Goal: Use online tool/utility: Use online tool/utility

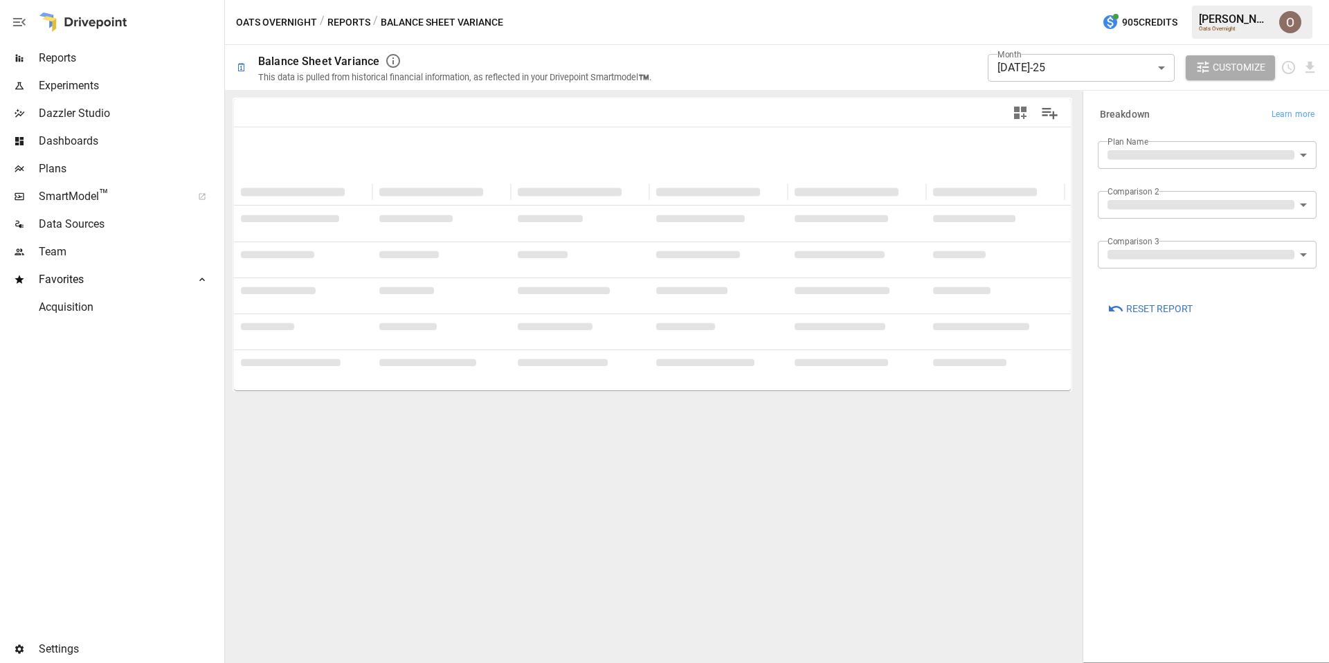
type input "**********"
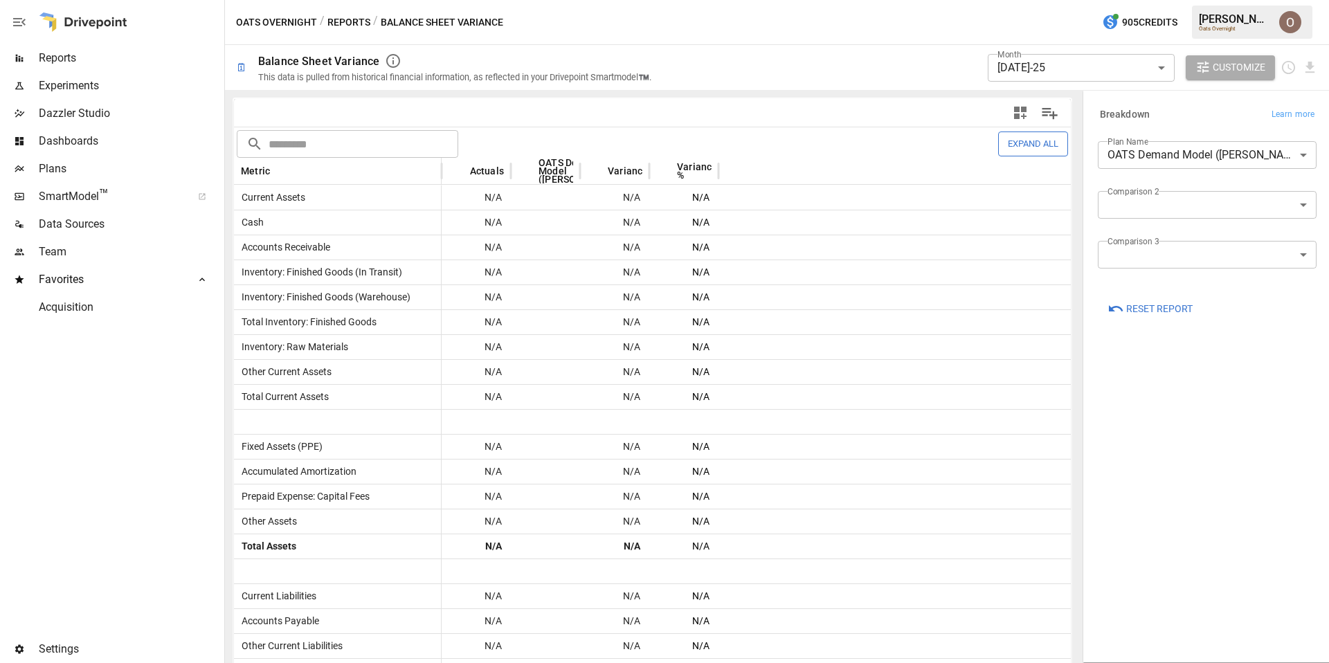
click at [1056, 0] on body "**********" at bounding box center [664, 0] width 1329 height 0
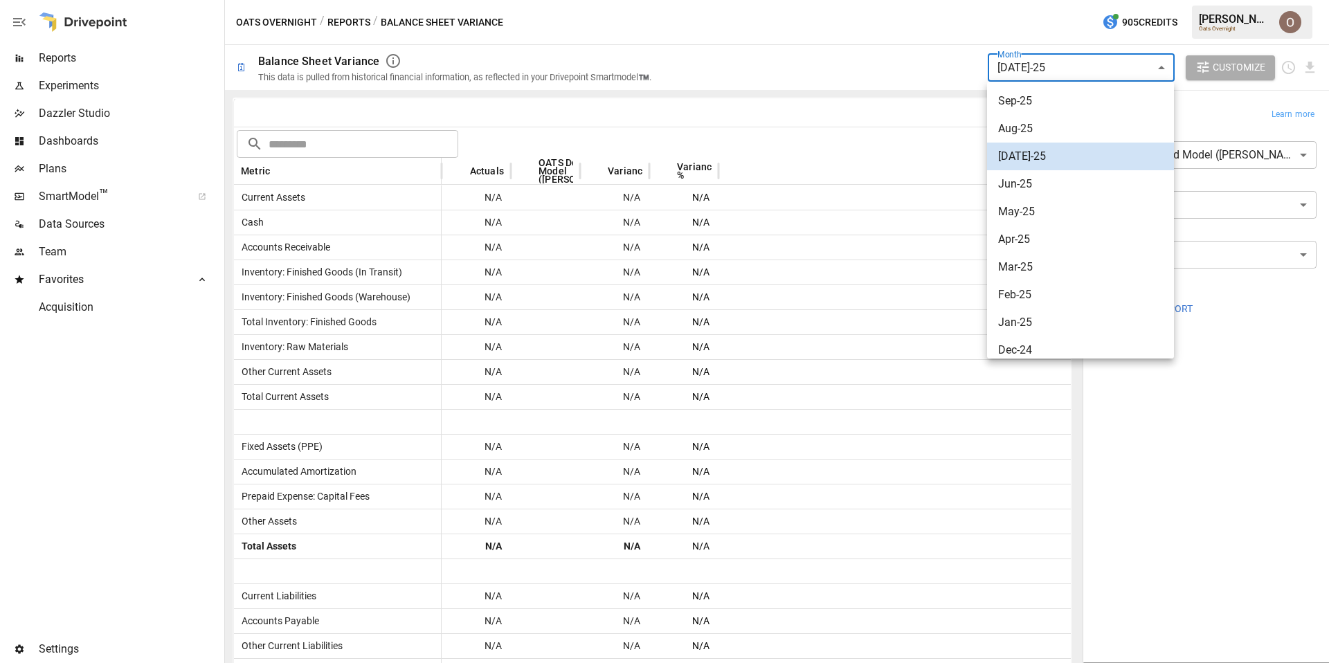
click at [1056, 0] on body "**********" at bounding box center [664, 0] width 1329 height 0
click at [1025, 125] on span "Aug-25" at bounding box center [1080, 128] width 165 height 17
type input "**********"
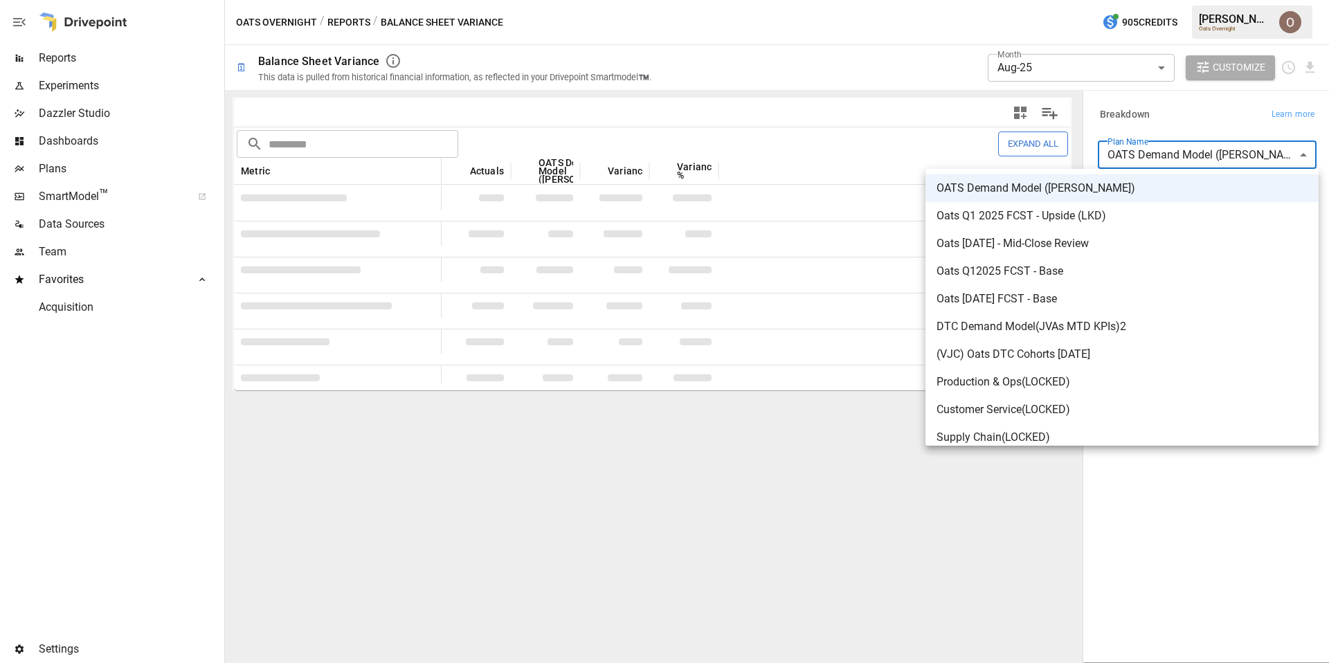
click at [1169, 0] on body "**********" at bounding box center [664, 0] width 1329 height 0
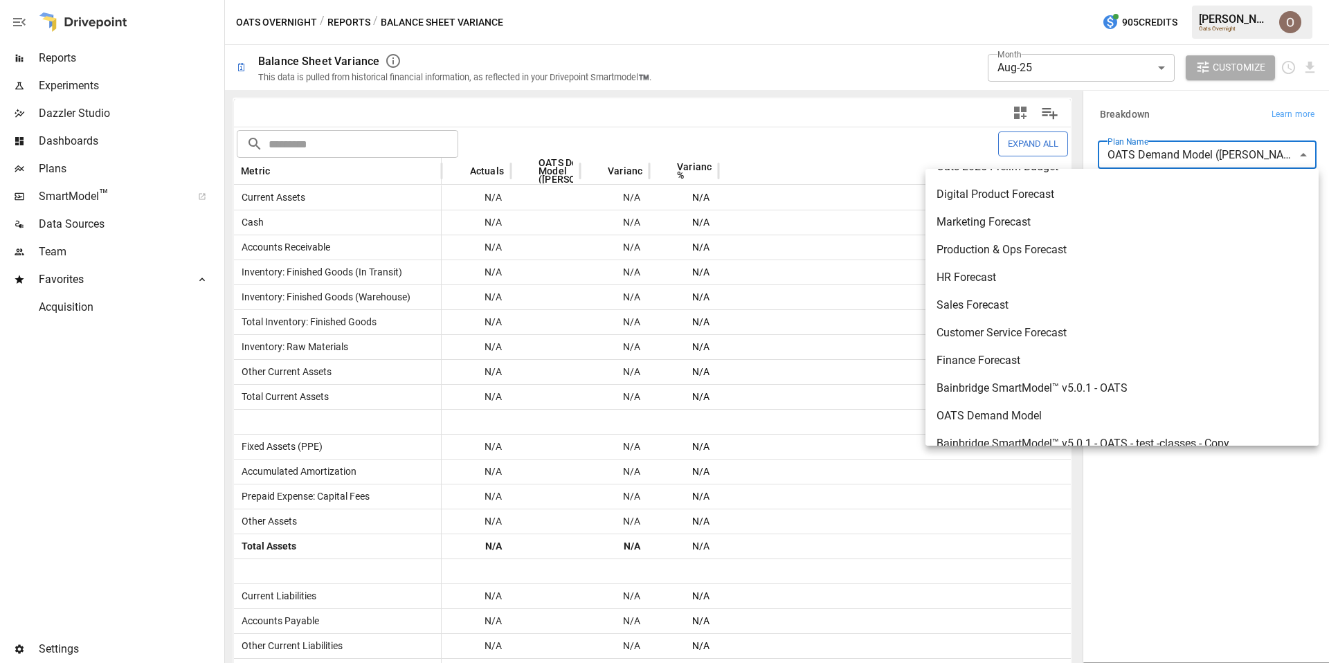
scroll to position [731, 0]
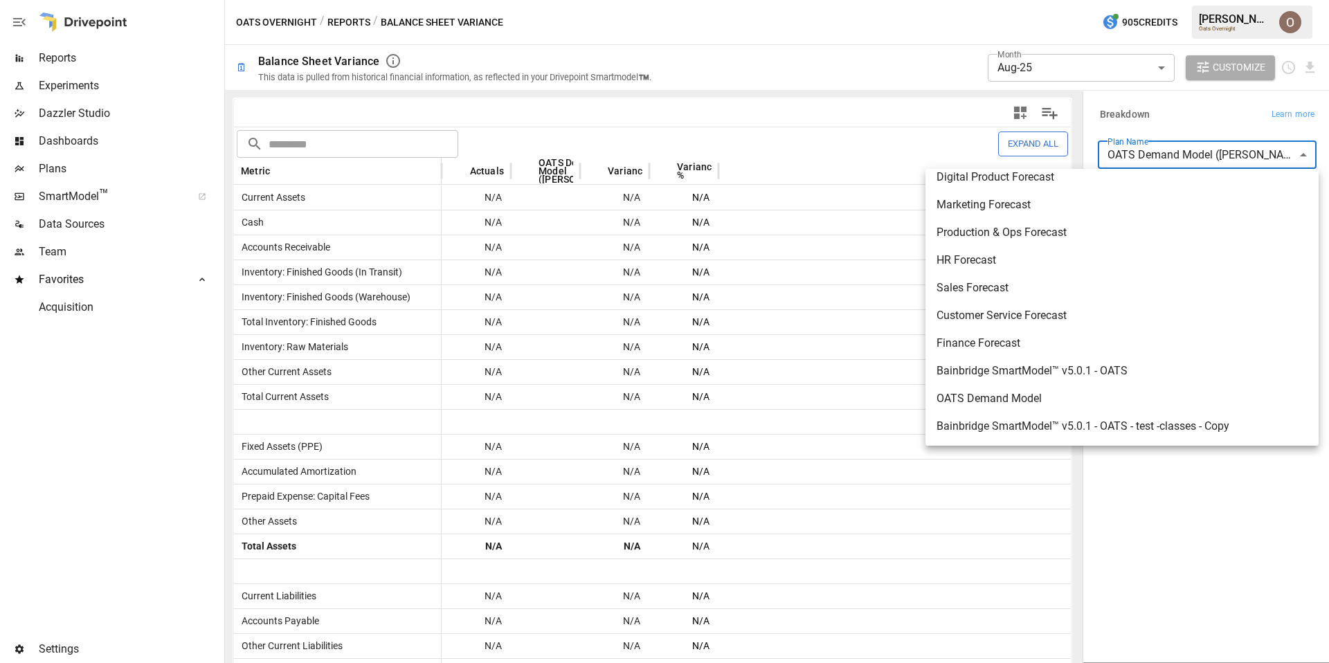
click at [1007, 367] on span "Bainbridge SmartModel™ v5.0.1 - OATS" at bounding box center [1121, 371] width 371 height 17
type input "**********"
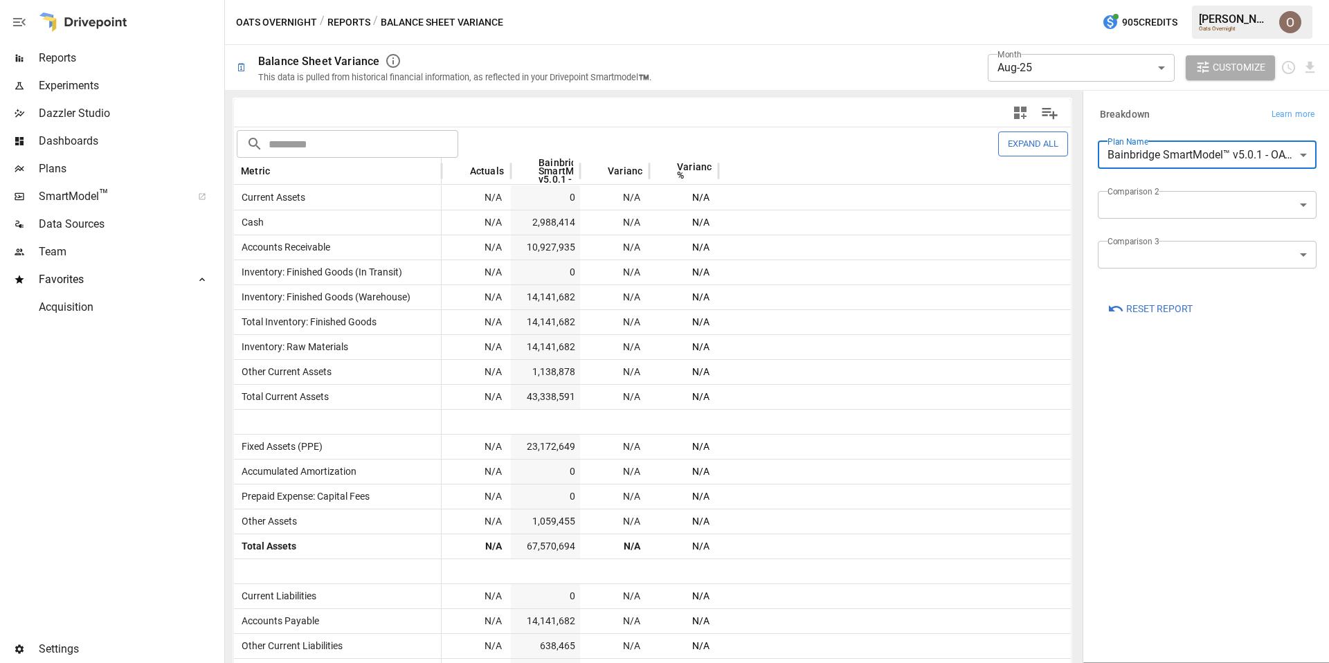
click at [1047, 0] on body "**********" at bounding box center [664, 0] width 1329 height 0
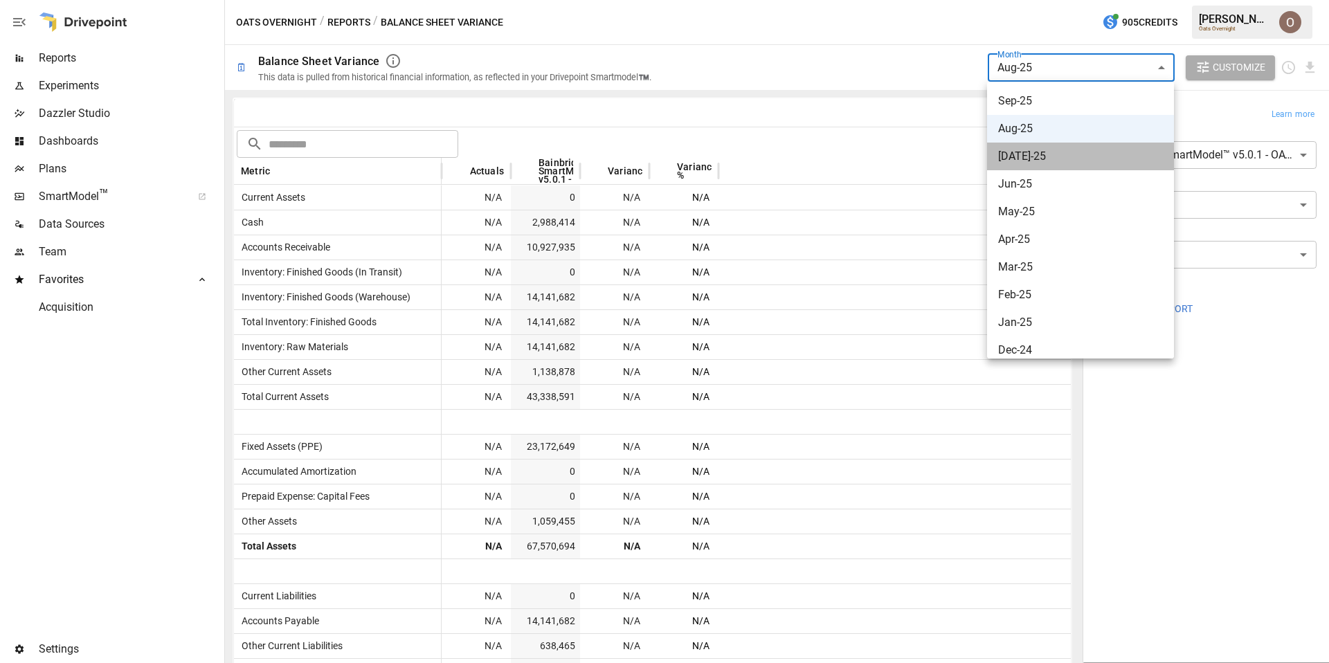
click at [1021, 149] on span "[DATE]-25" at bounding box center [1080, 156] width 165 height 17
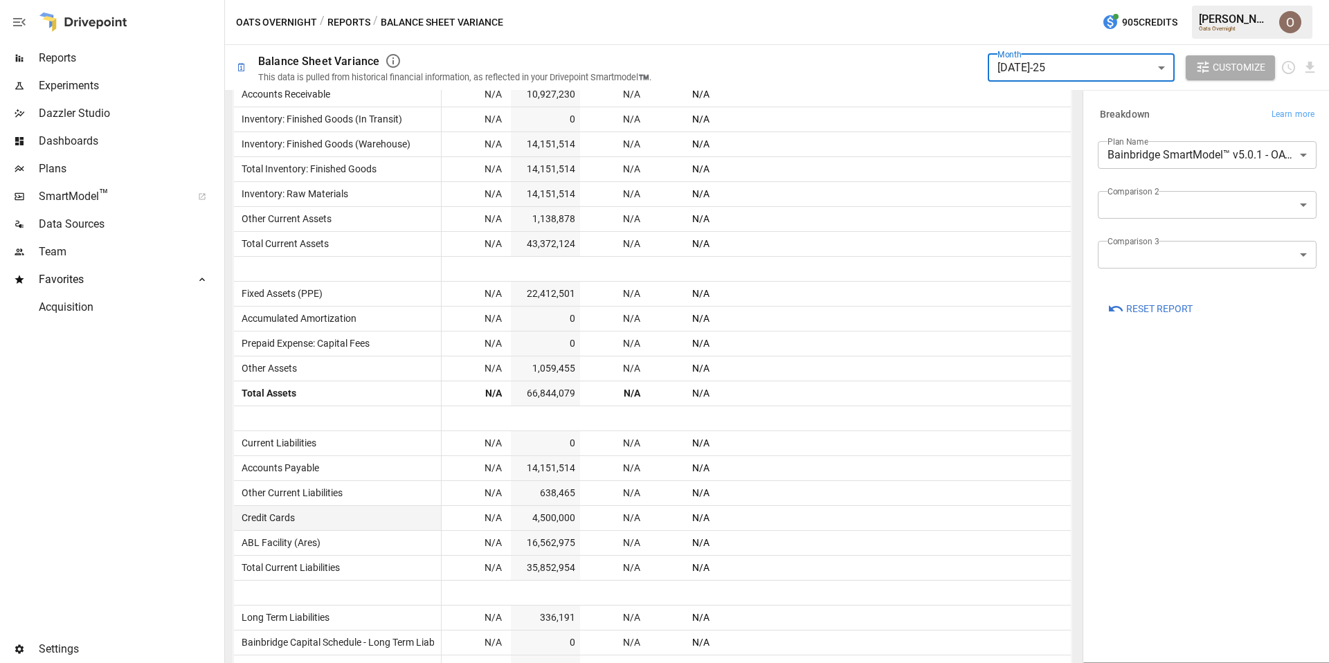
scroll to position [353, 0]
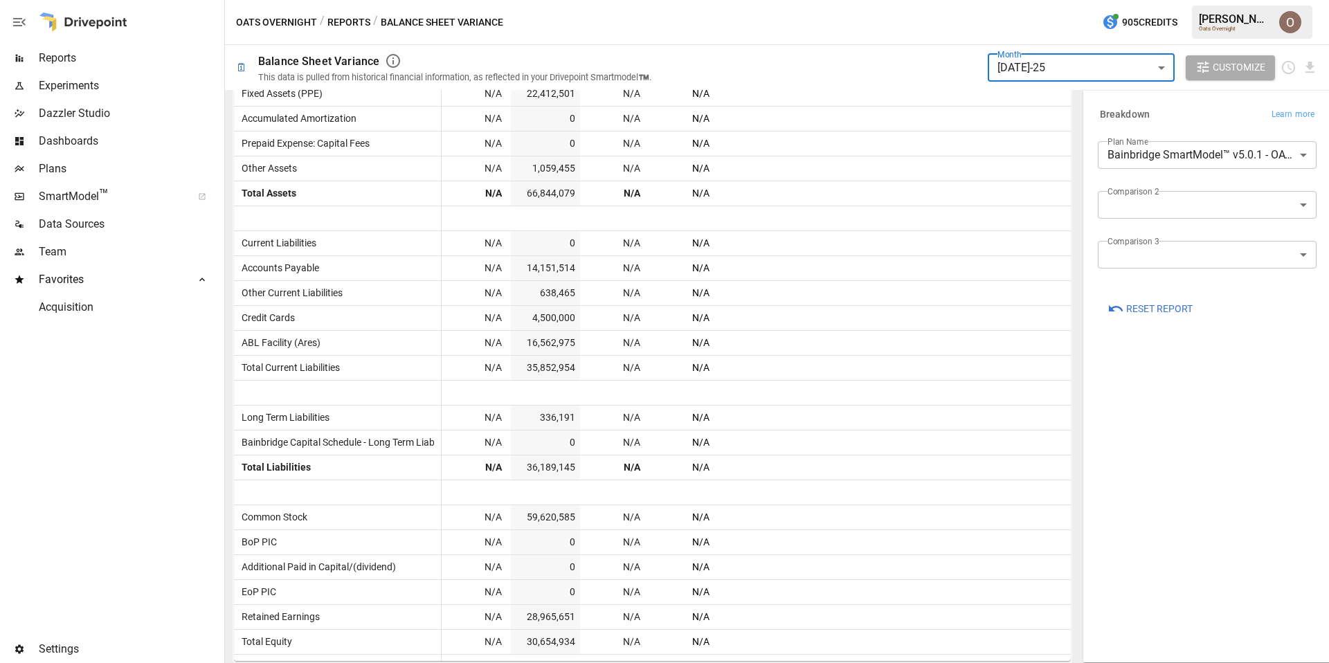
click at [1019, 57] on label "Month" at bounding box center [1009, 54] width 24 height 12
click at [1023, 0] on body "**********" at bounding box center [664, 0] width 1329 height 0
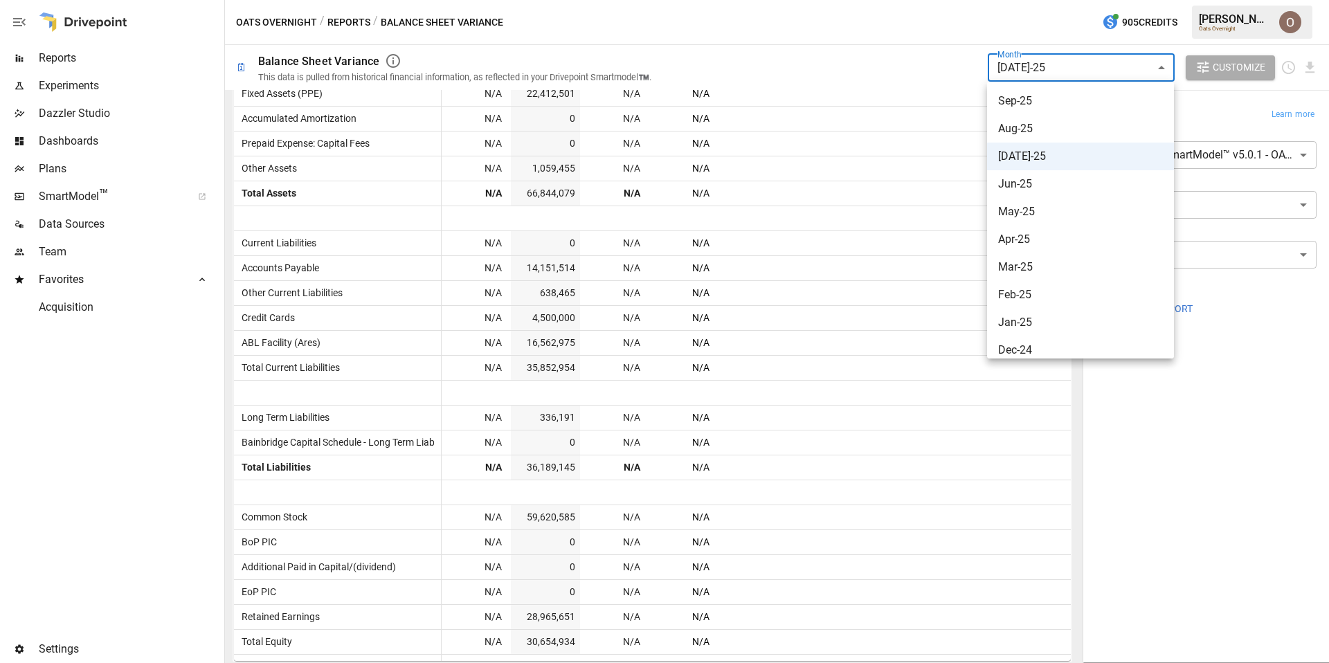
click at [1028, 236] on span "Apr-25" at bounding box center [1080, 239] width 165 height 17
type input "**********"
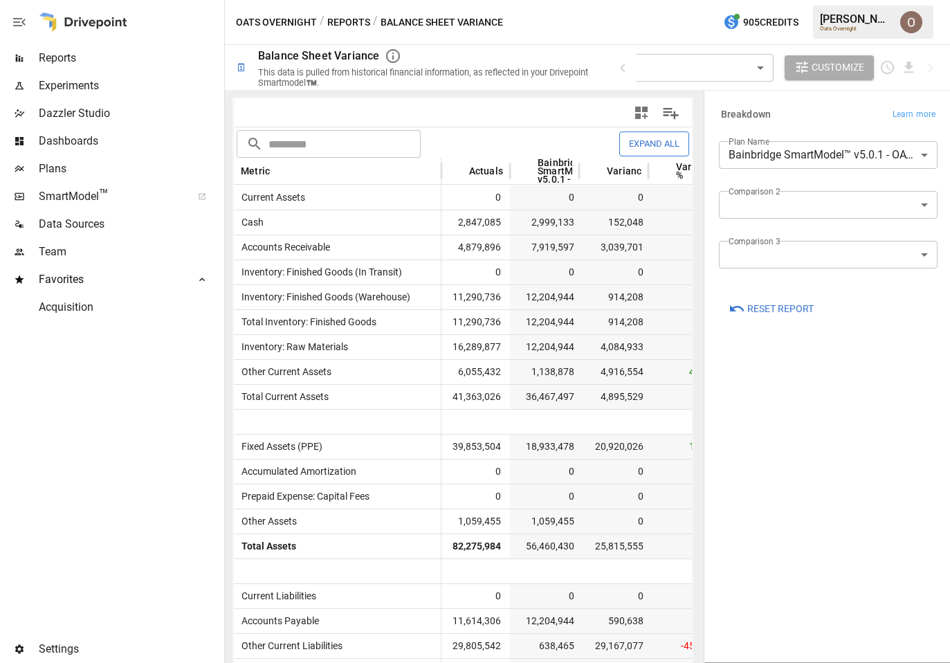
click at [65, 110] on span "Dazzler Studio" at bounding box center [130, 113] width 183 height 17
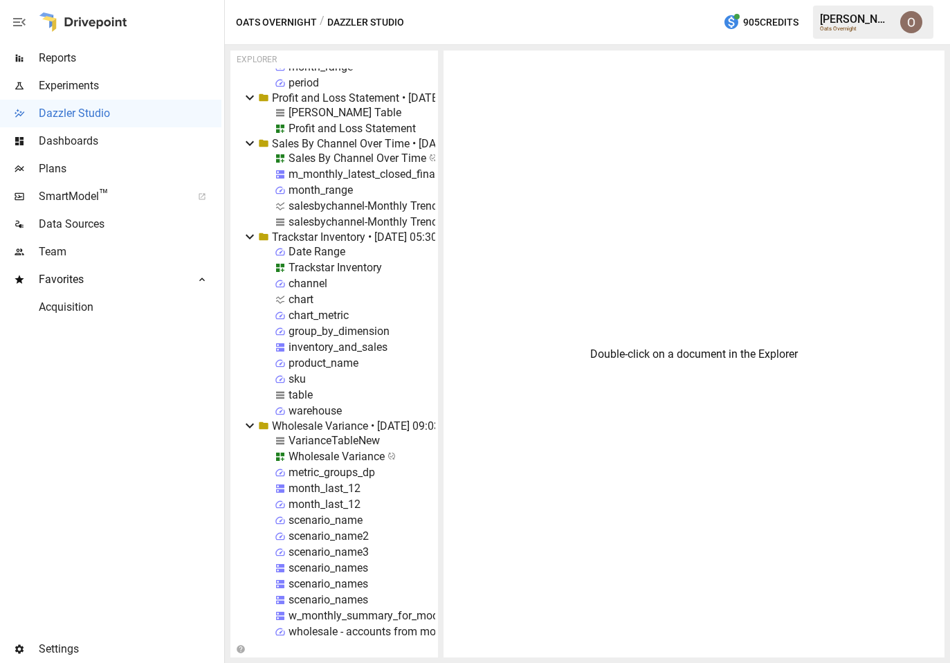
scroll to position [14935, 0]
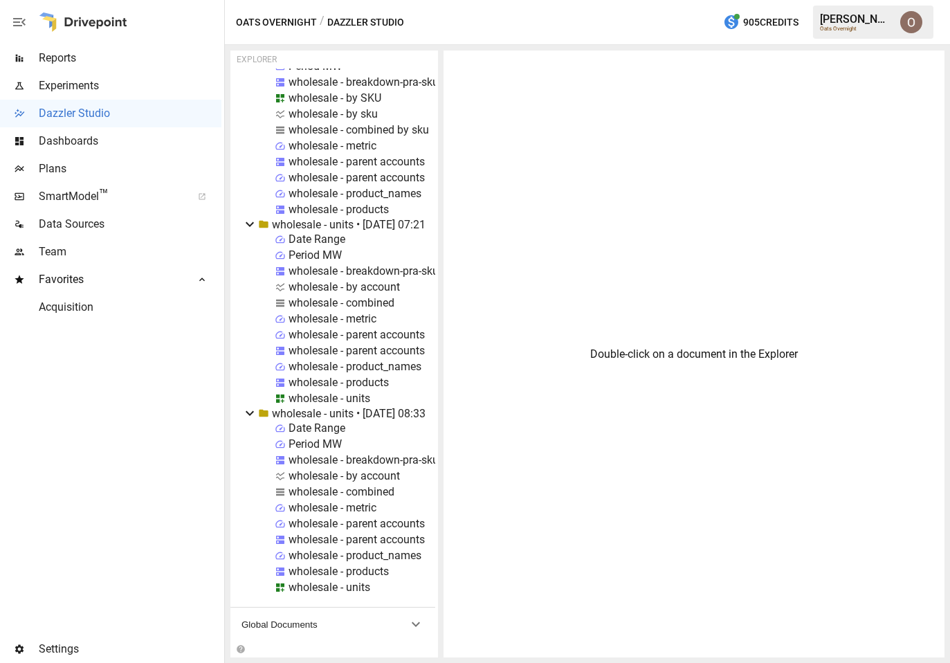
click at [282, 624] on span "Global Documents" at bounding box center [324, 624] width 166 height 10
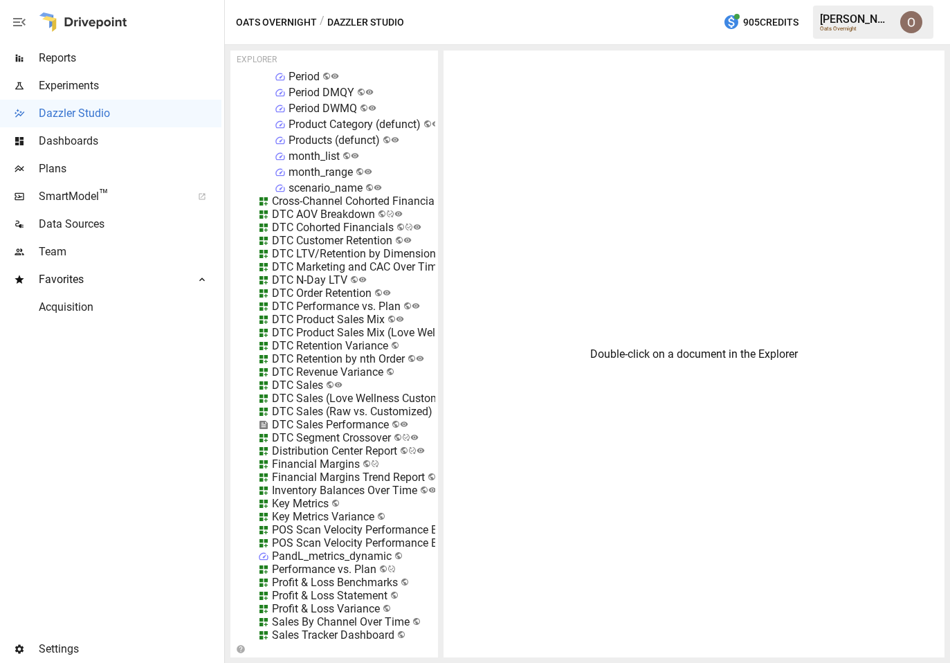
scroll to position [15858, 0]
click at [316, 520] on div "Key Metrics Variance" at bounding box center [323, 517] width 102 height 13
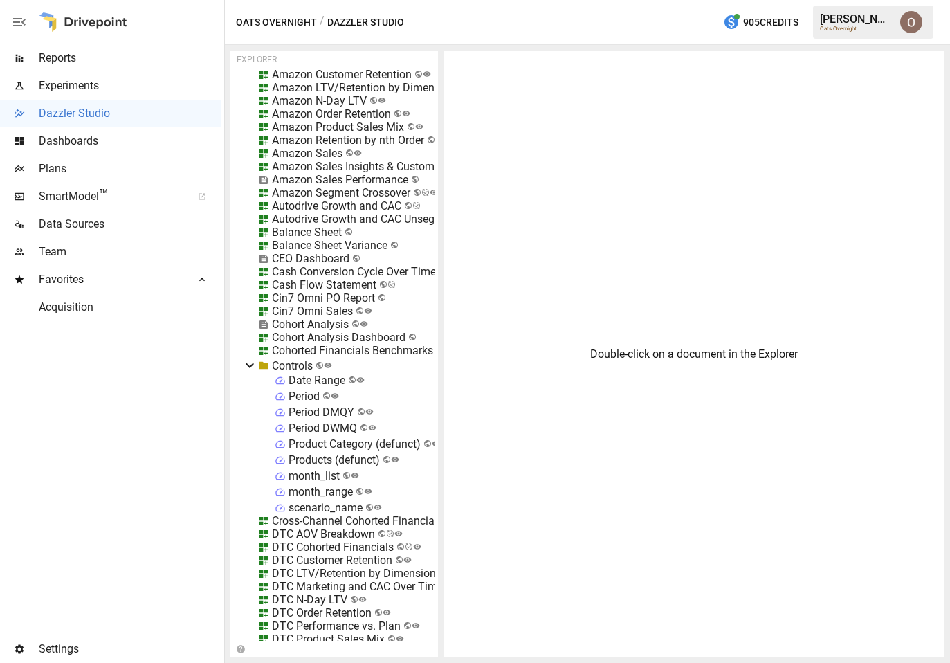
scroll to position [15341, 0]
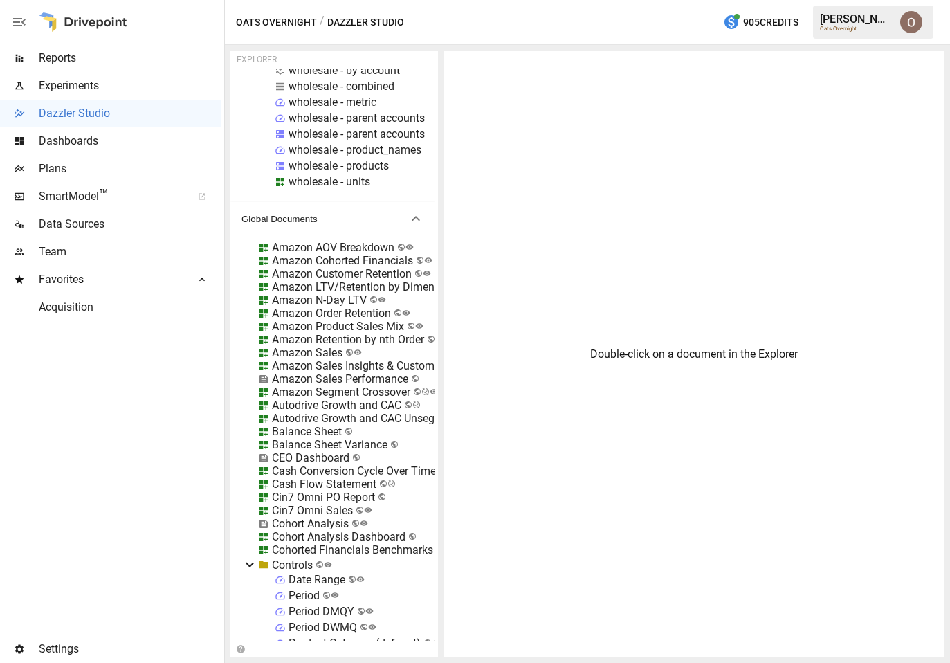
click at [312, 445] on div "Balance Sheet Variance" at bounding box center [330, 444] width 116 height 13
click at [358, 516] on li "Edit" at bounding box center [383, 522] width 95 height 28
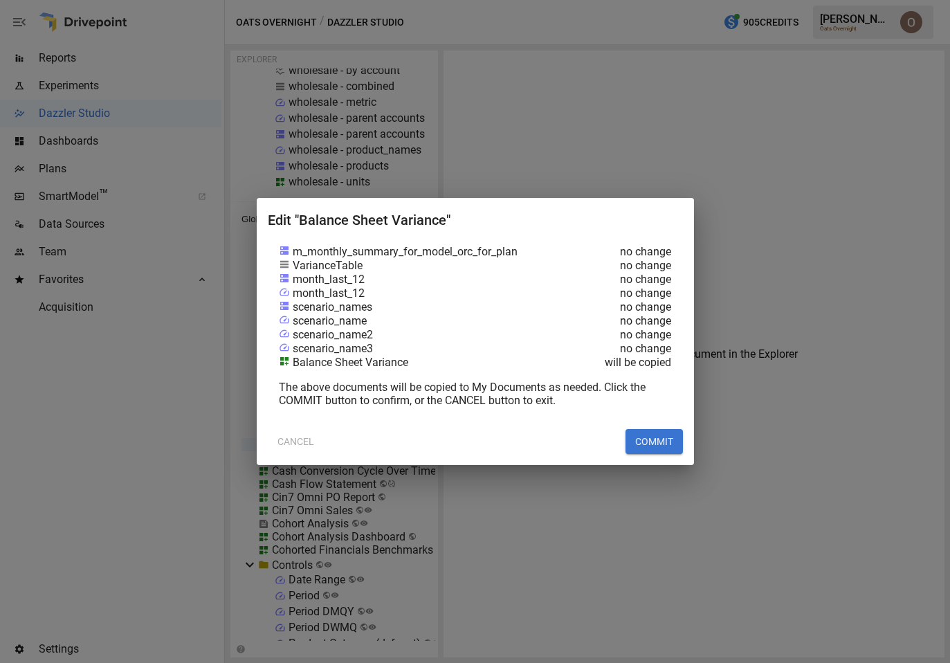
click at [302, 440] on button "CANCEL" at bounding box center [296, 441] width 56 height 25
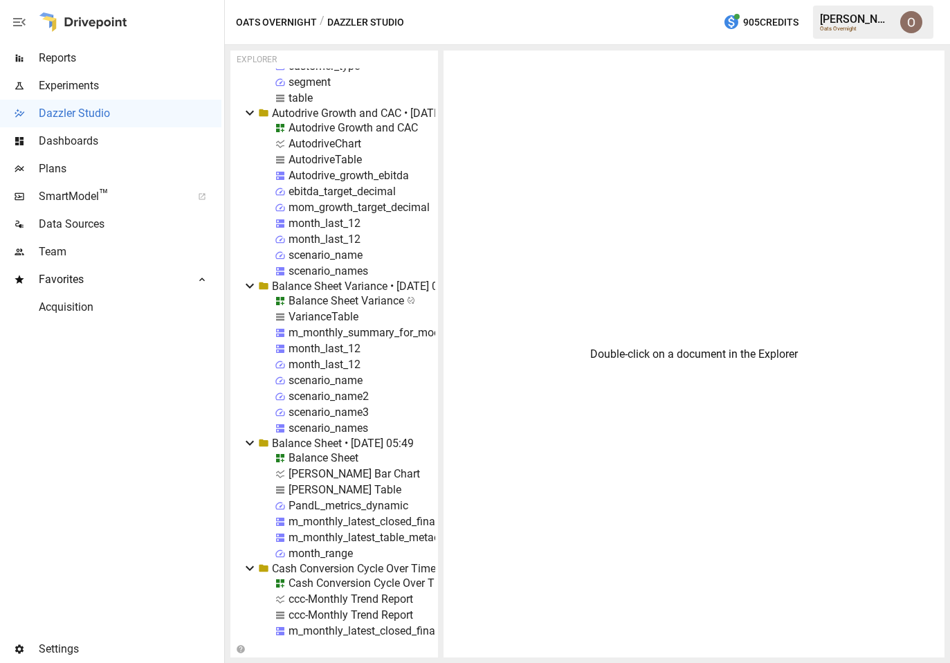
scroll to position [2854, 0]
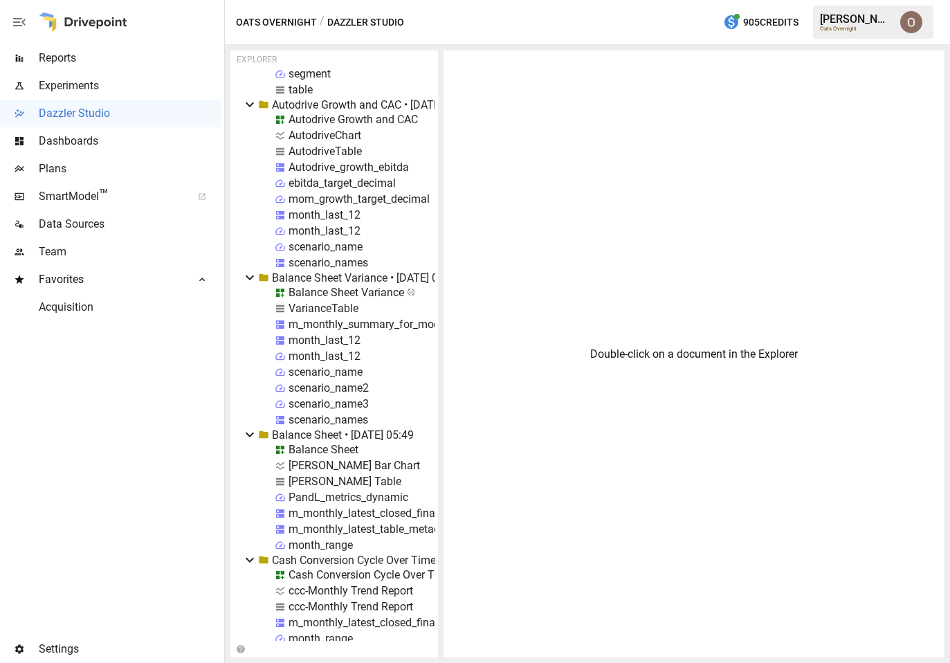
click at [307, 309] on div "VarianceTable" at bounding box center [324, 308] width 70 height 13
select select "********"
select select "**********"
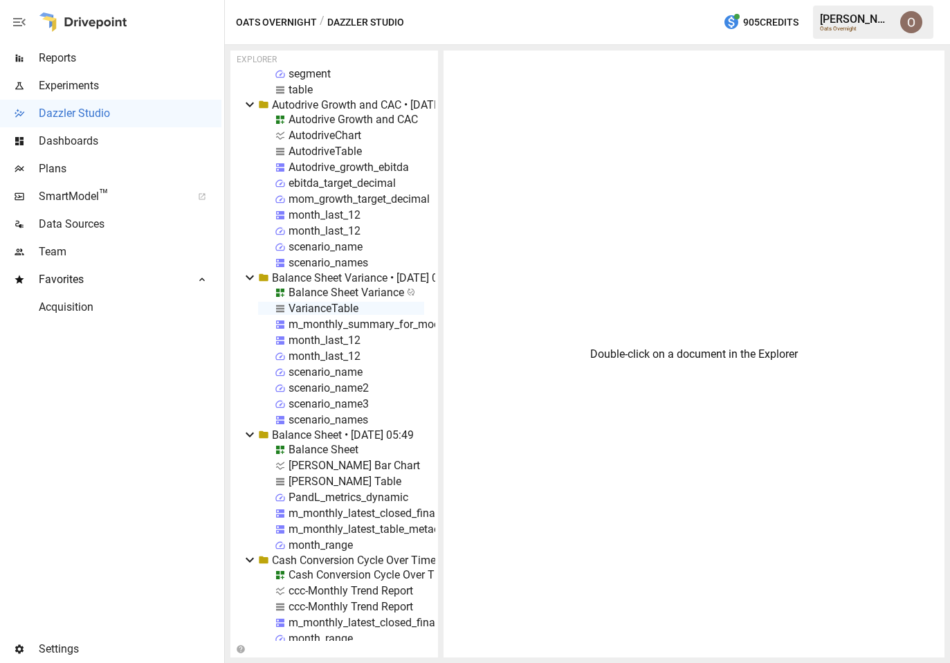
select select "**********"
select select "********"
select select "**********"
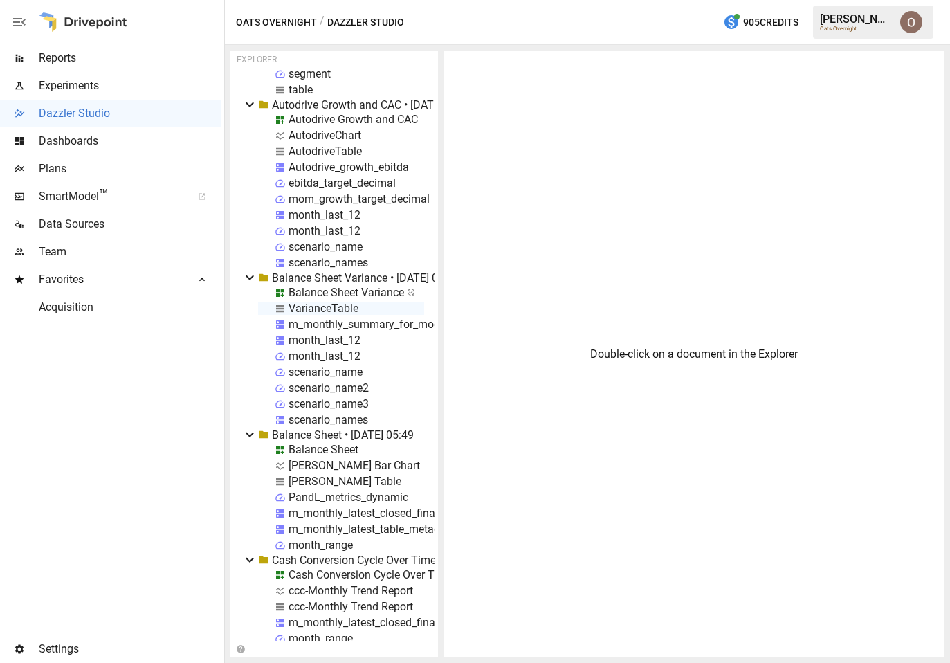
select select "**********"
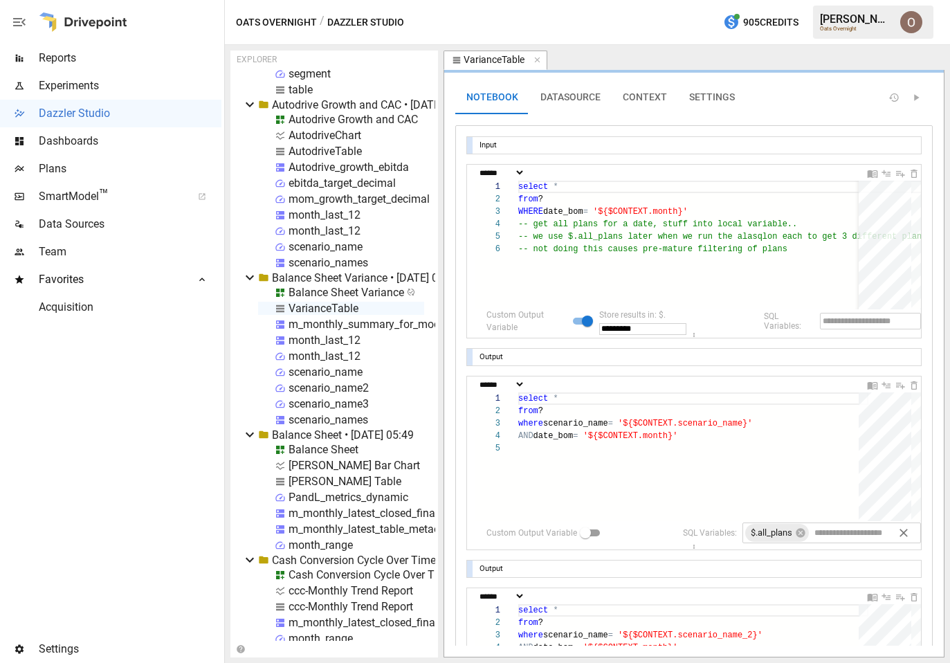
click at [21, 22] on icon "button" at bounding box center [19, 22] width 12 height 8
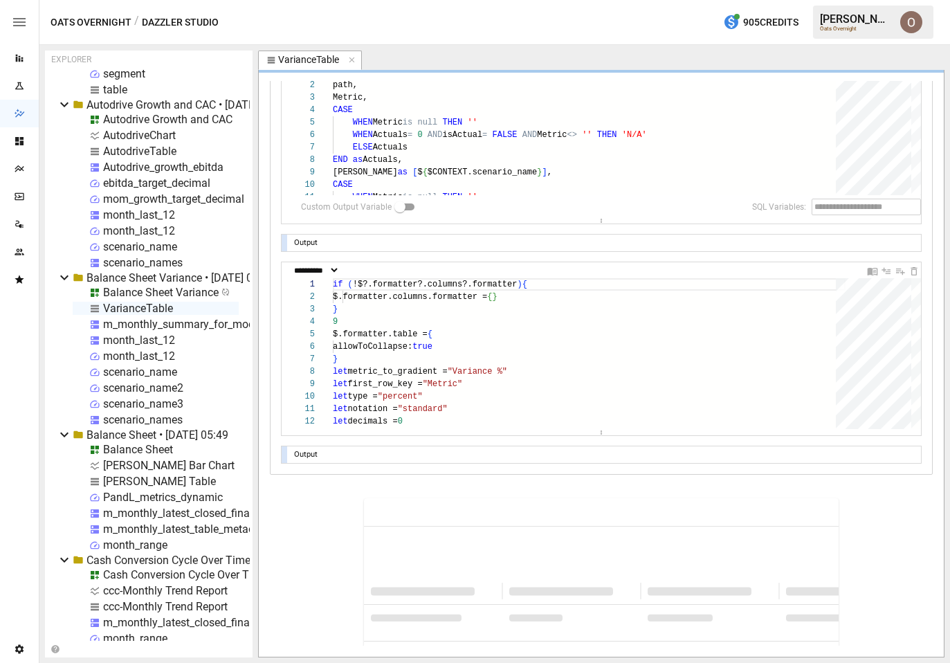
scroll to position [2865, 0]
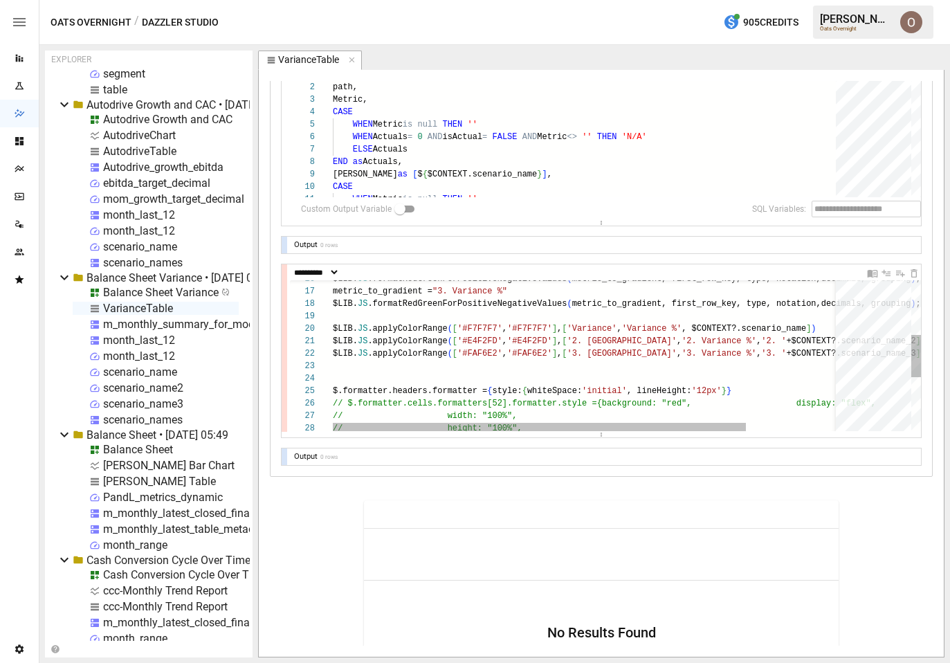
type textarea "**********"
click at [418, 376] on div "$LIB. JS .formatRedGreenForPositiveNegativeValues ( metric_to_gradient, first_r…" at bounding box center [645, 354] width 624 height 537
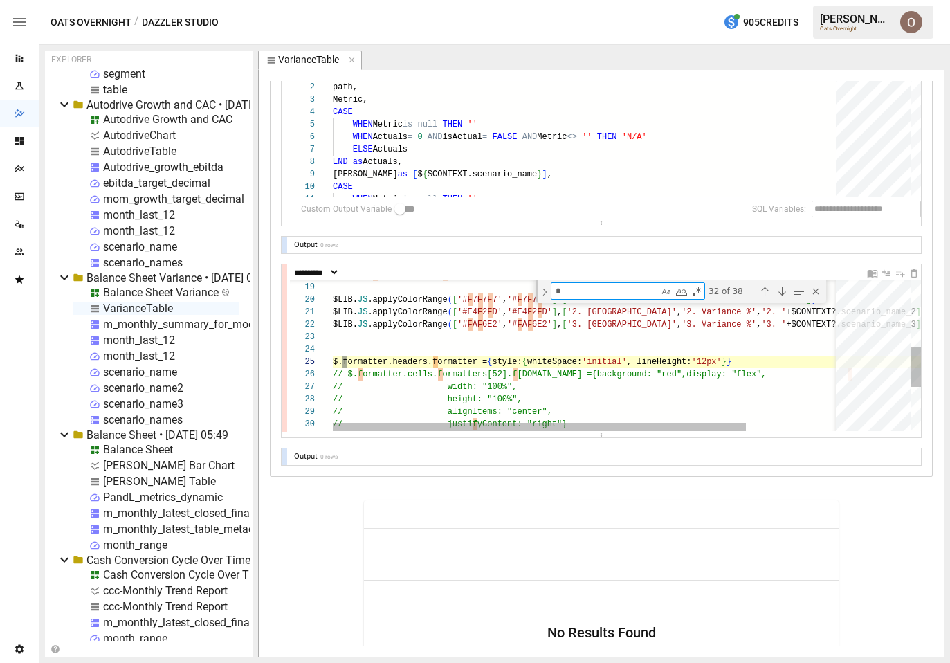
type textarea "**"
type textarea "**********"
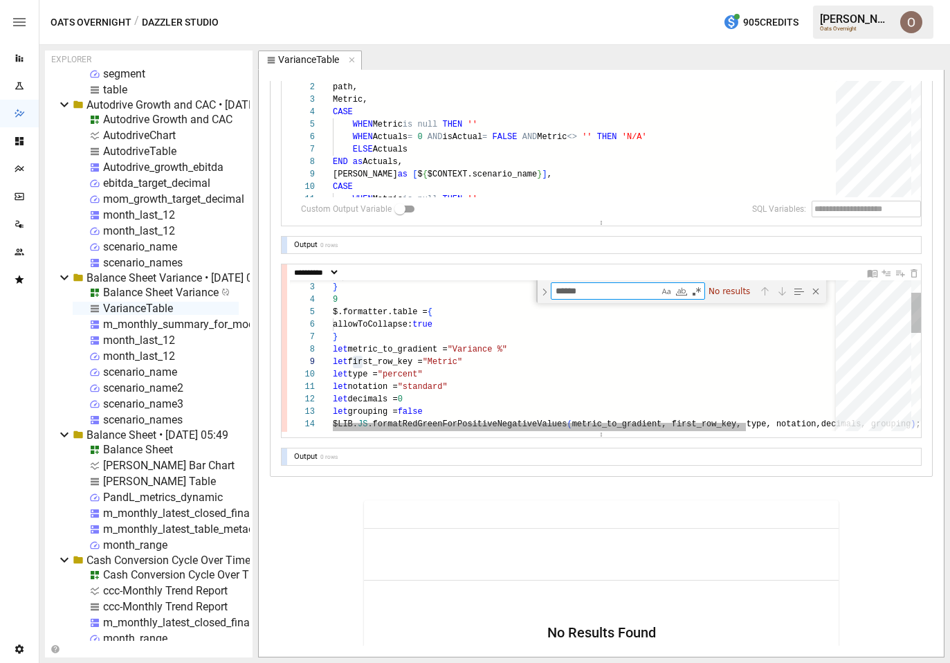
type textarea "*******"
click at [584, 356] on div "$.formatter.columns.formatter = { } } 9 $.formatter.table = { allowToCollapse: …" at bounding box center [645, 513] width 624 height 560
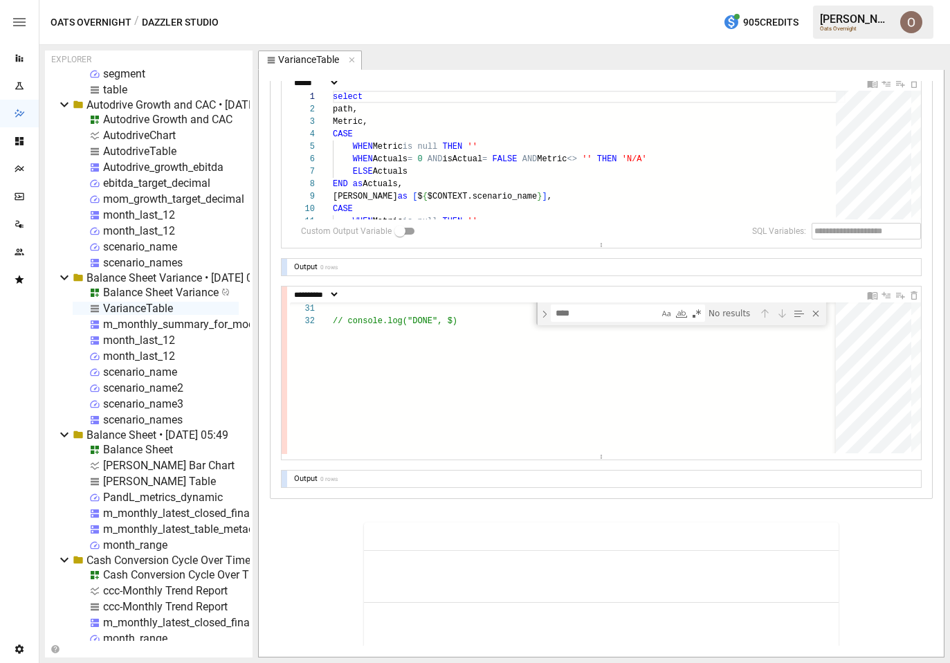
scroll to position [2804, 0]
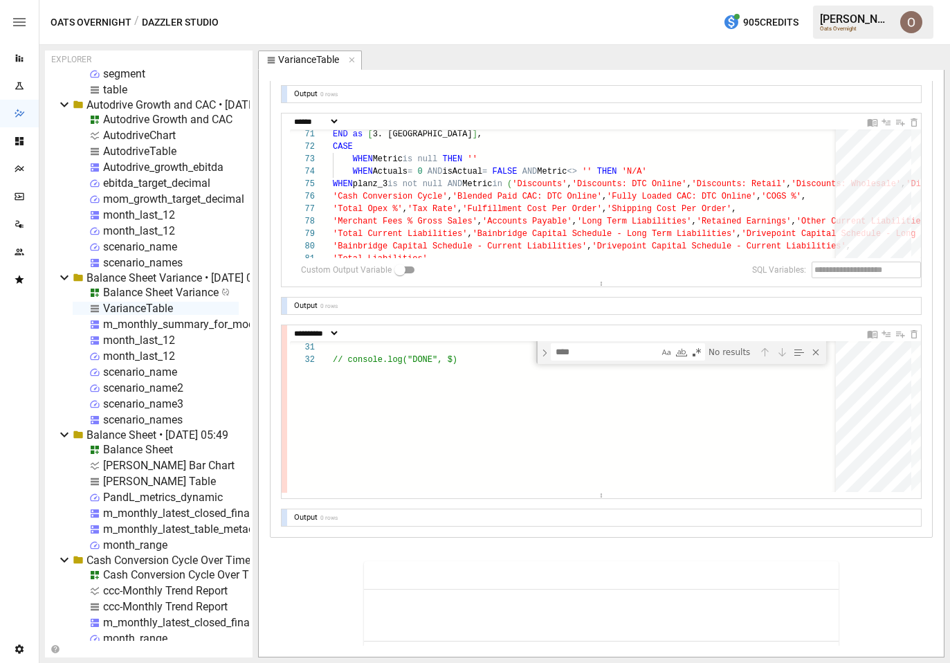
click at [143, 289] on div "Balance Sheet Variance" at bounding box center [161, 292] width 116 height 13
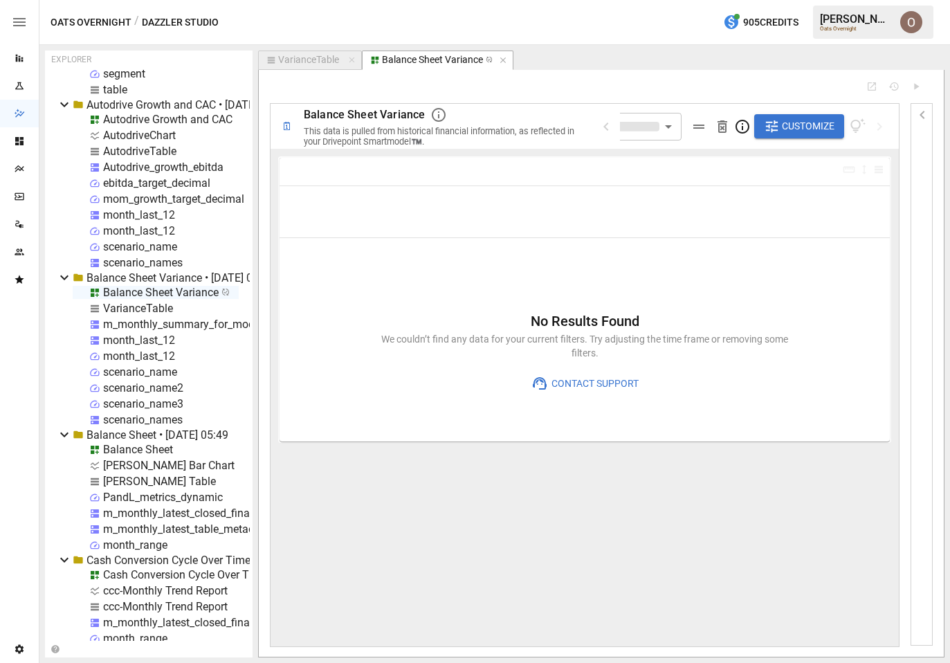
type input "**********"
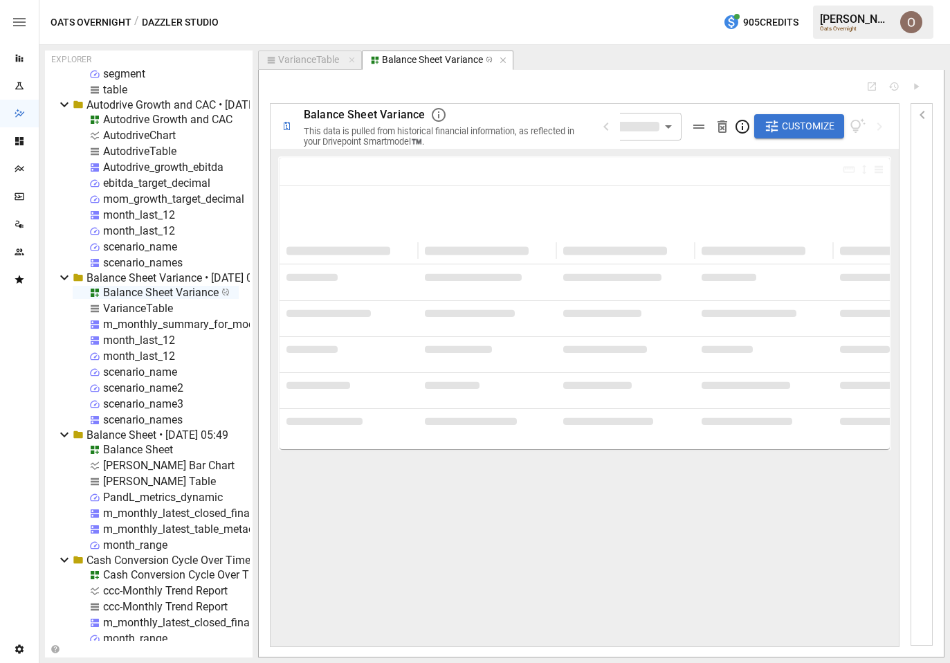
click at [798, 127] on span "Customize" at bounding box center [808, 126] width 53 height 17
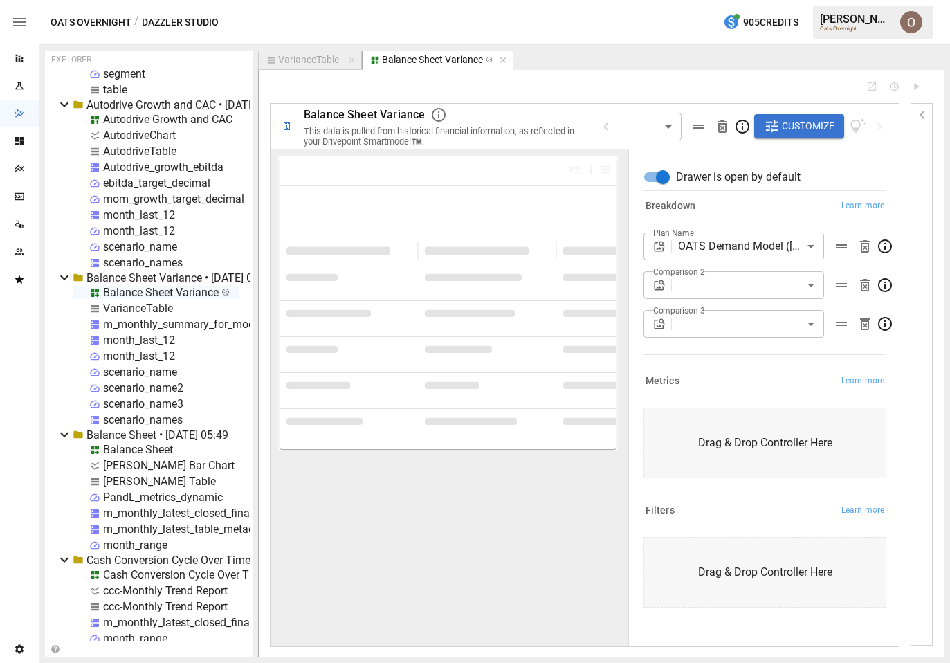
click at [657, 0] on body "Reports Experiments Dazzler Studio Dashboards Plans SmartModel ™ Data Sources T…" at bounding box center [475, 0] width 950 height 0
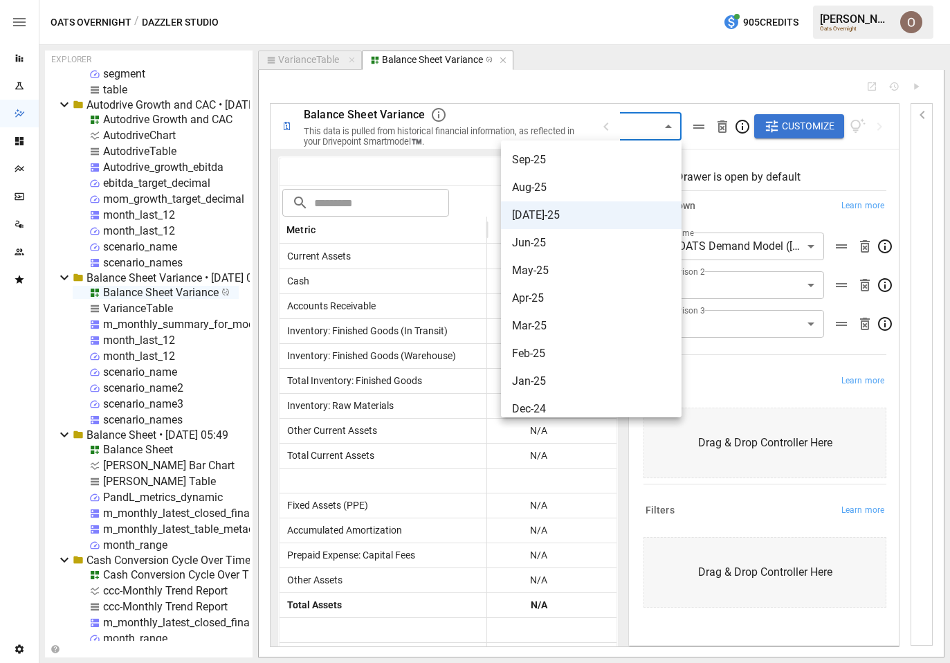
click at [444, 163] on div at bounding box center [475, 331] width 950 height 663
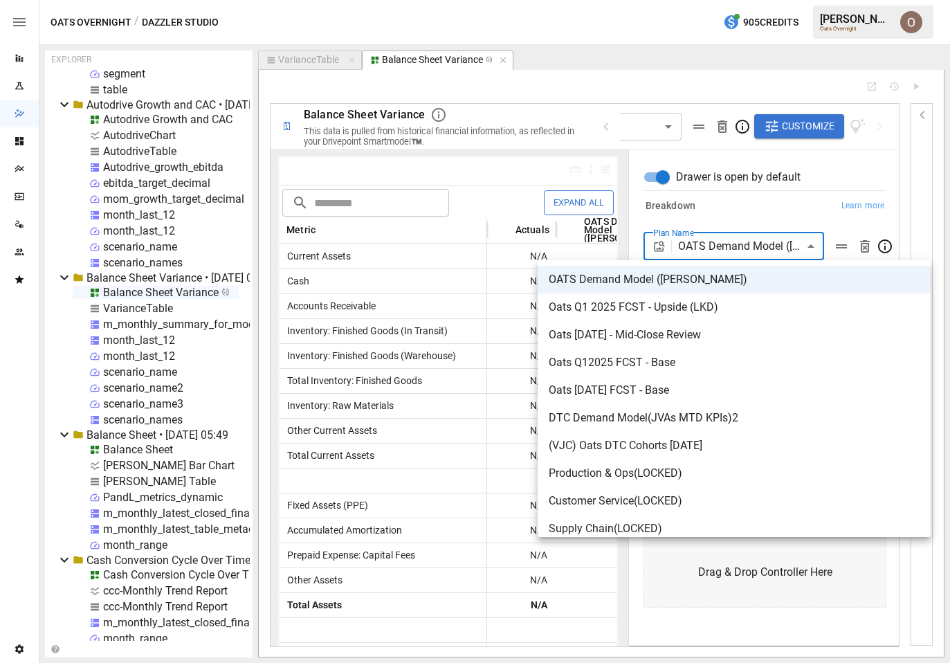
click at [749, 0] on body "Reports Experiments Dazzler Studio Dashboards Plans SmartModel ™ Data Sources T…" at bounding box center [475, 0] width 950 height 0
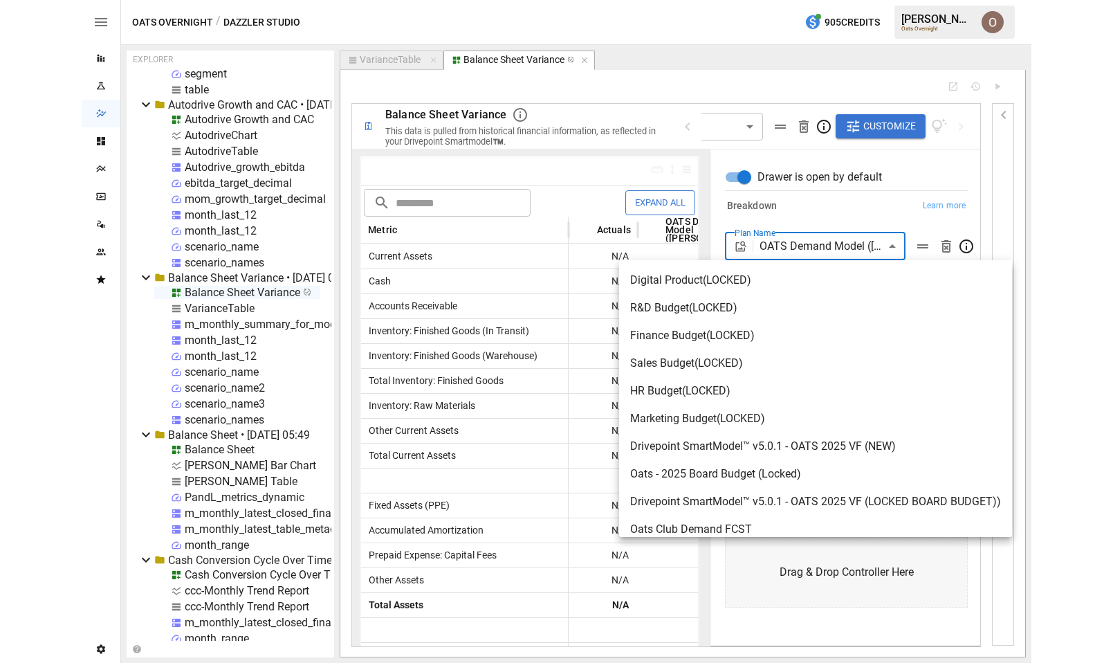
scroll to position [731, 0]
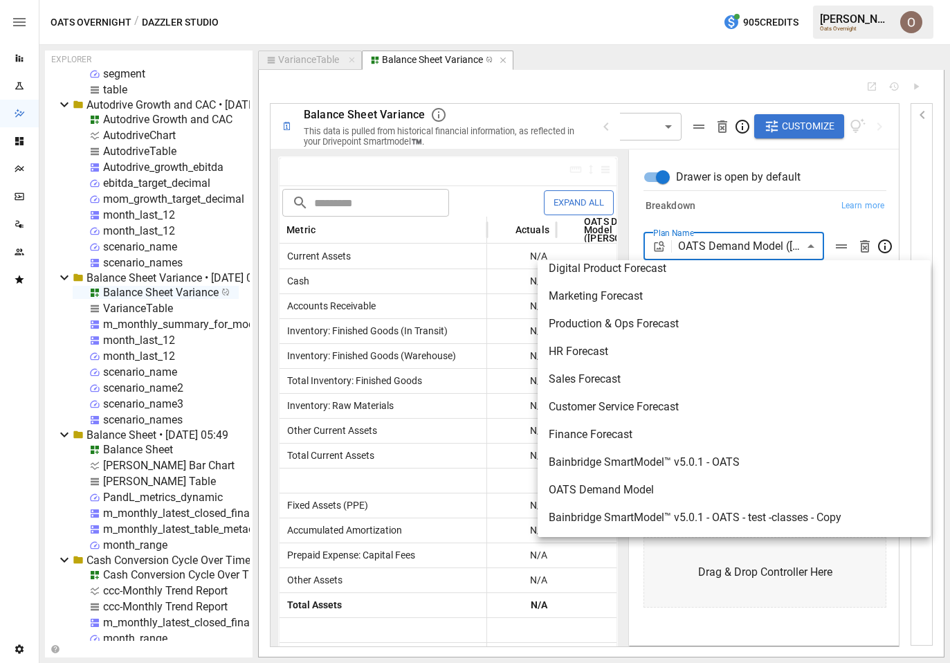
click at [649, 465] on span "Bainbridge SmartModel™ v5.0.1 - OATS" at bounding box center [734, 462] width 371 height 17
type input "**********"
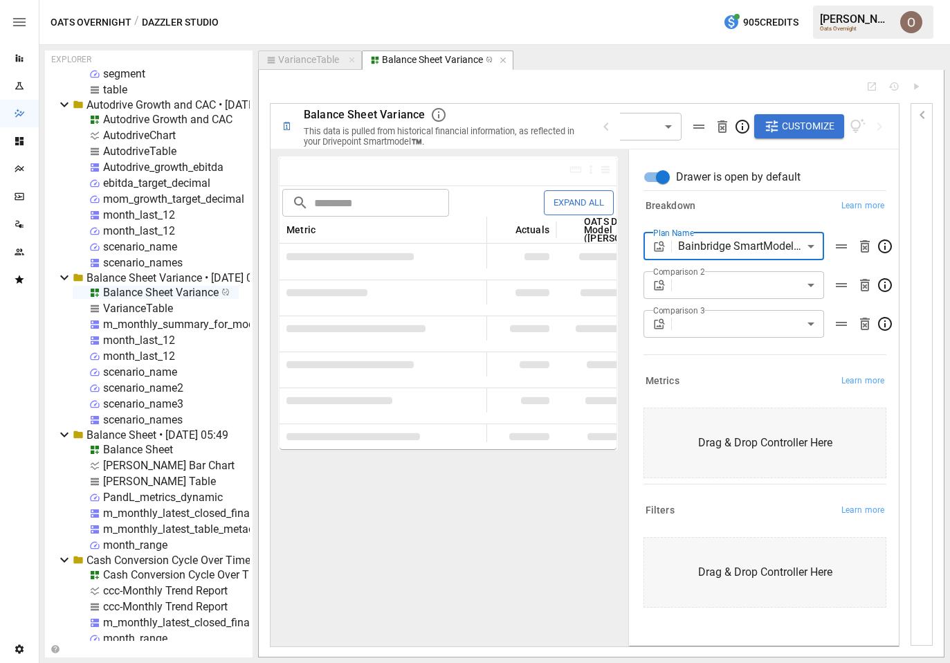
click at [643, 0] on body "Reports Experiments Dazzler Studio Dashboards Plans SmartModel ™ Data Sources T…" at bounding box center [475, 0] width 950 height 0
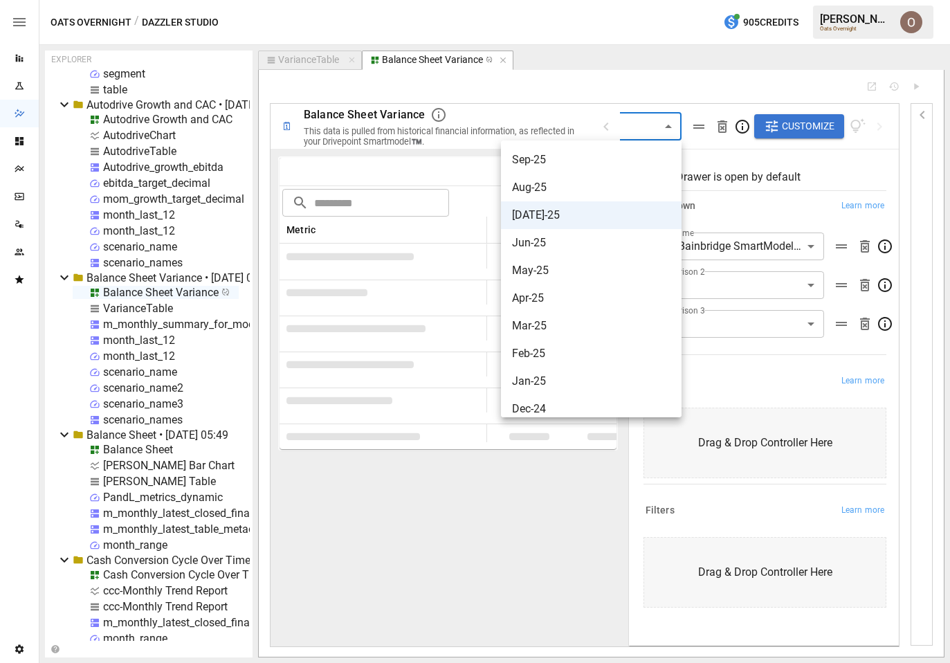
click at [542, 270] on span "May-25" at bounding box center [591, 270] width 158 height 17
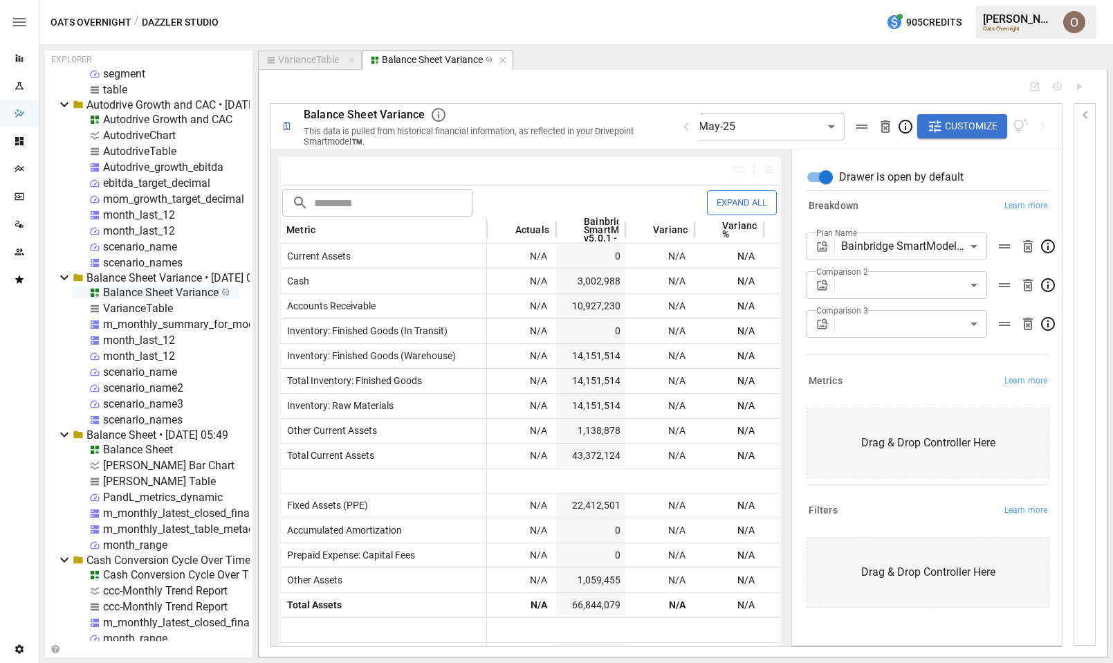
click at [719, 0] on body "Reports Experiments Dazzler Studio Dashboards Plans SmartModel ™ Data Sources T…" at bounding box center [556, 0] width 1113 height 0
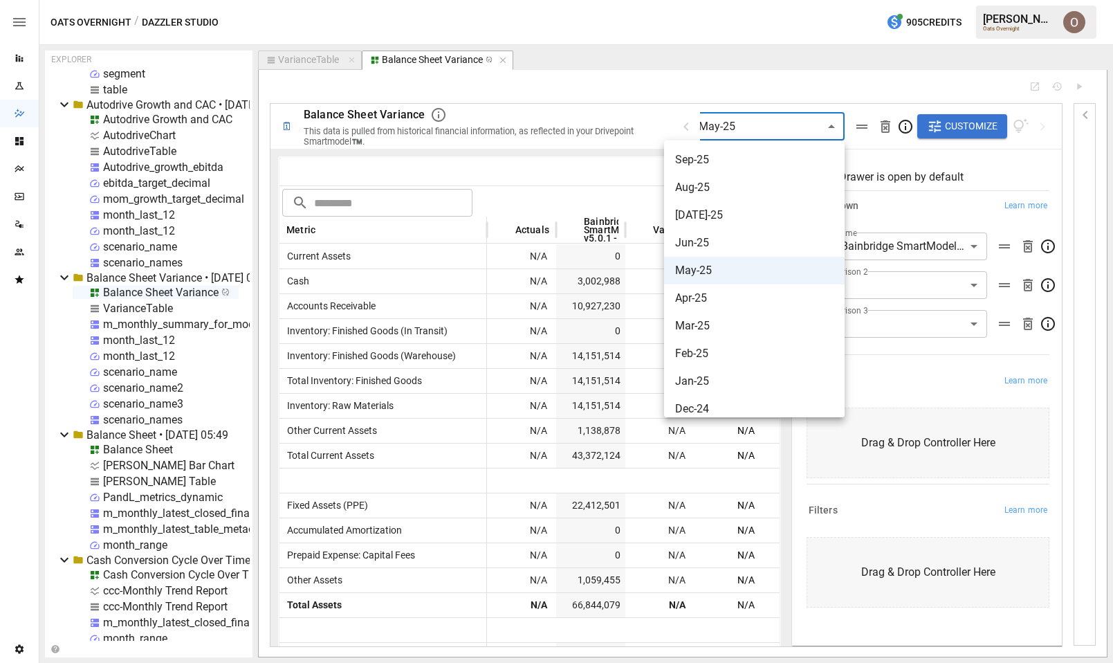
click at [696, 296] on span "Apr-25" at bounding box center [754, 298] width 158 height 17
type input "**********"
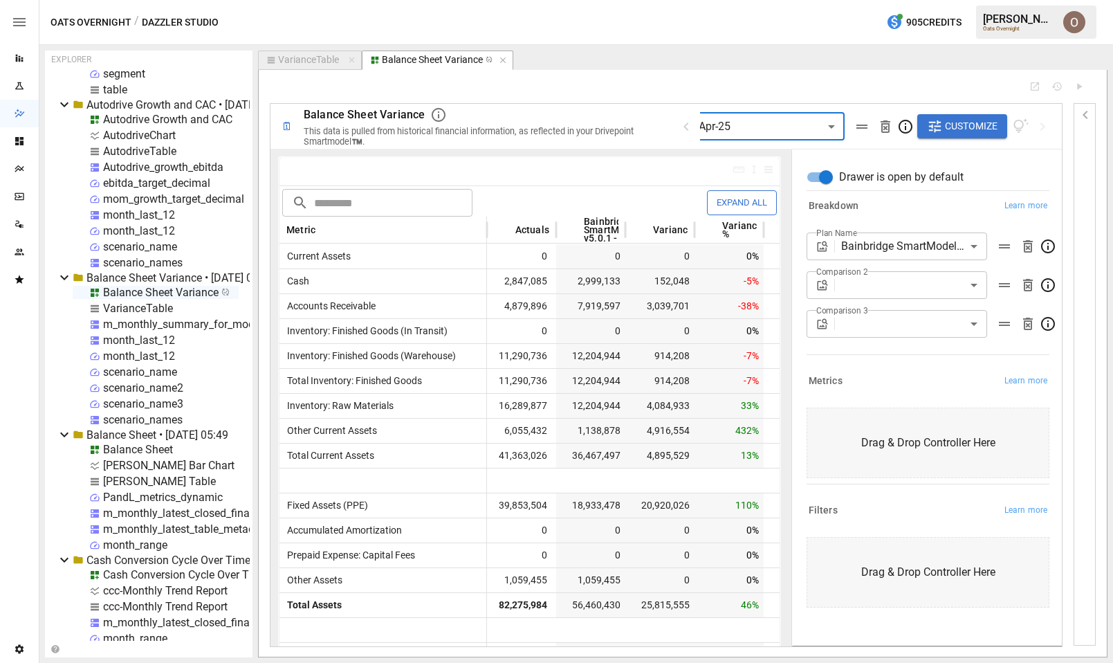
click at [1085, 116] on icon "button" at bounding box center [1085, 115] width 5 height 8
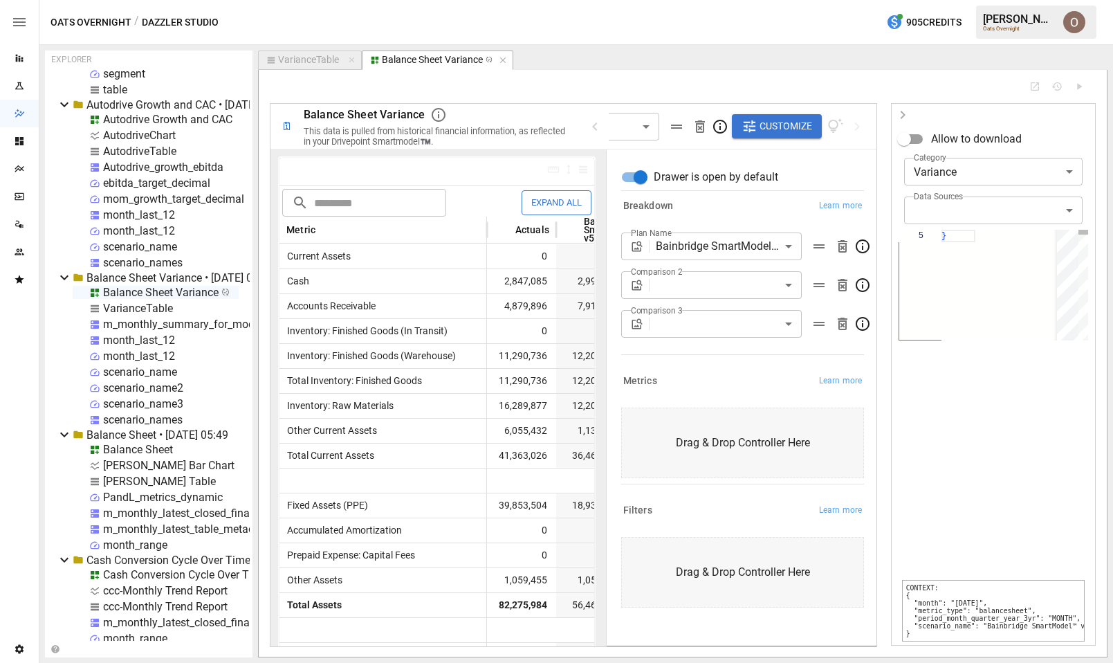
scroll to position [50, 5]
drag, startPoint x: 913, startPoint y: 604, endPoint x: 904, endPoint y: 630, distance: 27.8
click at [904, 630] on pre "CONTEXT: { "month": "[DATE]", "metric_type": "balancesheet", "period_month_quar…" at bounding box center [993, 611] width 183 height 62
copy pre ""month": "[DATE]", "metric_type": "balancesheet", "period_month_quarter_year_3y…"
click at [293, 57] on div "VarianceTable" at bounding box center [308, 60] width 61 height 12
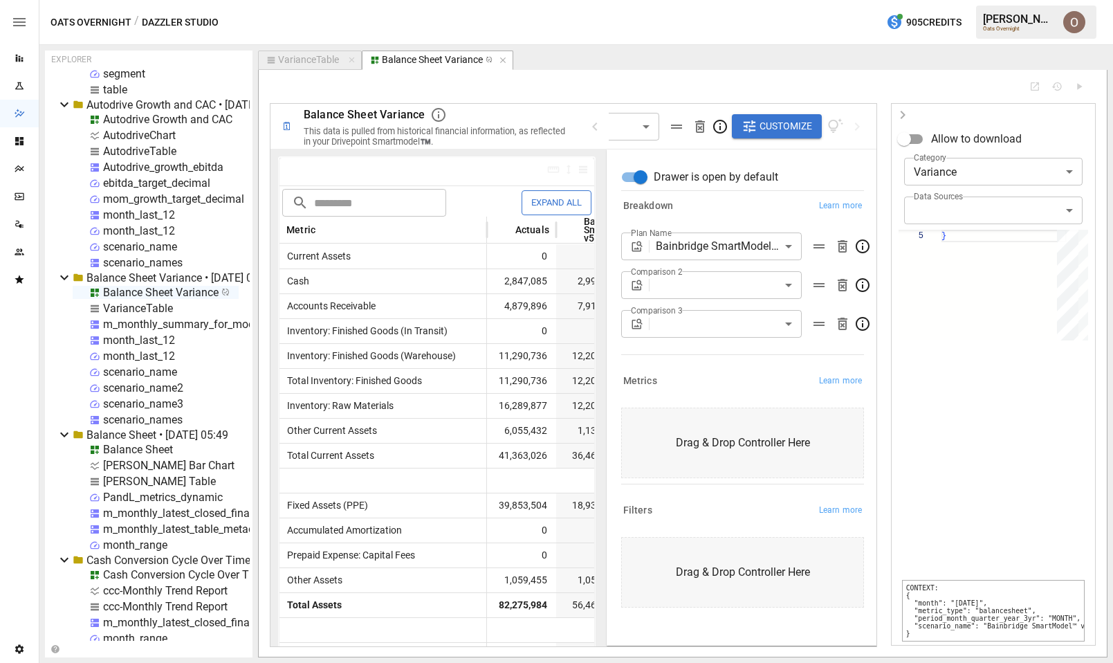
select select "********"
select select "**********"
select select "********"
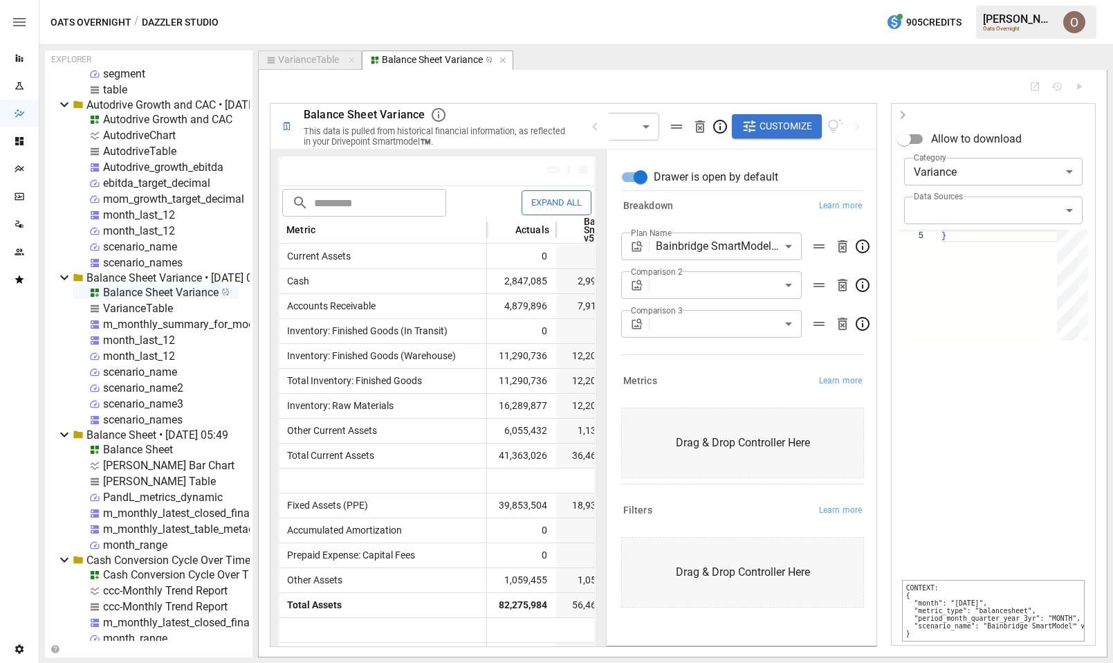
select select "**********"
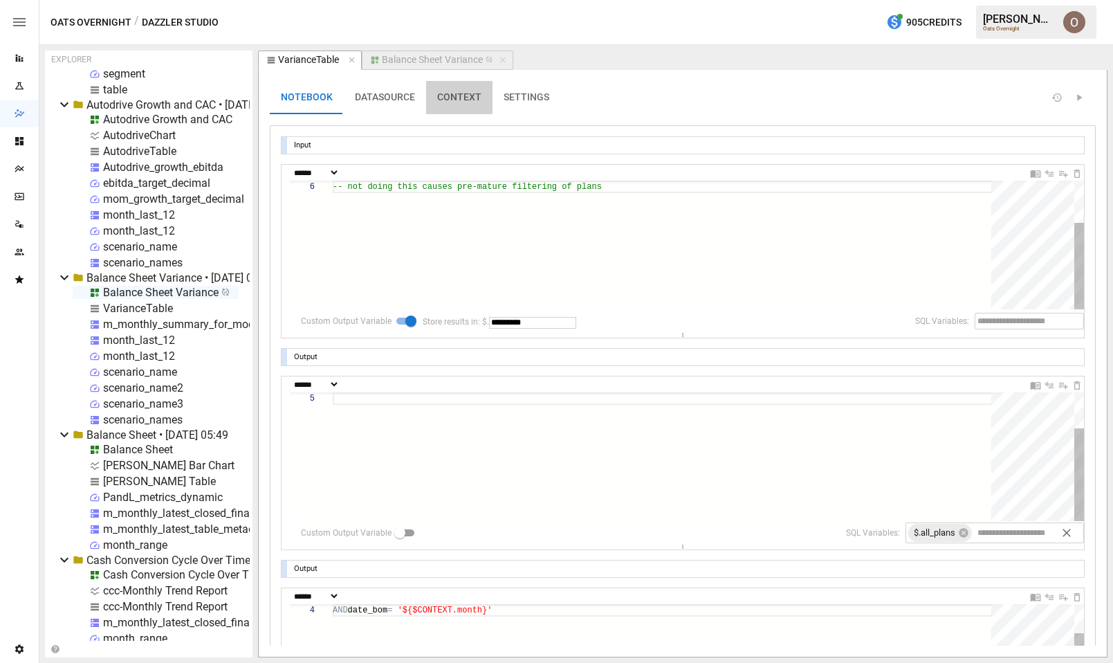
click at [448, 98] on button "CONTEXT" at bounding box center [459, 97] width 66 height 33
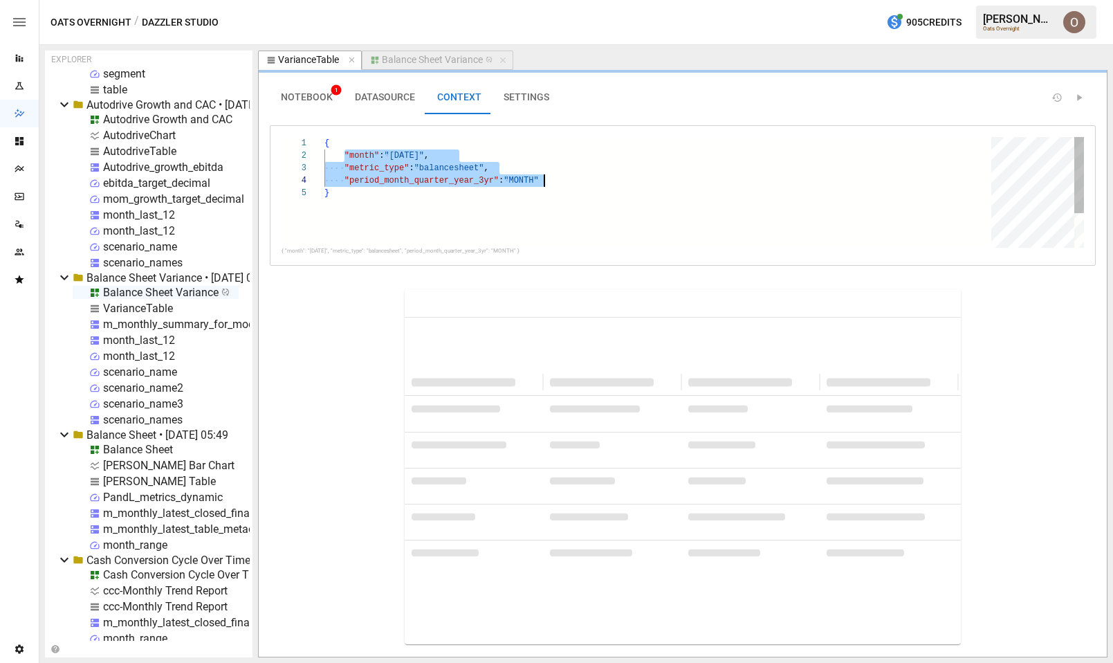
drag, startPoint x: 410, startPoint y: 156, endPoint x: 569, endPoint y: 181, distance: 161.1
click at [569, 181] on div "} "period_month_quarter_year_3yr" : "MONTH" "metric_type" : "balancesheet" , { …" at bounding box center [663, 217] width 677 height 161
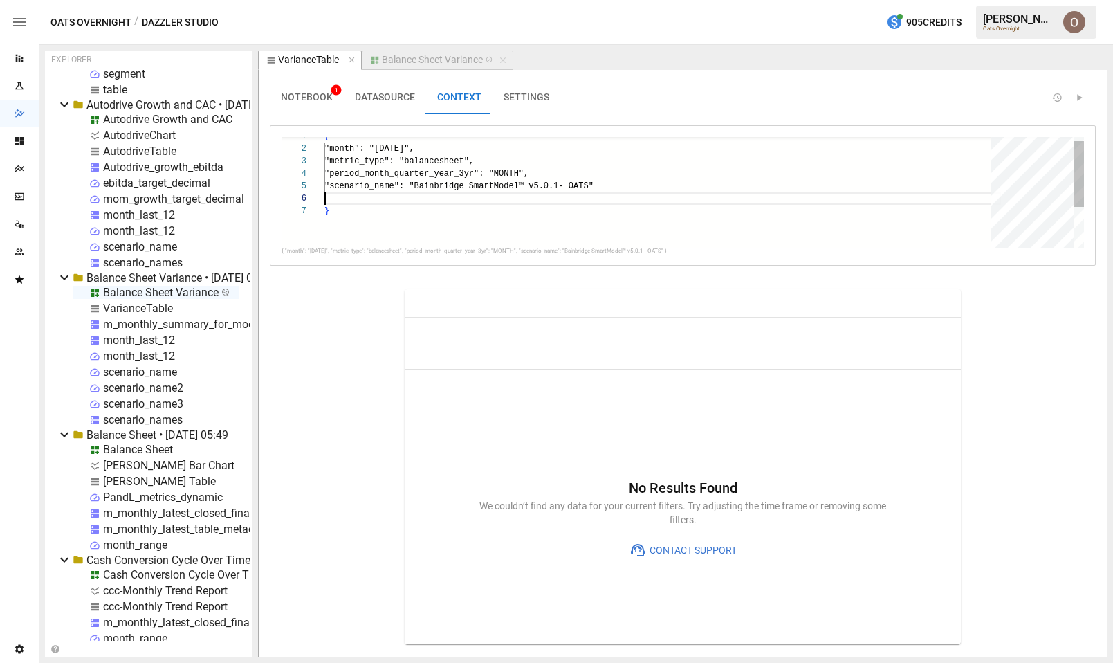
scroll to position [62, 0]
click at [344, 147] on div ""period_month_quarter_year_3yr" : "MONTH" , "metric_type" : "balancesheet" , { …" at bounding box center [663, 222] width 677 height 185
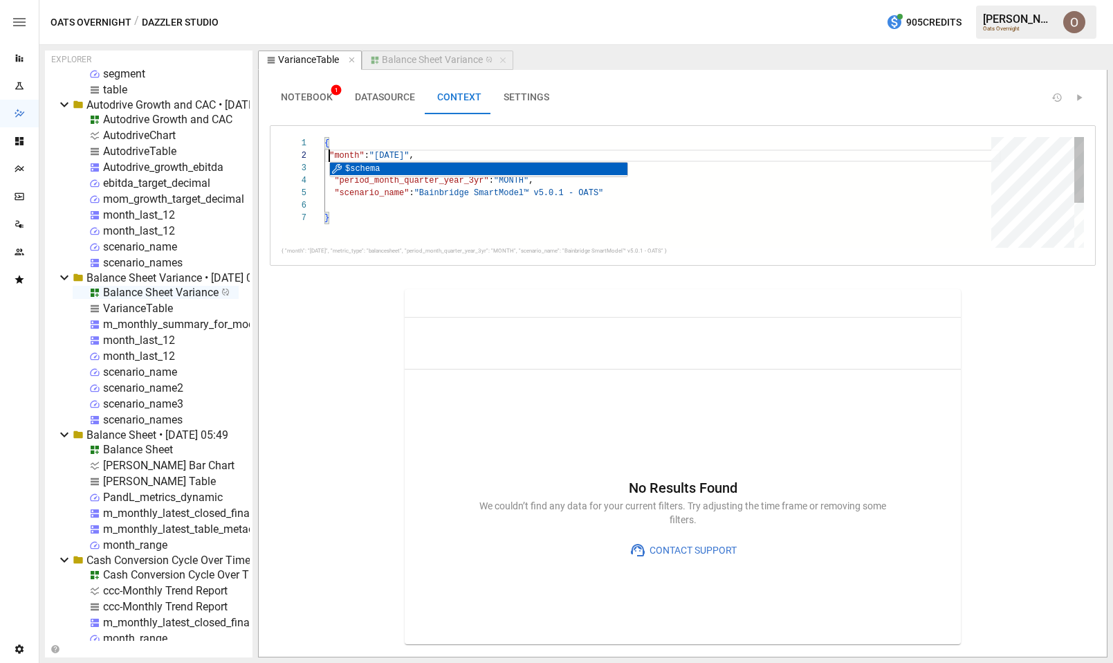
scroll to position [12, 10]
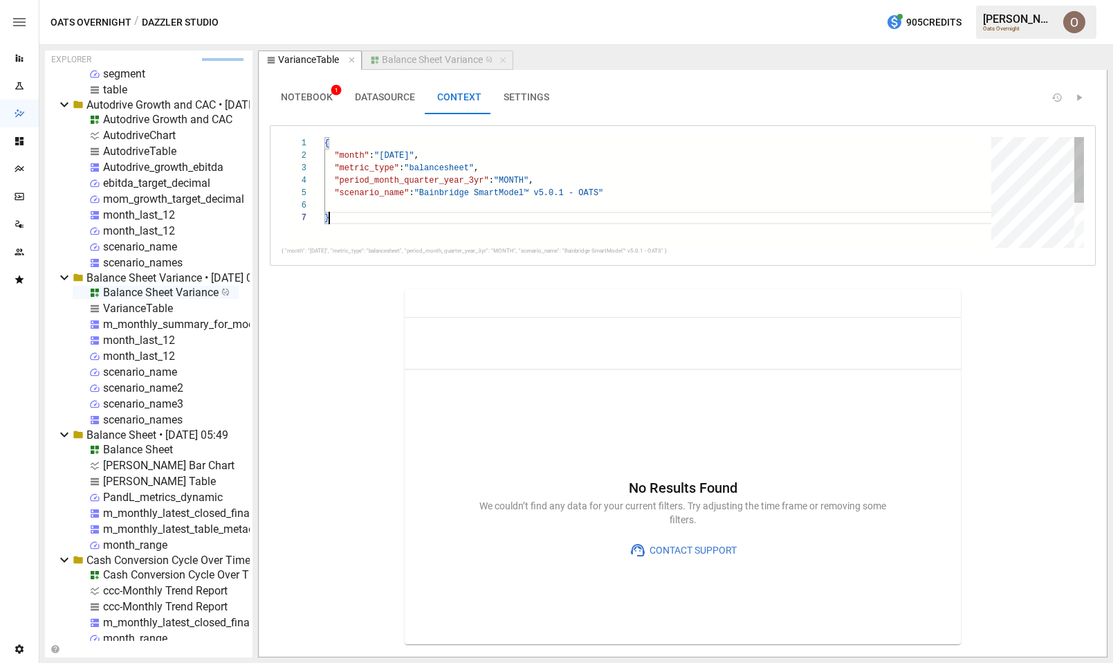
click at [388, 235] on div ""period_month_quarter_year_3yr" : "MONTH" , "metric_type" : "balancesheet" , { …" at bounding box center [663, 229] width 677 height 185
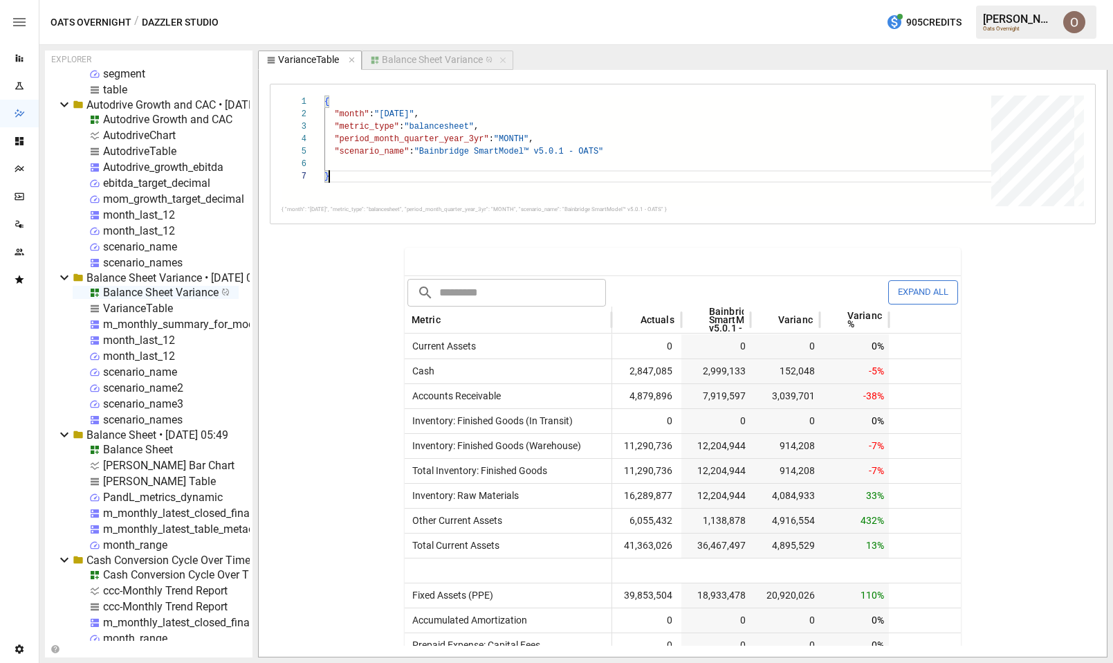
scroll to position [0, 0]
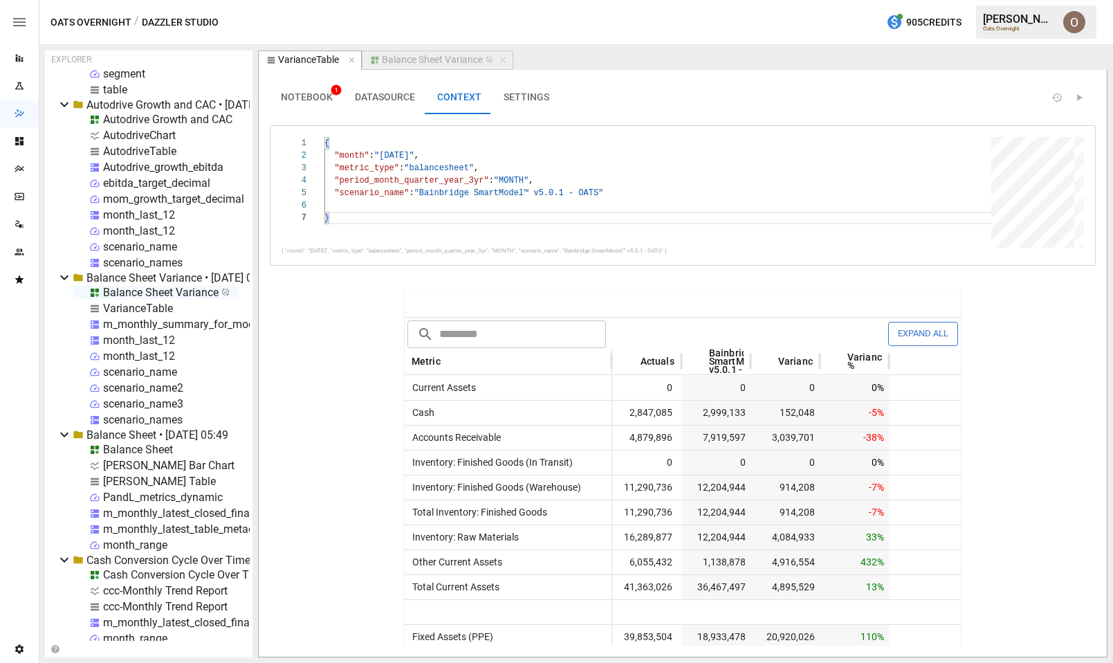
type textarea "**********"
click at [306, 98] on span "NOTEBOOK 1" at bounding box center [307, 97] width 52 height 12
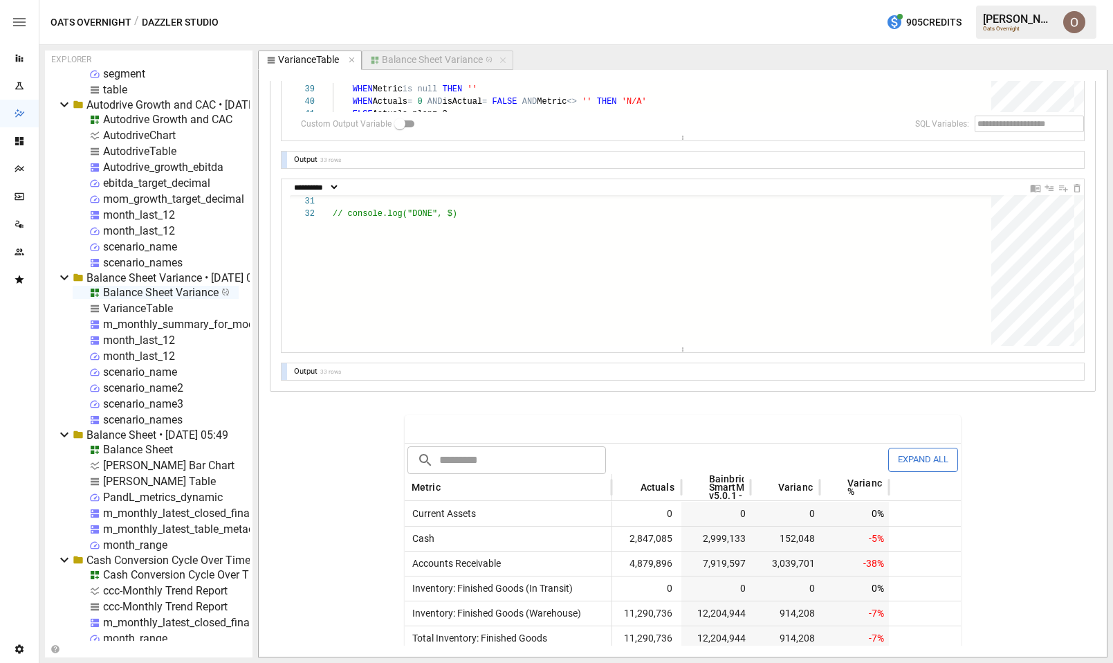
scroll to position [2950, 0]
click at [284, 371] on div at bounding box center [285, 371] width 6 height 17
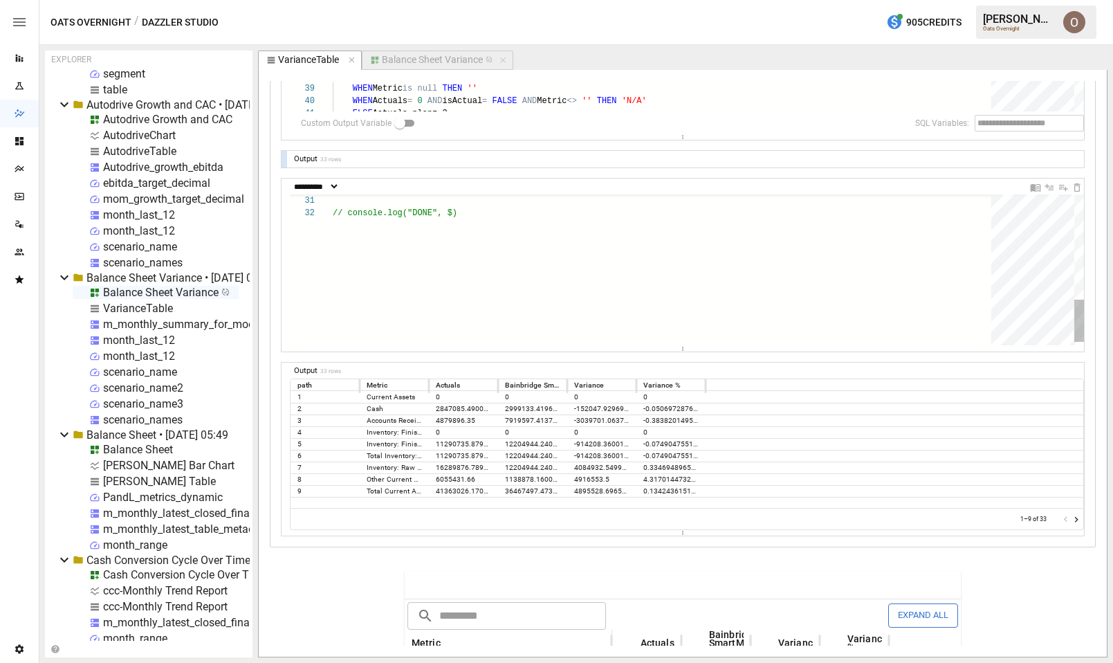
scroll to position [12, 125]
click at [354, 264] on div "// console.log("DONE", $)" at bounding box center [667, 89] width 668 height 537
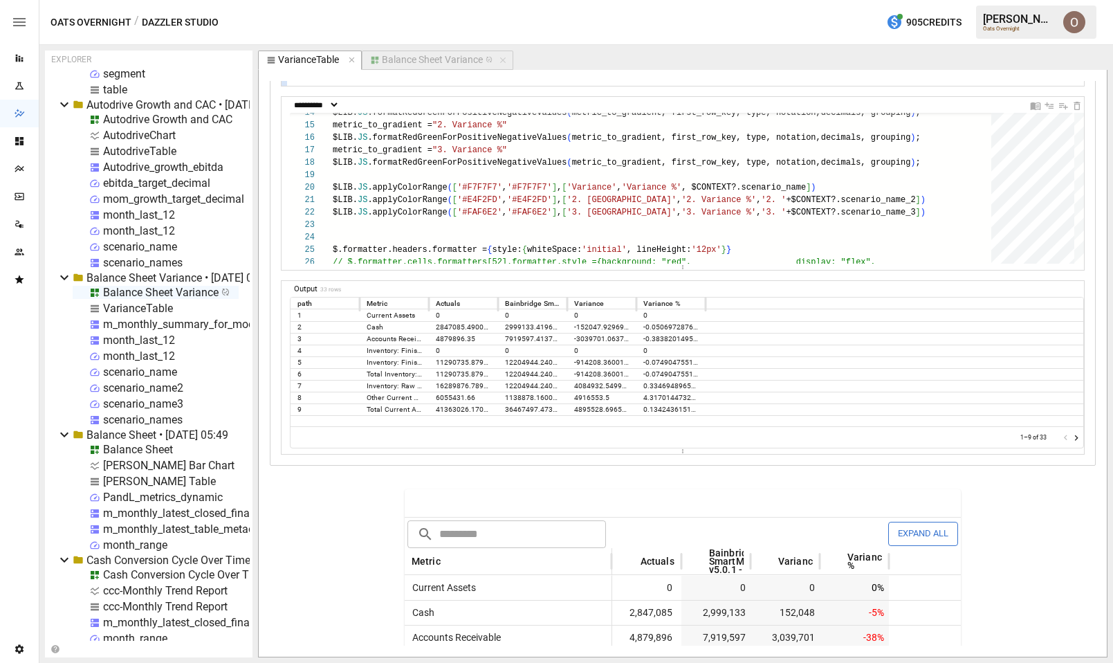
scroll to position [2950, 0]
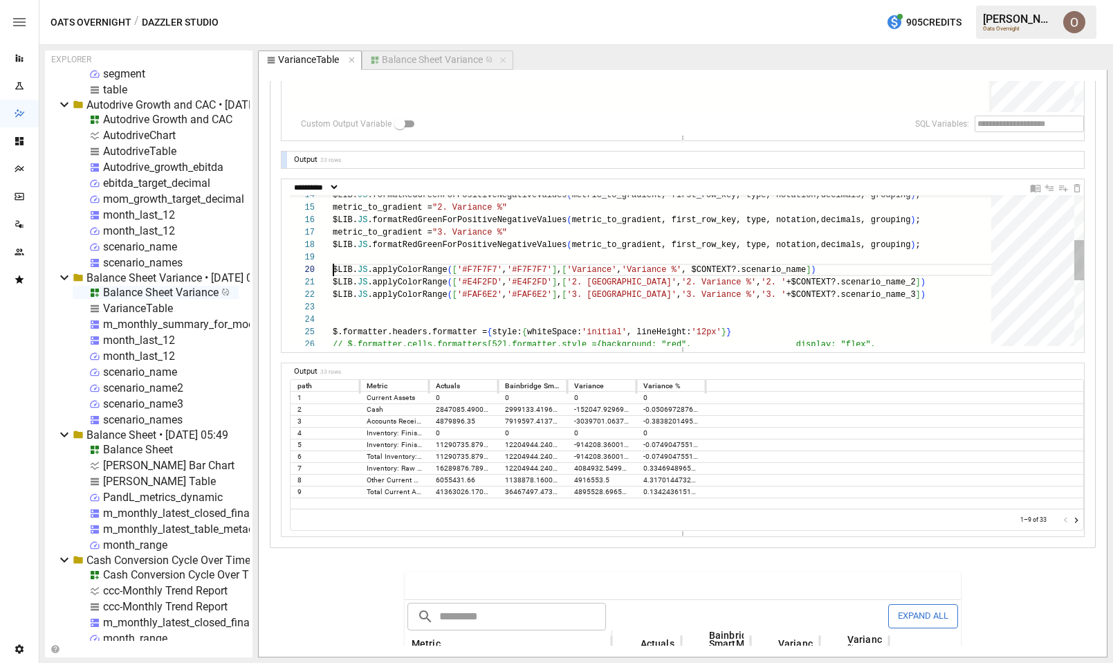
click at [334, 271] on div "// $.formatter.cells.formatters[52].formatter.styl e ={background: "red", displ…" at bounding box center [667, 308] width 668 height 562
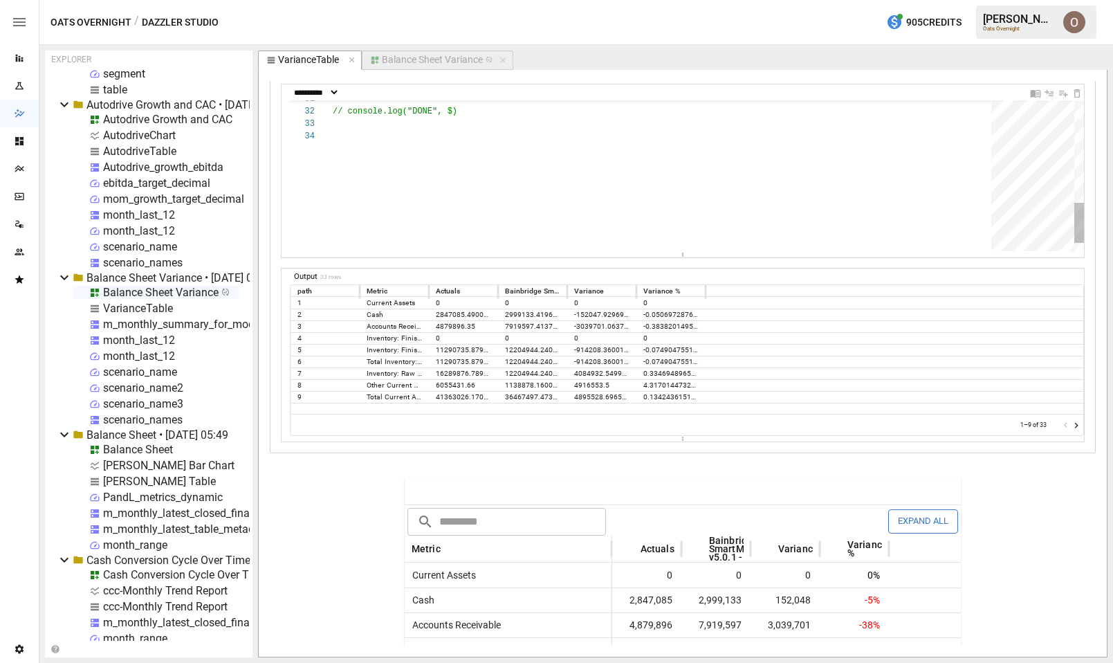
scroll to position [37, 0]
click at [361, 145] on div "// console.log("DONE", $)" at bounding box center [667, 0] width 668 height 562
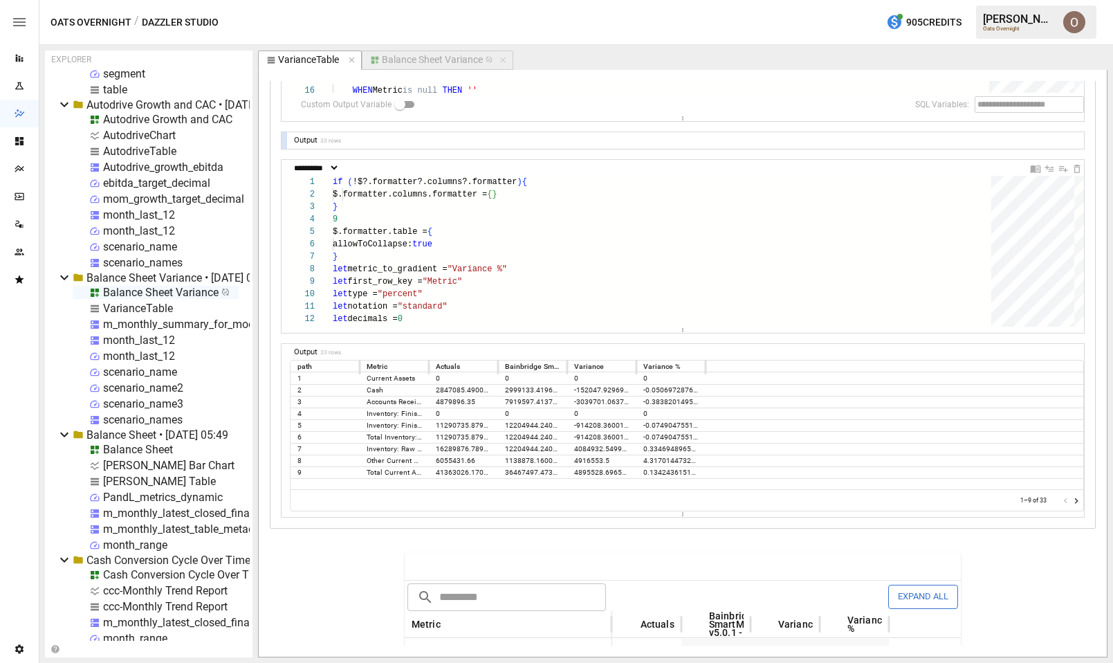
scroll to position [2908, 0]
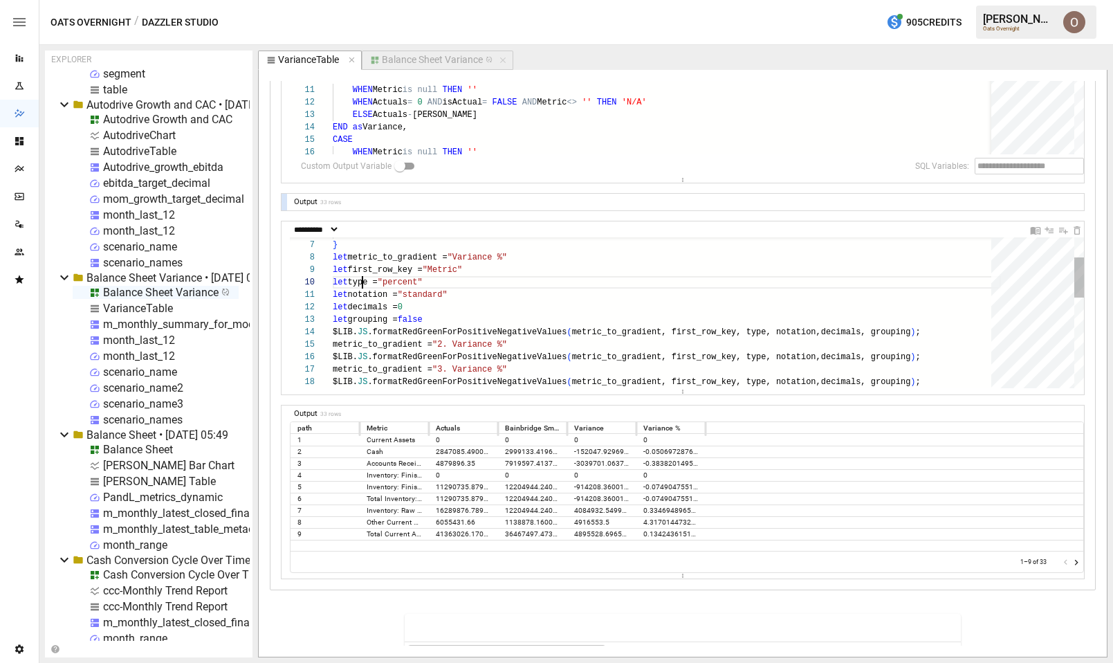
click at [363, 284] on div "let grouping = false let decimals = 0 let notation = "standard" let type = "per…" at bounding box center [667, 445] width 668 height 562
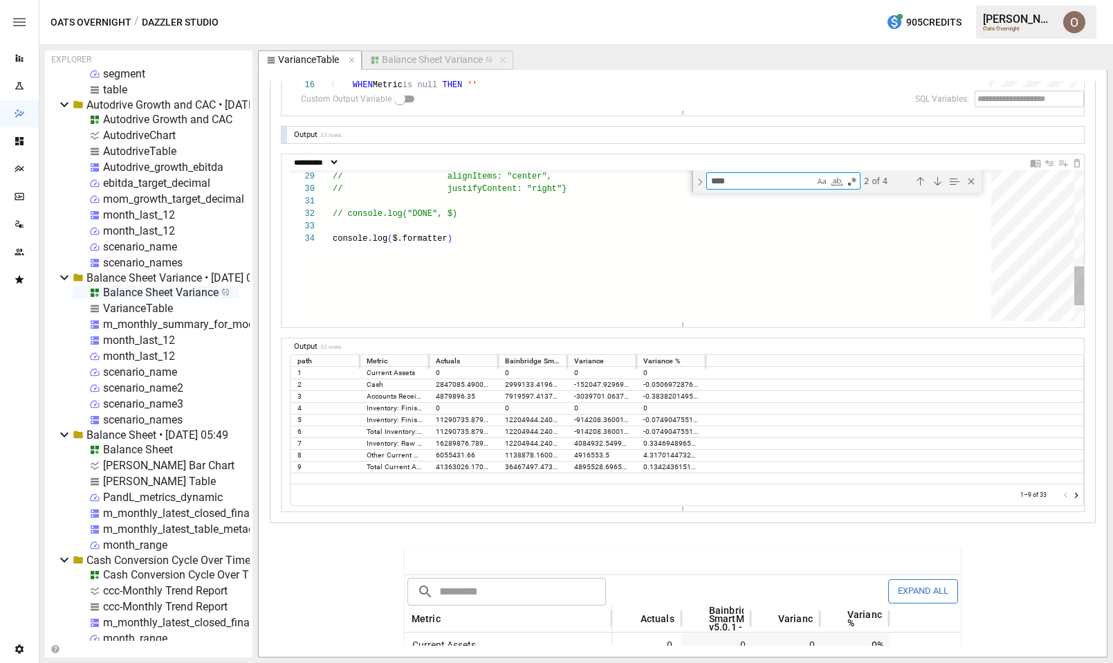
scroll to position [37, 115]
click at [449, 237] on div "console.log ( $.formatter ) // console.log("DONE", $) // justifyContent: "right…" at bounding box center [667, 91] width 668 height 585
drag, startPoint x: 394, startPoint y: 237, endPoint x: 450, endPoint y: 237, distance: 56.1
click at [450, 237] on div "console.log ( $.formatter ) // console.log("DONE", $) // justifyContent: "right…" at bounding box center [667, 91] width 668 height 585
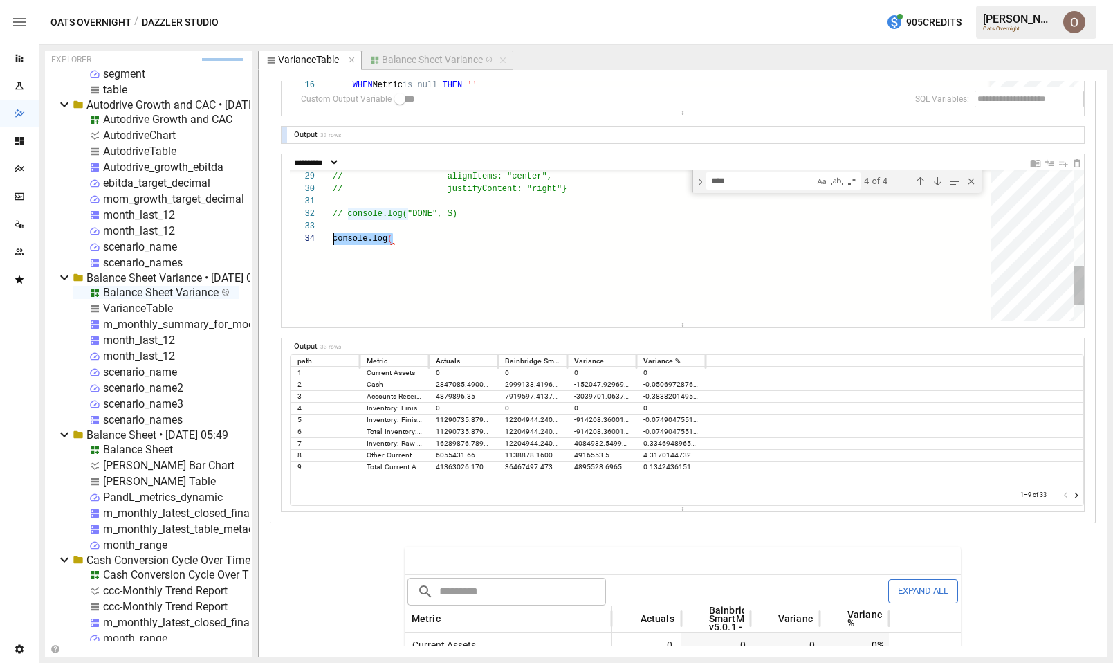
scroll to position [37, 0]
drag, startPoint x: 406, startPoint y: 240, endPoint x: 330, endPoint y: 239, distance: 76.1
click at [333, 239] on div "console.log ( // console.log("DONE", $) // justifyContent: "right"} // alignIte…" at bounding box center [667, 91] width 668 height 585
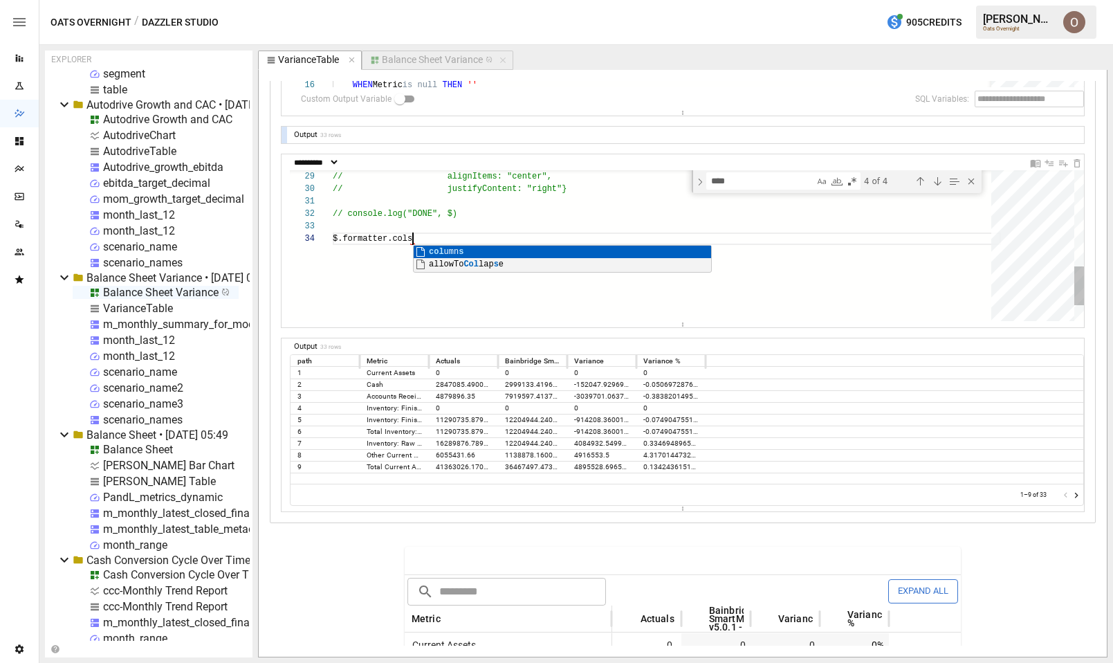
scroll to position [37, 80]
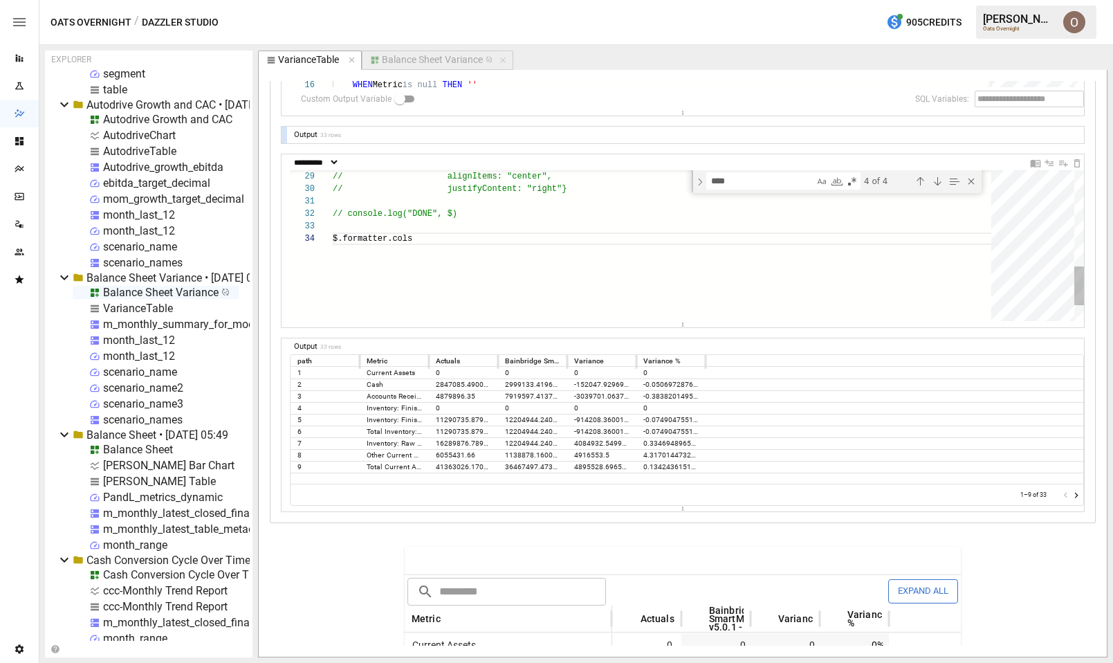
click at [402, 243] on div "$.formatter.cols // console.log("DONE", $) // justifyContent: "right"} // align…" at bounding box center [667, 91] width 668 height 585
drag, startPoint x: 334, startPoint y: 237, endPoint x: 480, endPoint y: 233, distance: 146.8
click at [480, 233] on div "$.formatter.columns.formatters = [ // console.log("DONE", $) // justifyContent:…" at bounding box center [667, 104] width 668 height 610
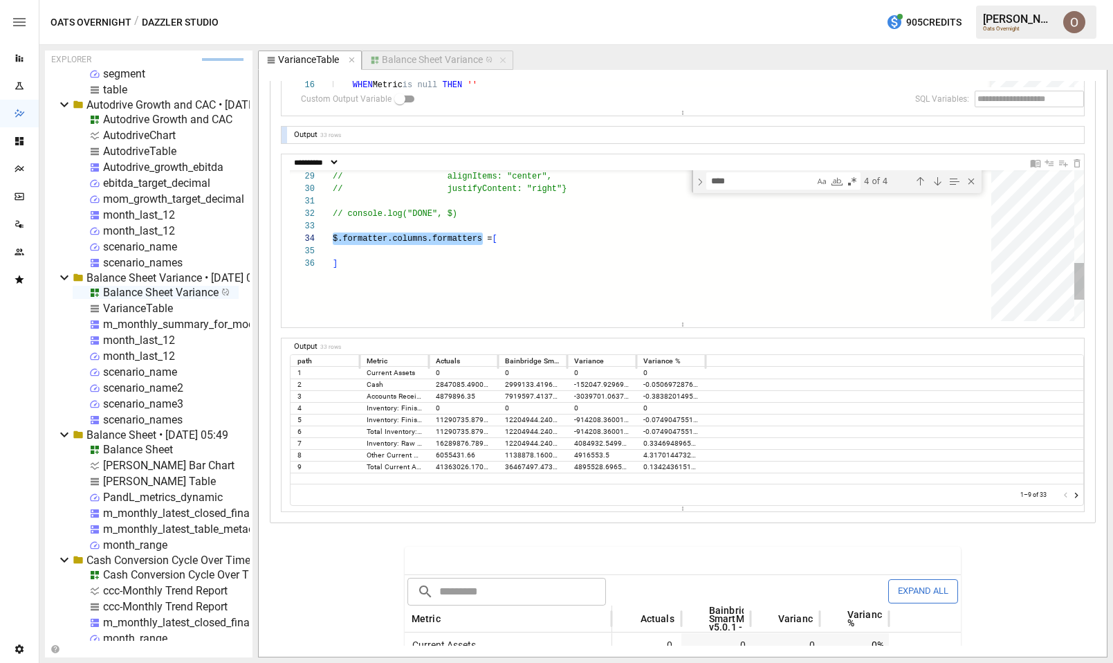
click at [387, 253] on div "$.formatter.columns.formatters = [ // console.log("DONE", $) // justifyContent:…" at bounding box center [667, 104] width 668 height 610
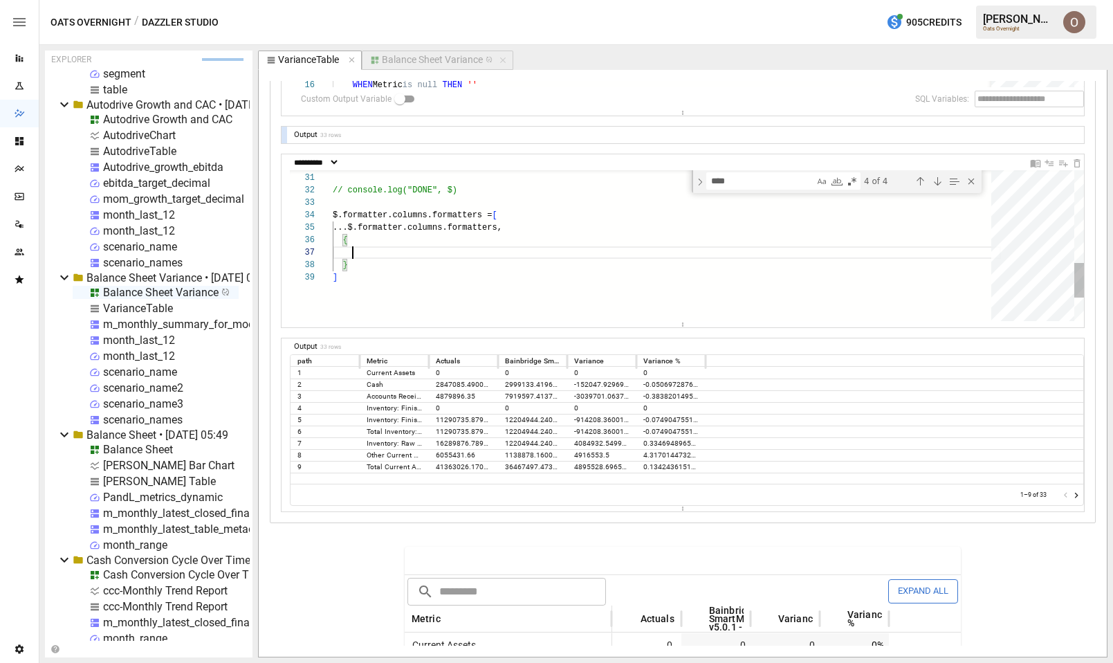
scroll to position [75, 20]
click at [587, 361] on div "Variance" at bounding box center [589, 360] width 30 height 9
copy div "Variance"
click at [378, 250] on div "$.formatter.columns.formatters = [ // console.log("DONE", $) // justifyContent:…" at bounding box center [667, 98] width 668 height 647
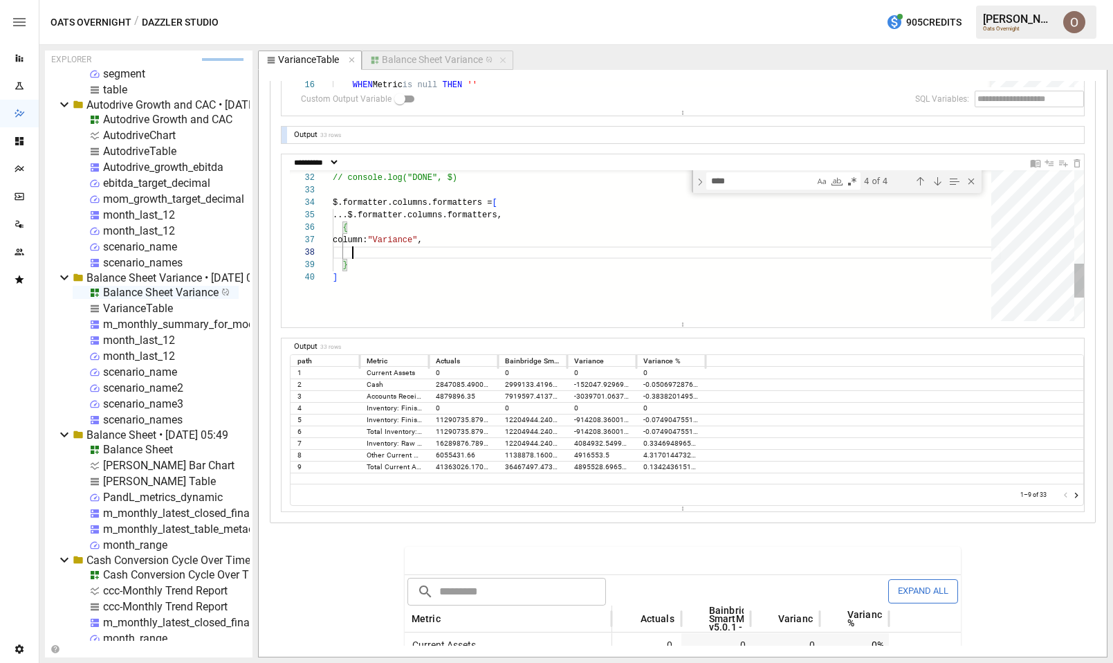
scroll to position [87, 20]
click at [376, 252] on div "$.formatter.columns.formatters = [ // console.log("DONE", $) ...$.formatter.col…" at bounding box center [667, 92] width 668 height 659
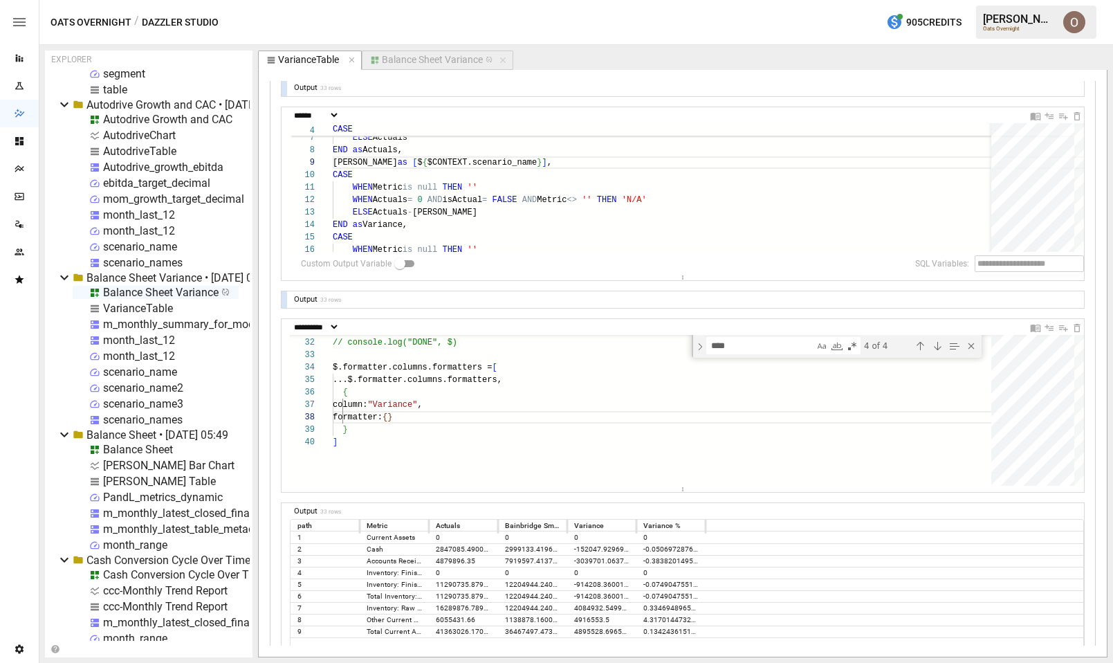
scroll to position [2867, 0]
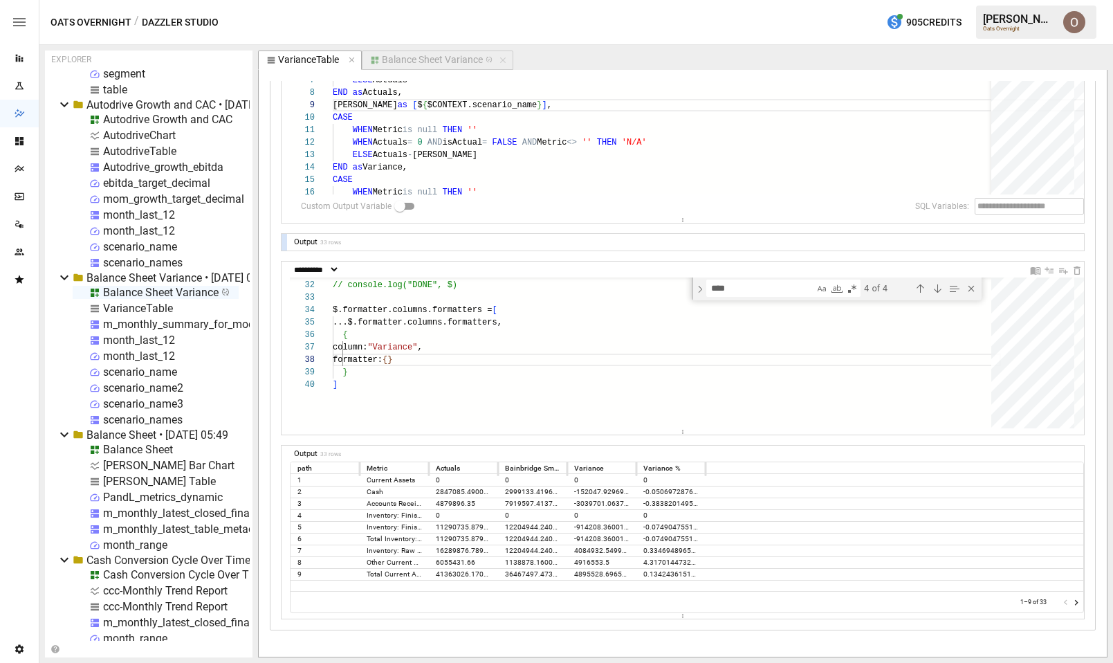
click at [364, 349] on div "$.formatter.columns.formatters = [ // console.log("DONE", $) ...$.formatter.col…" at bounding box center [667, 199] width 668 height 659
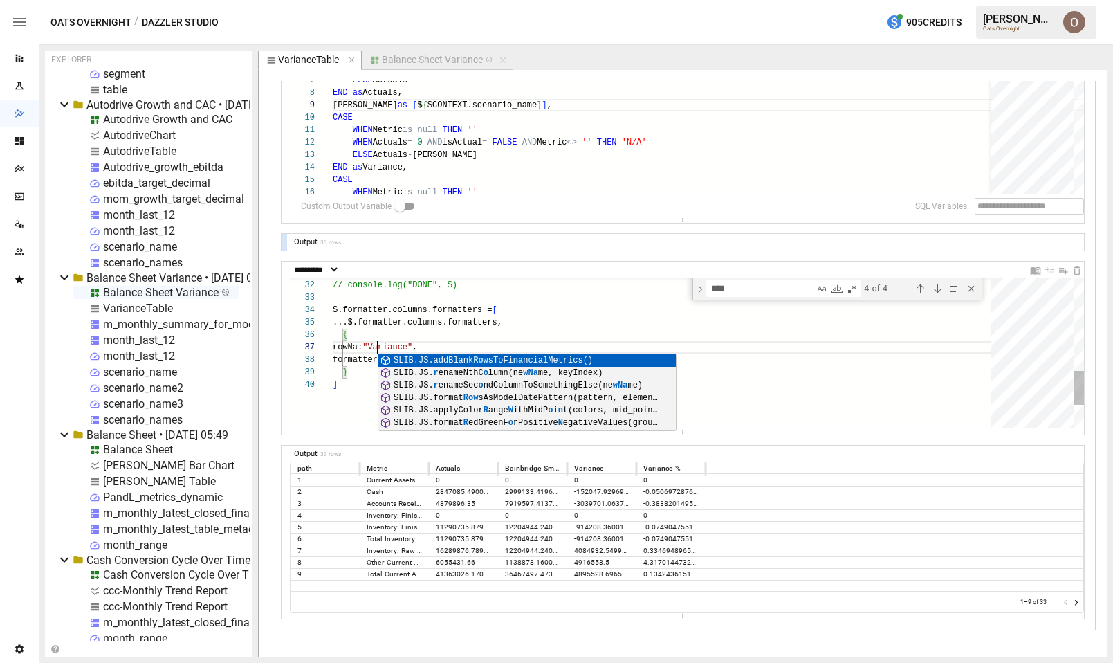
scroll to position [75, 55]
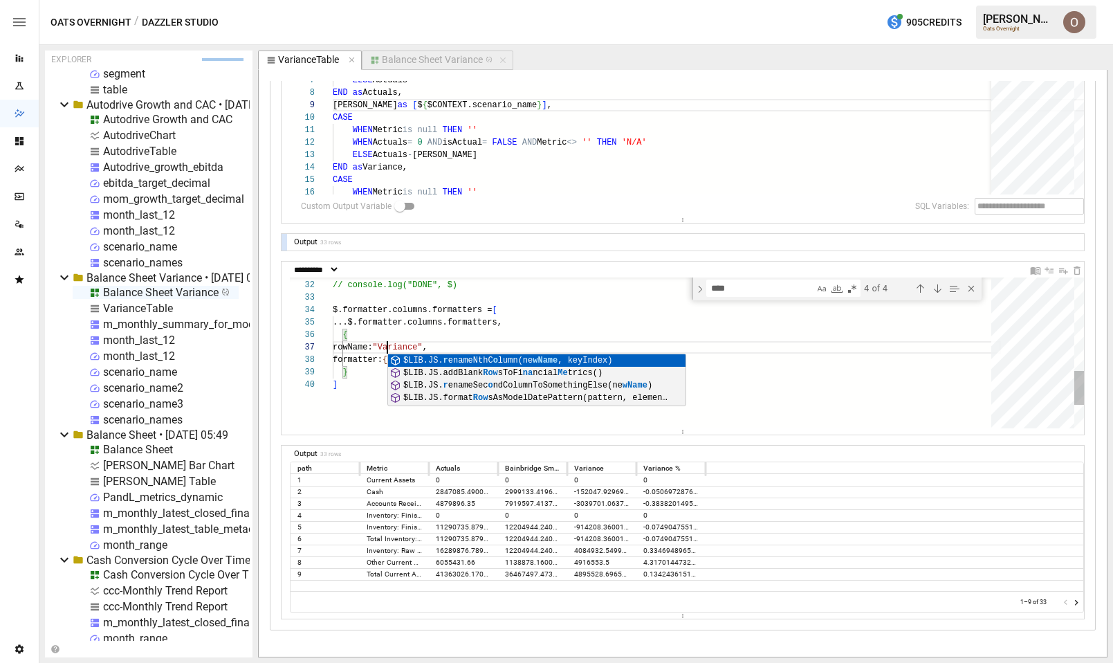
click at [358, 385] on div "$.formatter.columns.formatters = [ // console.log("DONE", $) ...$.formatter.col…" at bounding box center [667, 199] width 668 height 659
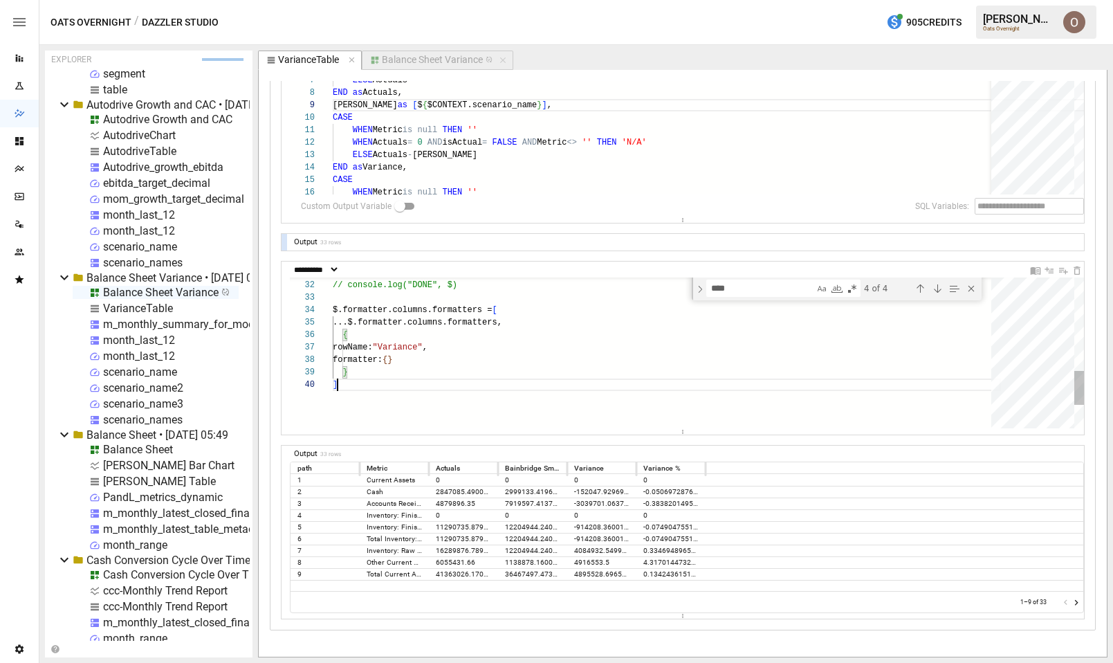
scroll to position [112, 5]
click at [453, 348] on div "$.formatter.columns.formatters = [ // console.log("DONE", $) ...$.formatter.col…" at bounding box center [667, 199] width 668 height 659
click at [410, 370] on div "$.formatter.columns.formatters = [ // console.log("DONE", $) ...$.formatter.col…" at bounding box center [667, 206] width 668 height 672
click at [412, 370] on div "$.formatter.columns.formatters = [ // console.log("DONE", $) ...$.formatter.col…" at bounding box center [667, 206] width 668 height 672
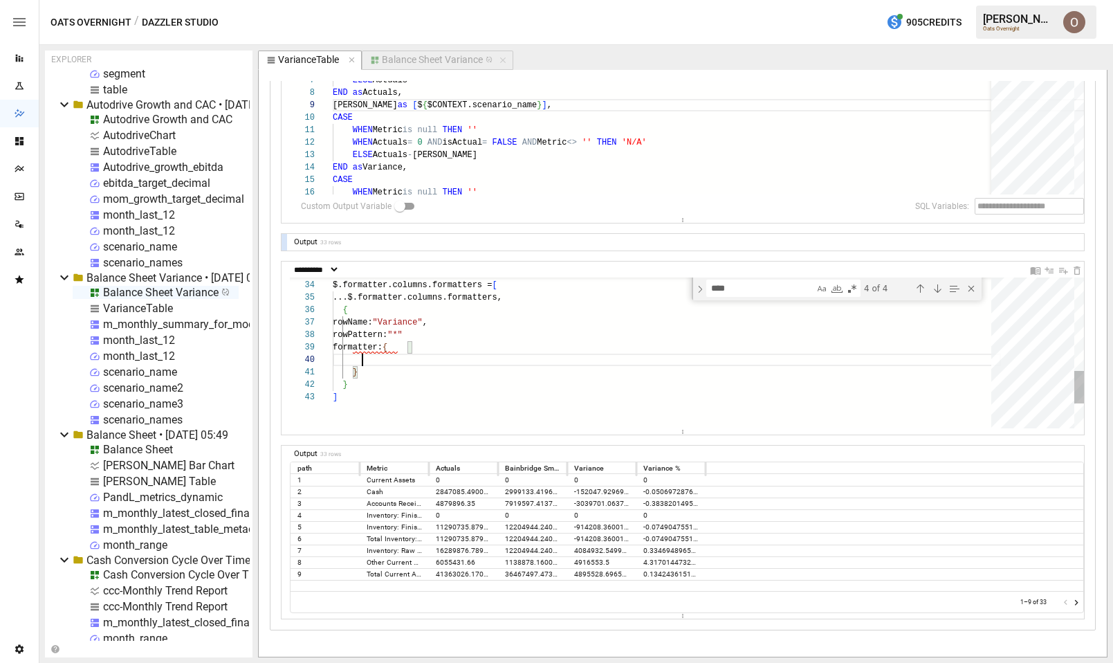
scroll to position [112, 30]
click at [384, 346] on div "$.formatter.columns.formatters = [ ...$.formatter.columns.formatters, { rowName…" at bounding box center [667, 193] width 668 height 697
click at [435, 329] on div "$.formatter.columns.formatters = [ ...$.formatter.columns.formatters, { rowName…" at bounding box center [667, 193] width 668 height 697
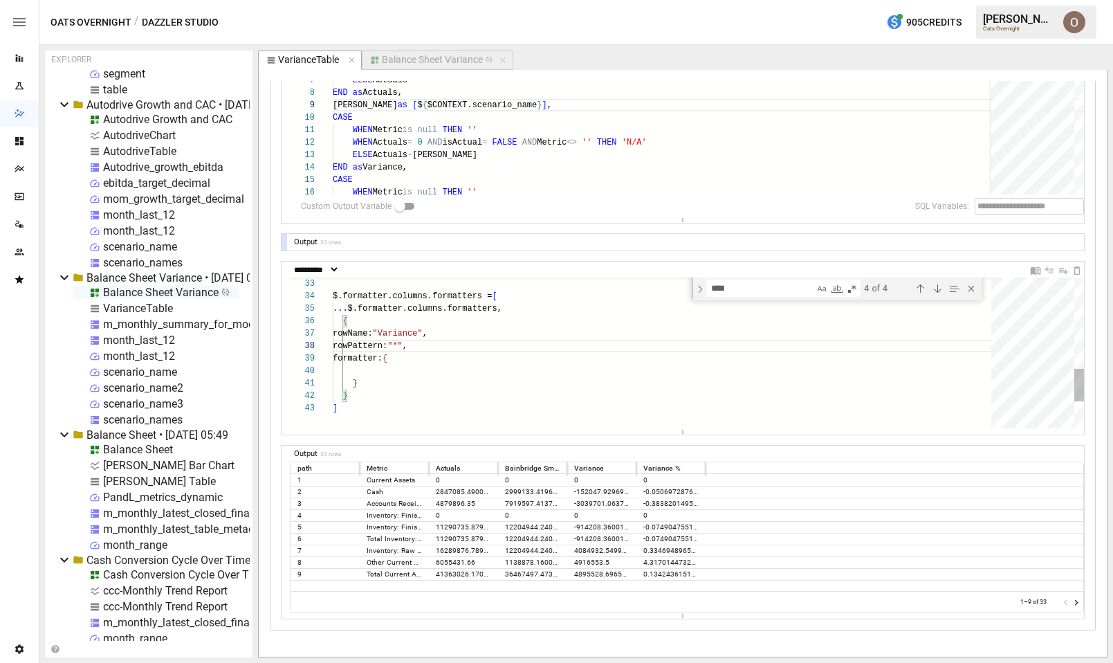
click at [386, 374] on div "$.formatter.columns.formatters = [ ...$.formatter.columns.formatters, { rowName…" at bounding box center [667, 204] width 668 height 697
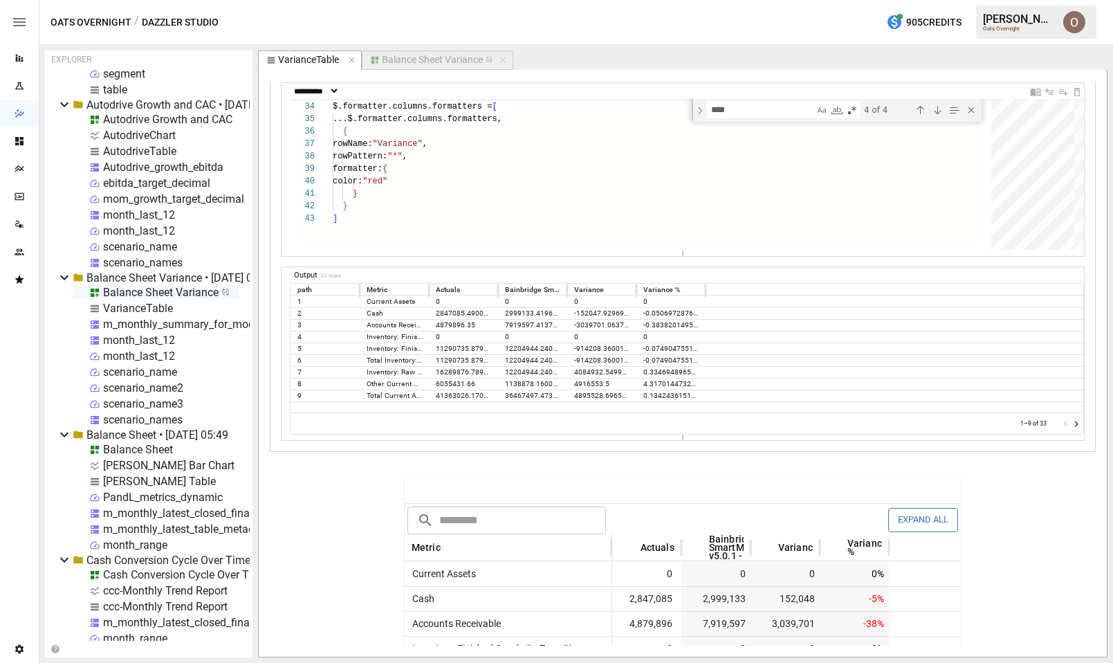
scroll to position [3149, 0]
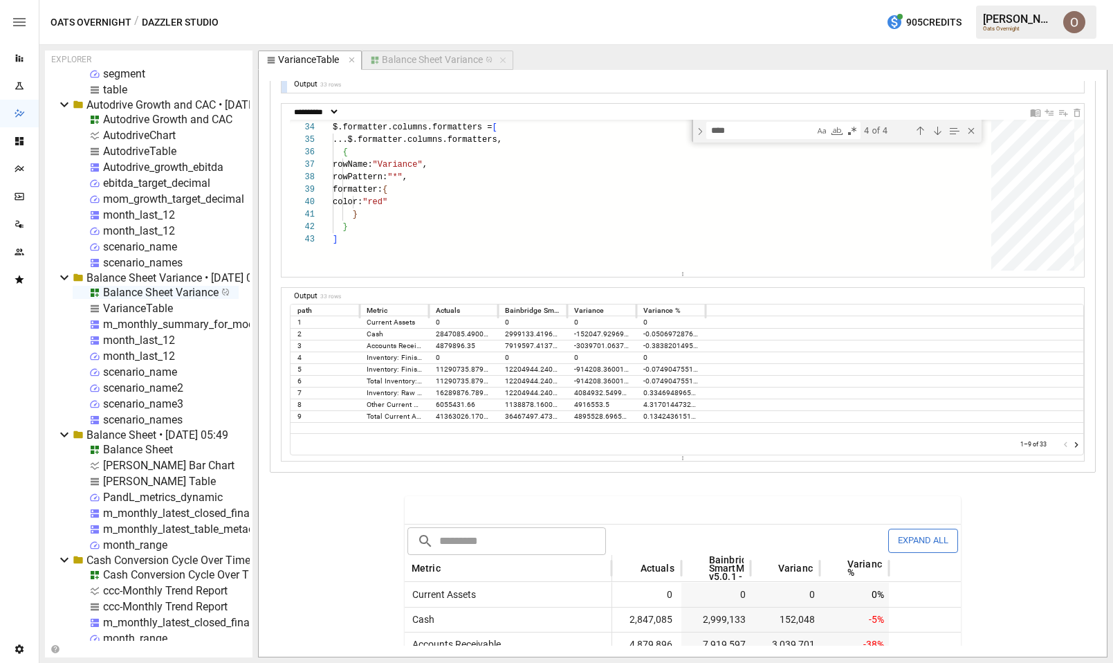
scroll to position [3022, 0]
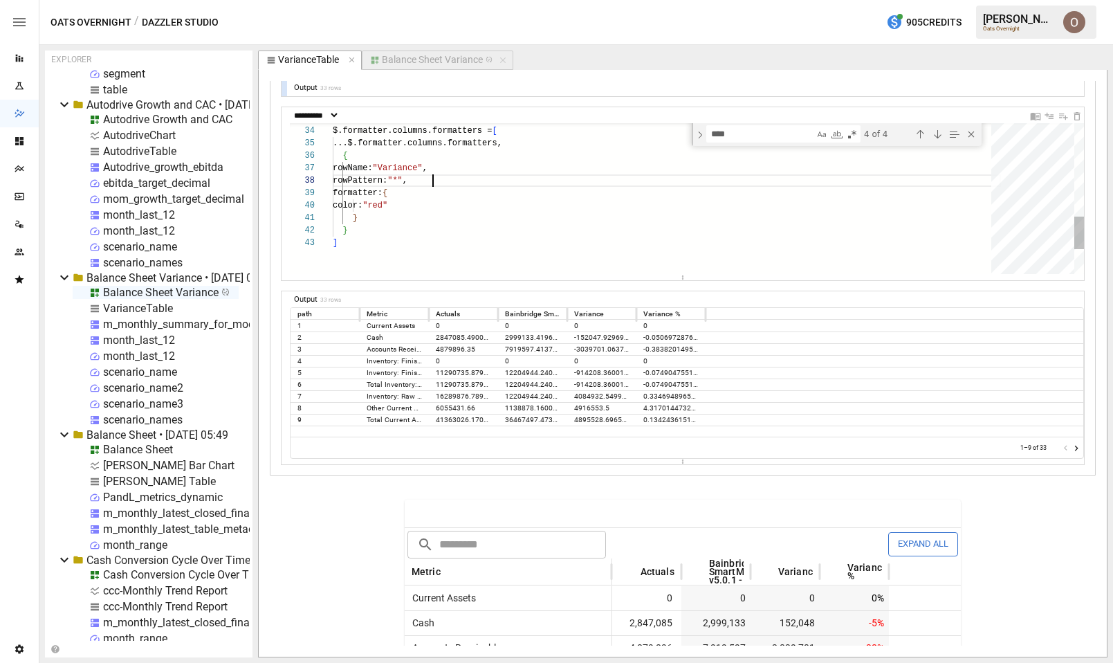
click at [445, 181] on div "$.formatter.columns.formatters = [ ...$.formatter.columns.formatters, { rowName…" at bounding box center [667, 39] width 668 height 697
click at [417, 175] on div "$.formatter.columns.formatters = [ ...$.formatter.columns.formatters, { rowName…" at bounding box center [667, 45] width 668 height 709
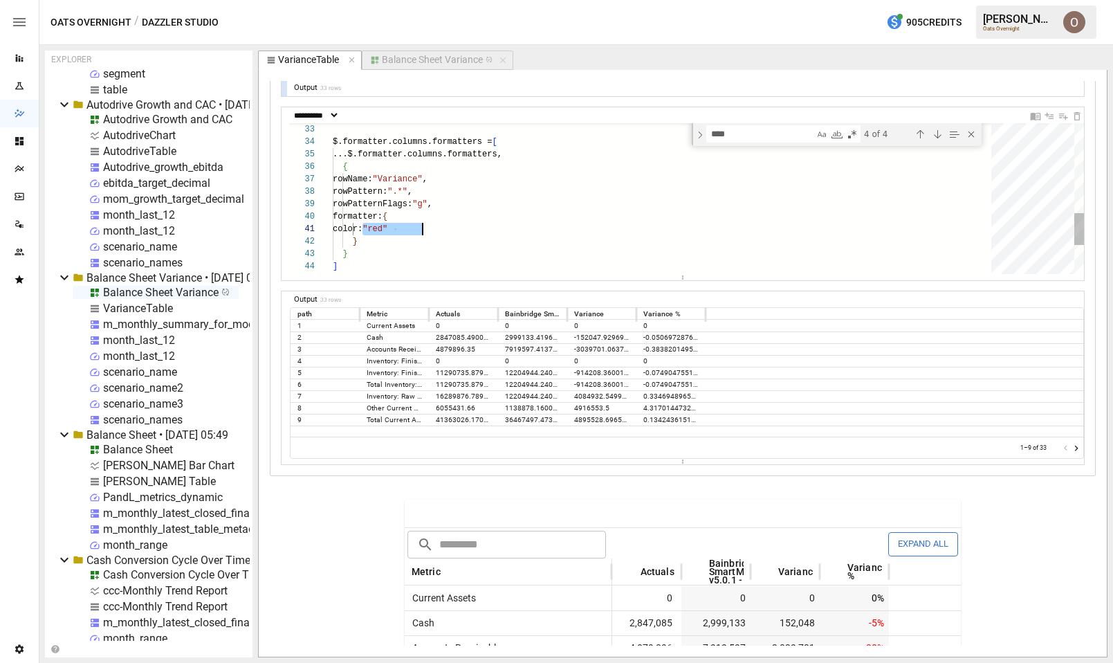
drag, startPoint x: 361, startPoint y: 228, endPoint x: 448, endPoint y: 228, distance: 86.5
click at [448, 228] on div "$.formatter.columns.formatters = [ ...$.formatter.columns.formatters, { rowName…" at bounding box center [667, 56] width 668 height 709
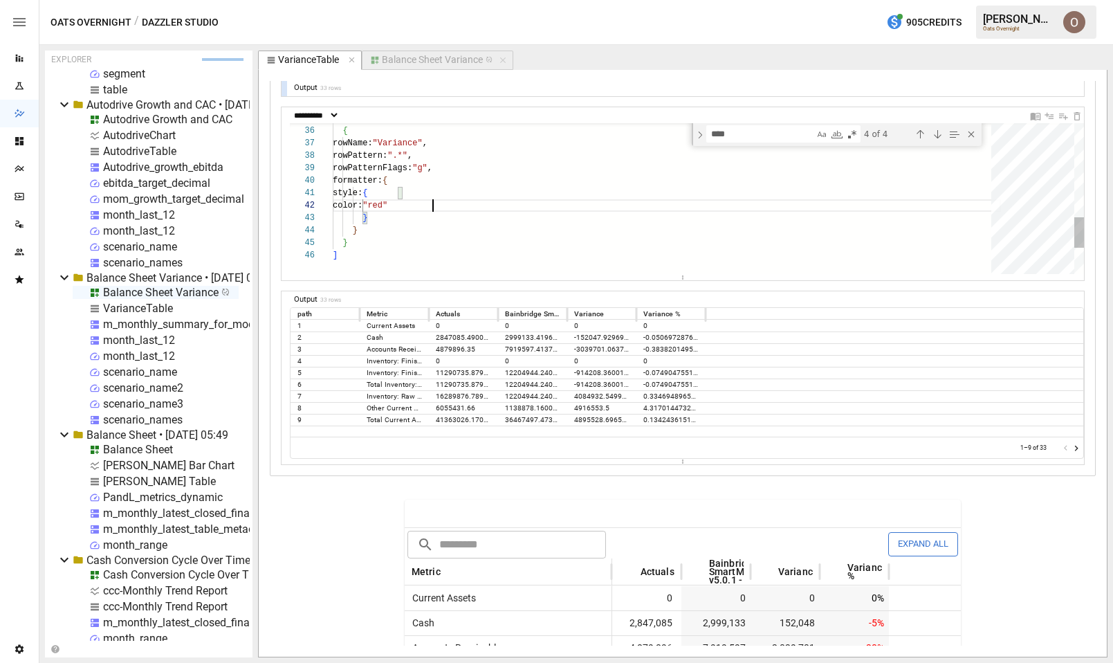
scroll to position [12, 100]
click at [340, 487] on div "**********" at bounding box center [683, 363] width 826 height 565
click at [435, 270] on div "...$.formatter.columns.formatters, { rowName: "Variance" , formatter: { rowPatt…" at bounding box center [667, 33] width 668 height 734
click at [973, 135] on div "Close (Escape)" at bounding box center [971, 134] width 15 height 15
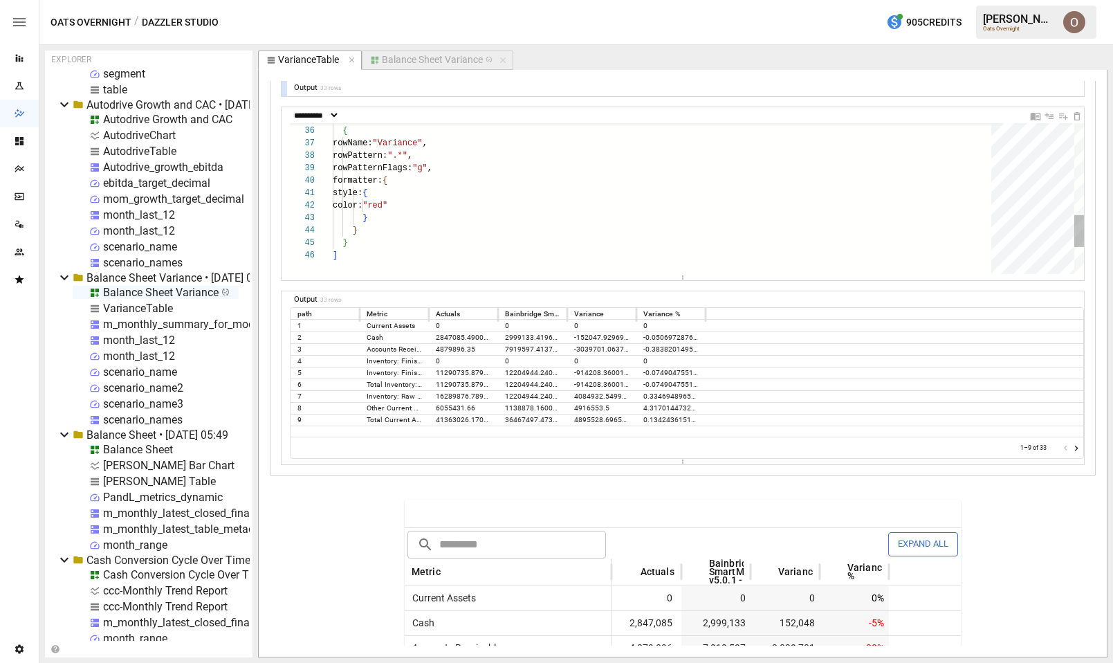
click at [480, 261] on div "...$.formatter.columns.formatters, { rowName: "Variance" , formatter: { rowPatt…" at bounding box center [667, 44] width 668 height 711
click at [387, 194] on div "...$.formatter.columns.formatters, { rowName: "Variance" , formatter: { rowPatt…" at bounding box center [667, 44] width 668 height 711
click at [381, 240] on div "...$.formatter.columns.formatters, { rowName: "Variance" , formatter: { rowPatt…" at bounding box center [667, 44] width 668 height 711
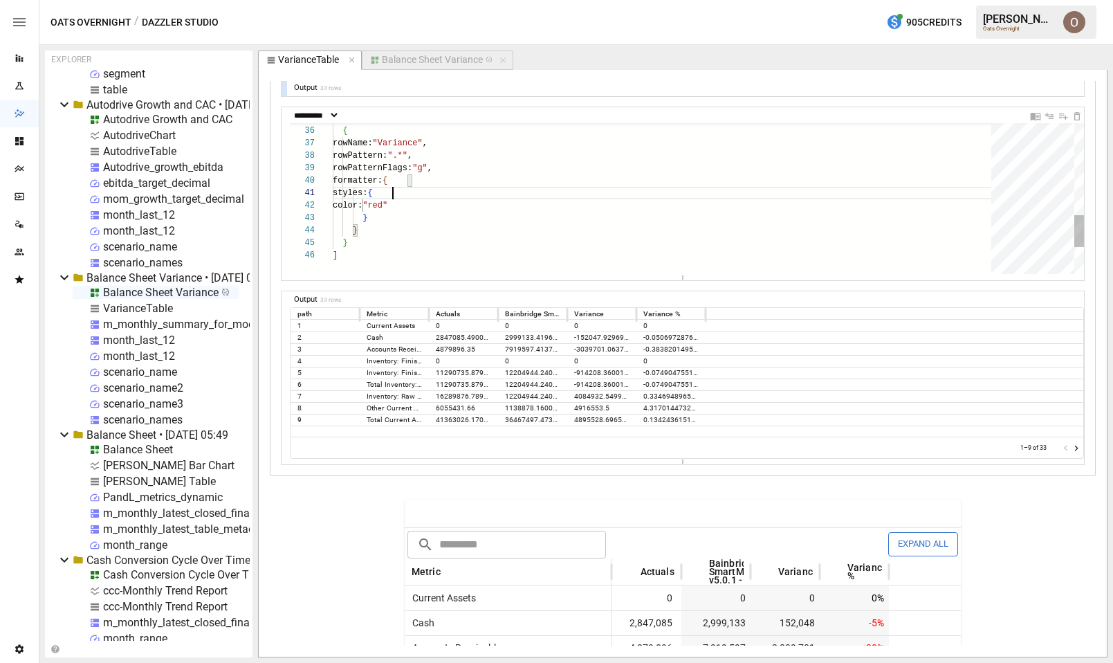
click at [393, 192] on div "...$.formatter.columns.formatters, { rowName: "Variance" , formatter: { rowPatt…" at bounding box center [667, 44] width 668 height 711
click at [409, 242] on div "...$.formatter.columns.formatters, { rowName: "Variance" , formatter: { rowPatt…" at bounding box center [667, 44] width 668 height 711
drag, startPoint x: 349, startPoint y: 163, endPoint x: 437, endPoint y: 164, distance: 88.6
click at [439, 164] on div "...$.formatter.columns.formatters, { rowName: "Variance" , formatter: { rowPatt…" at bounding box center [667, 44] width 668 height 711
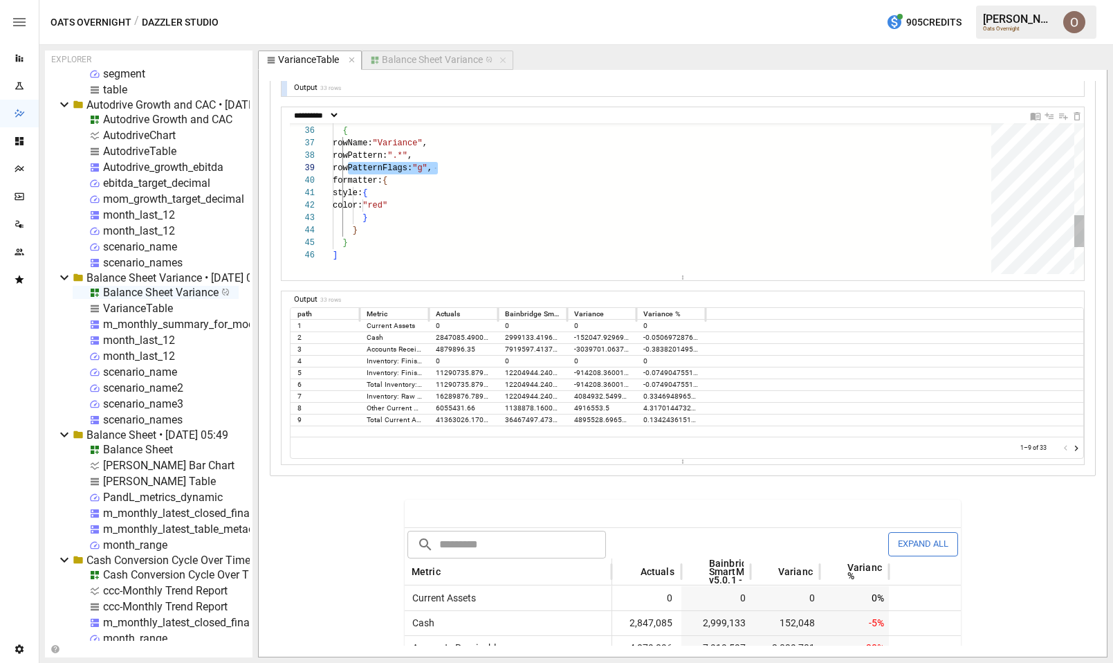
click at [421, 157] on div "...$.formatter.columns.formatters, { rowName: "Variance" , formatter: { rowPatt…" at bounding box center [667, 44] width 668 height 711
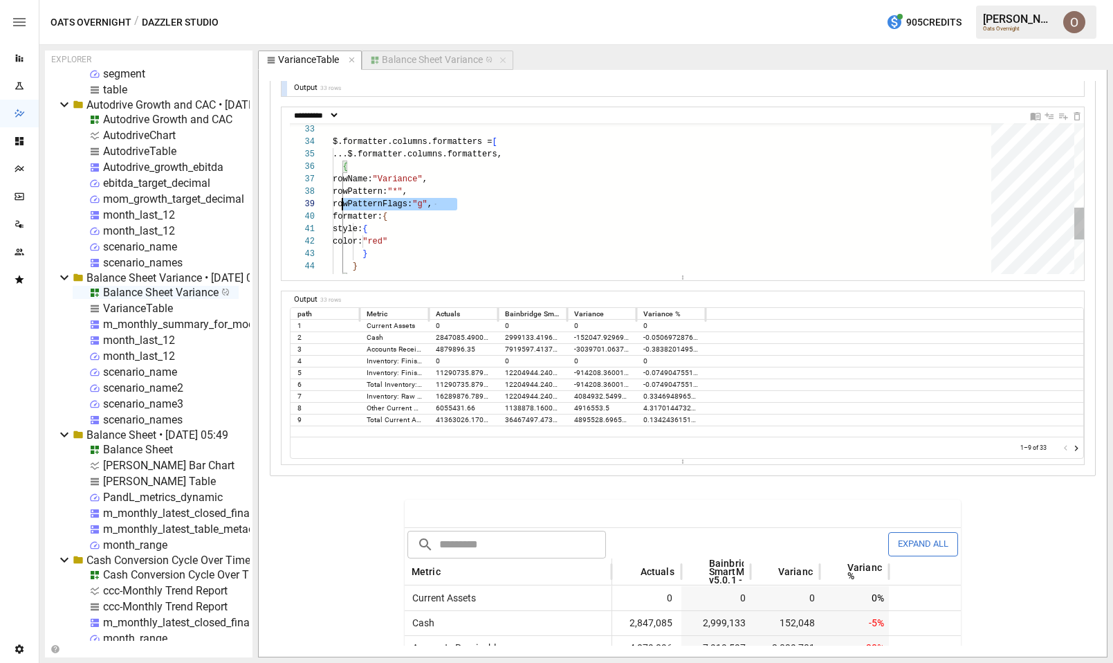
scroll to position [100, 10]
drag, startPoint x: 456, startPoint y: 203, endPoint x: 340, endPoint y: 203, distance: 115.6
click at [340, 203] on div "...$.formatter.columns.formatters, { rowName: "Variance" , formatter: { rowPatt…" at bounding box center [667, 80] width 668 height 711
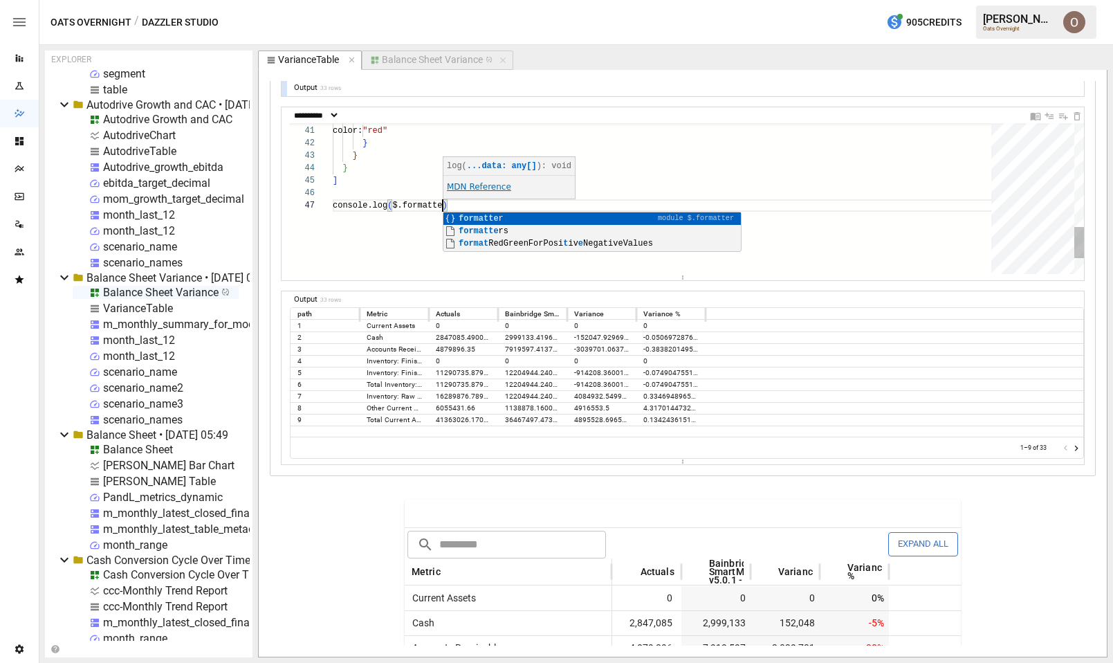
scroll to position [75, 115]
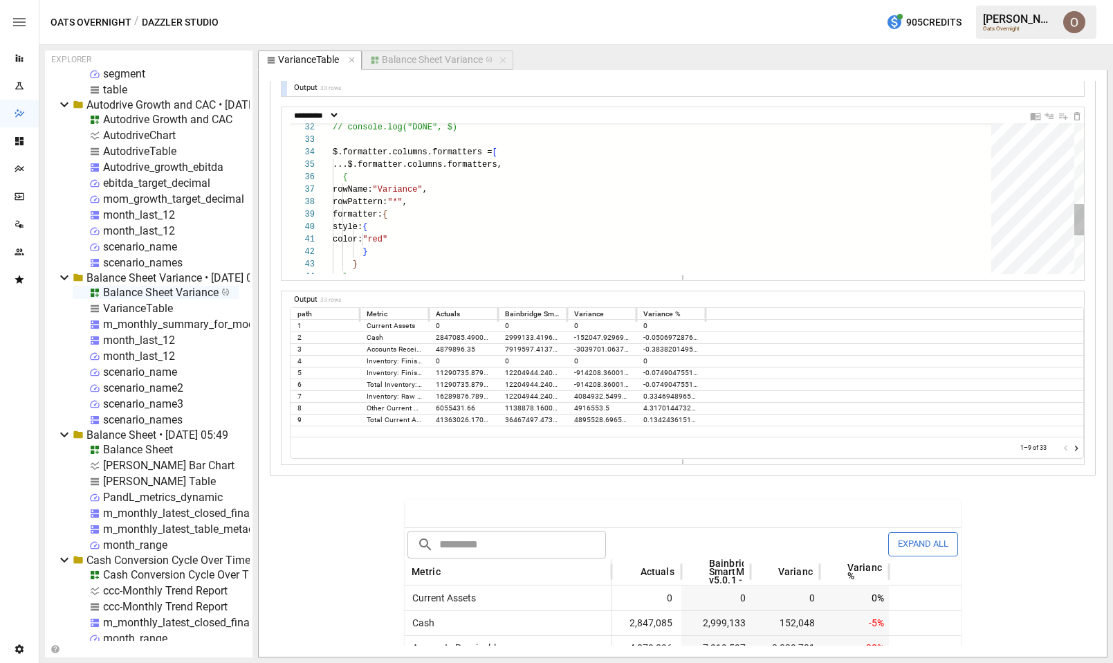
click at [408, 152] on div "style: { color: "red" } formatter: { rowPattern: "*" , rowName: "Variance" , { …" at bounding box center [667, 97] width 668 height 724
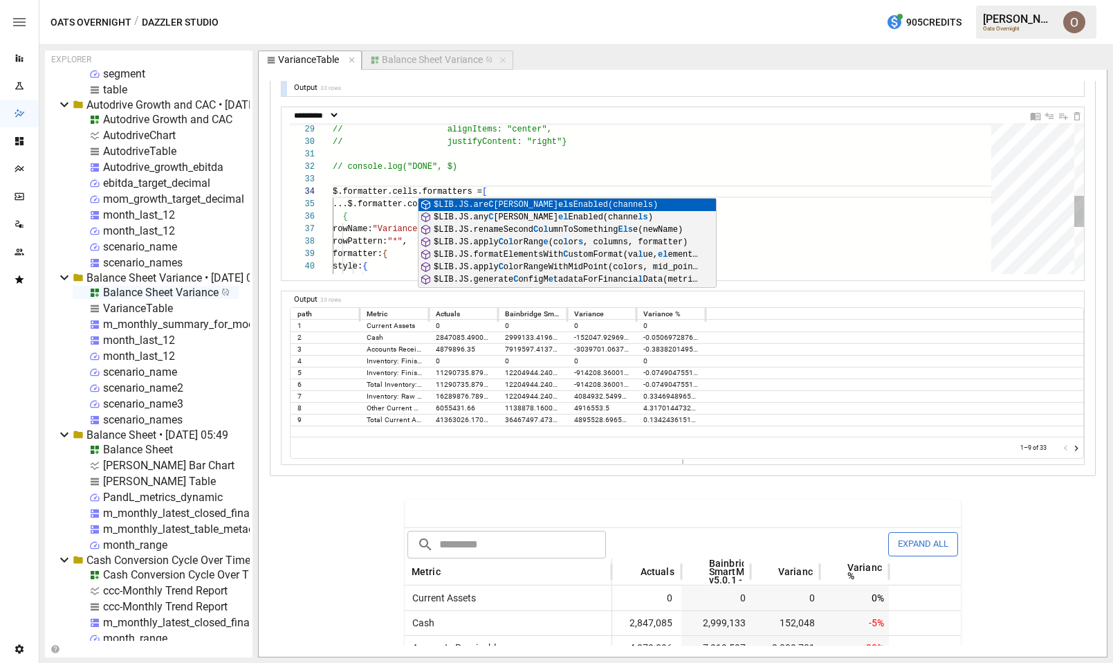
click at [401, 219] on div "style: { color: "red" formatter: { rowPattern: "*" , rowName: "Variance" , { ..…" at bounding box center [667, 136] width 668 height 724
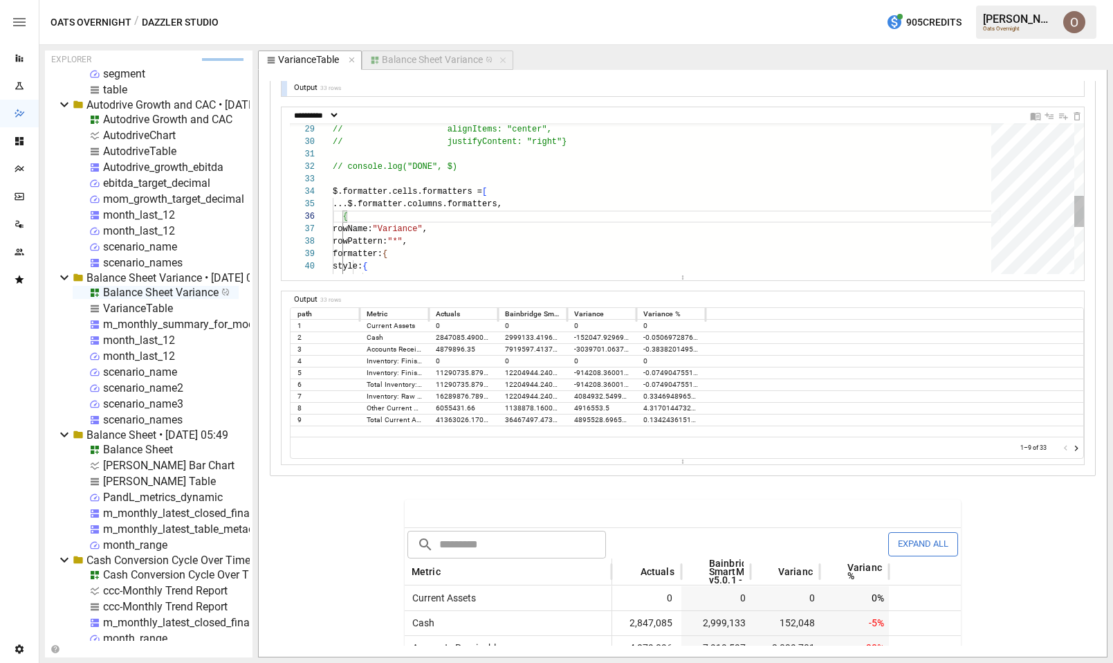
click at [434, 206] on div "style: { color: "red" formatter: { rowPattern: "*" , rowName: "Variance" , { ..…" at bounding box center [667, 136] width 668 height 724
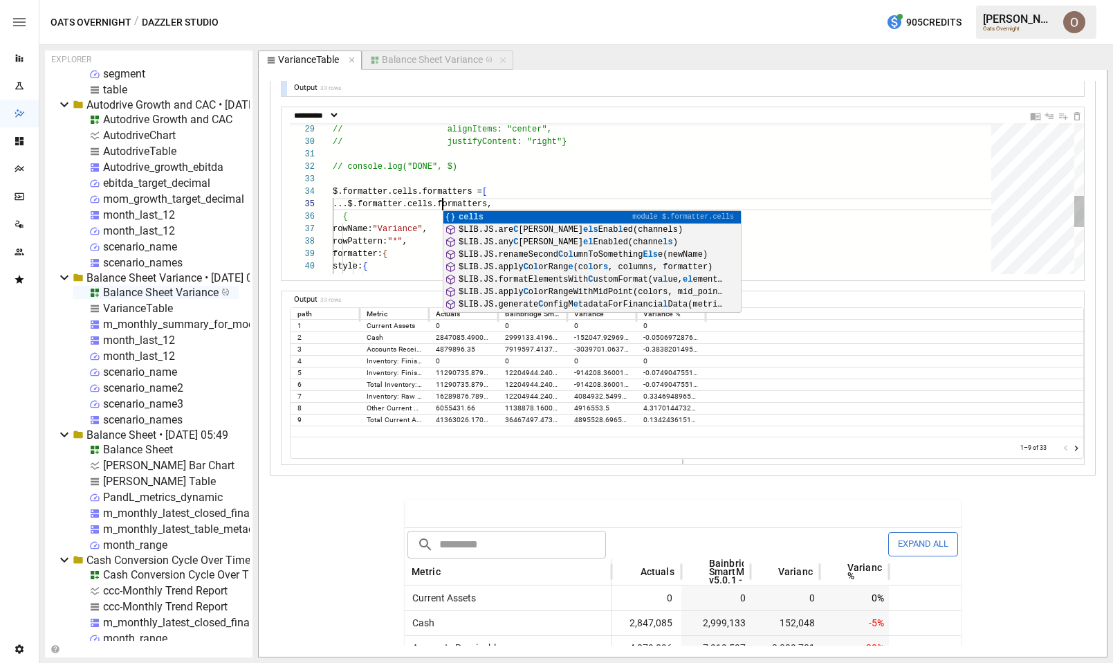
scroll to position [50, 110]
click at [402, 224] on div "style: { color: "red" formatter: { rowPattern: "*" , rowName: "Variance" , { ..…" at bounding box center [667, 136] width 668 height 724
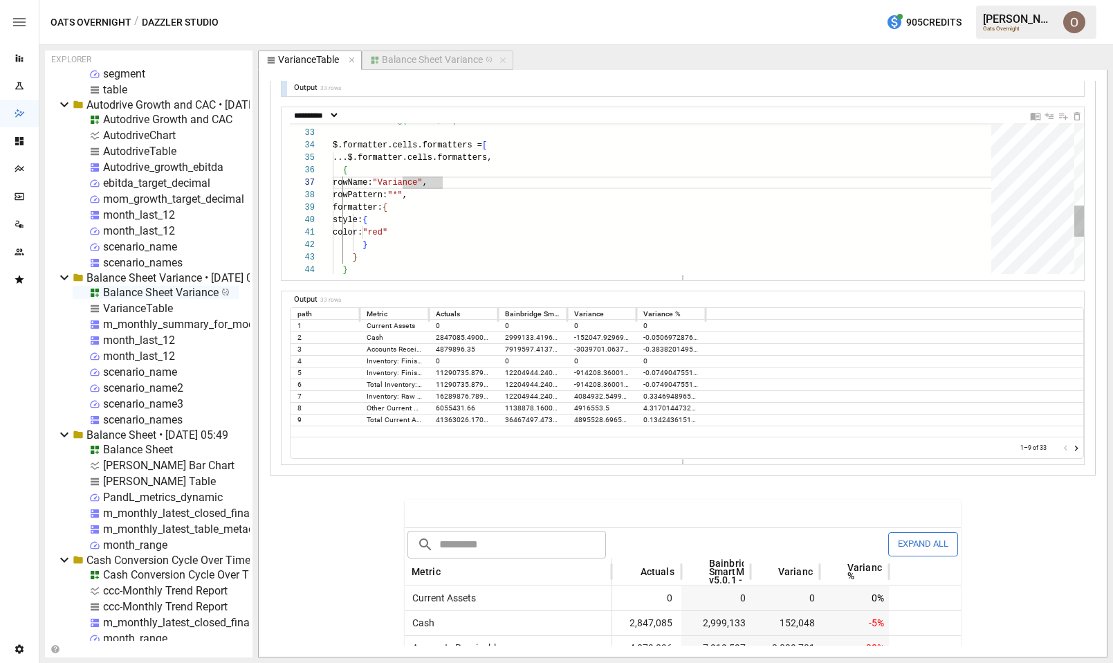
click at [498, 154] on div "style: { color: "red" formatter: { rowPattern: "*" , rowName: "Variance" , { ..…" at bounding box center [667, 90] width 668 height 724
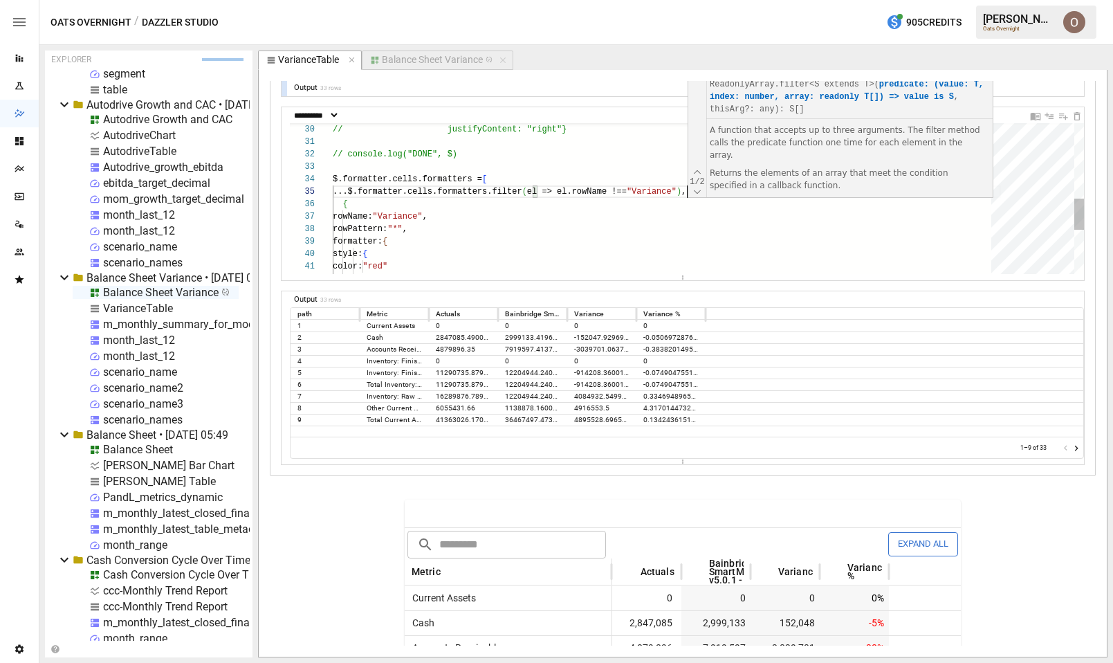
scroll to position [50, 355]
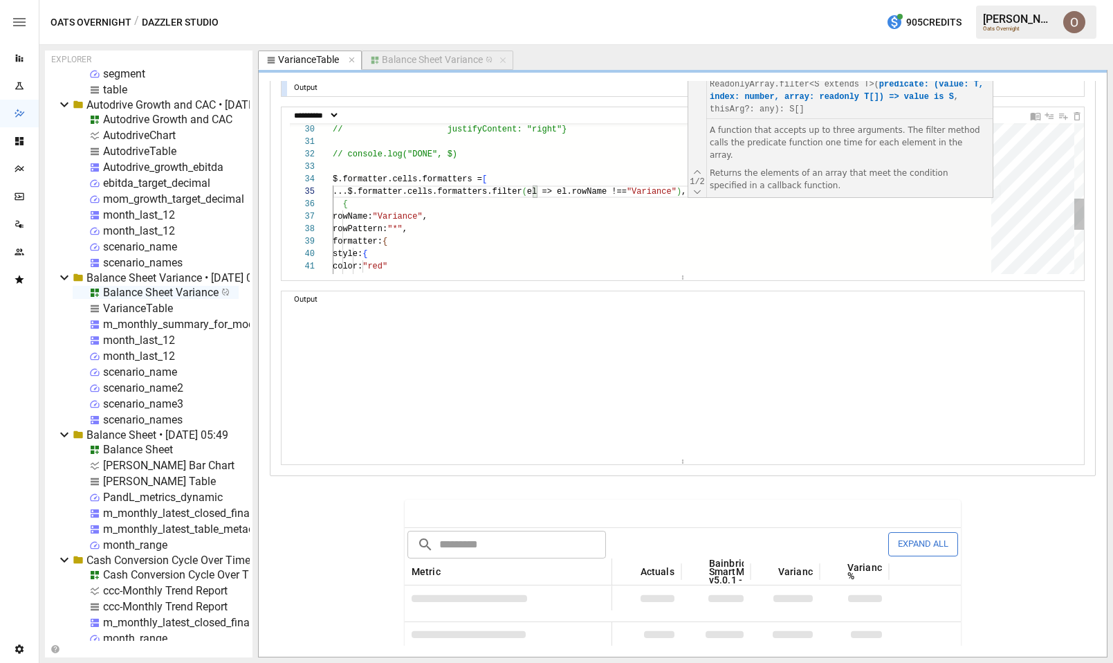
click at [859, 239] on div "style: { color: "red" formatter: { rowPattern: "*" , rowName: "Variance" , { ..…" at bounding box center [667, 124] width 668 height 724
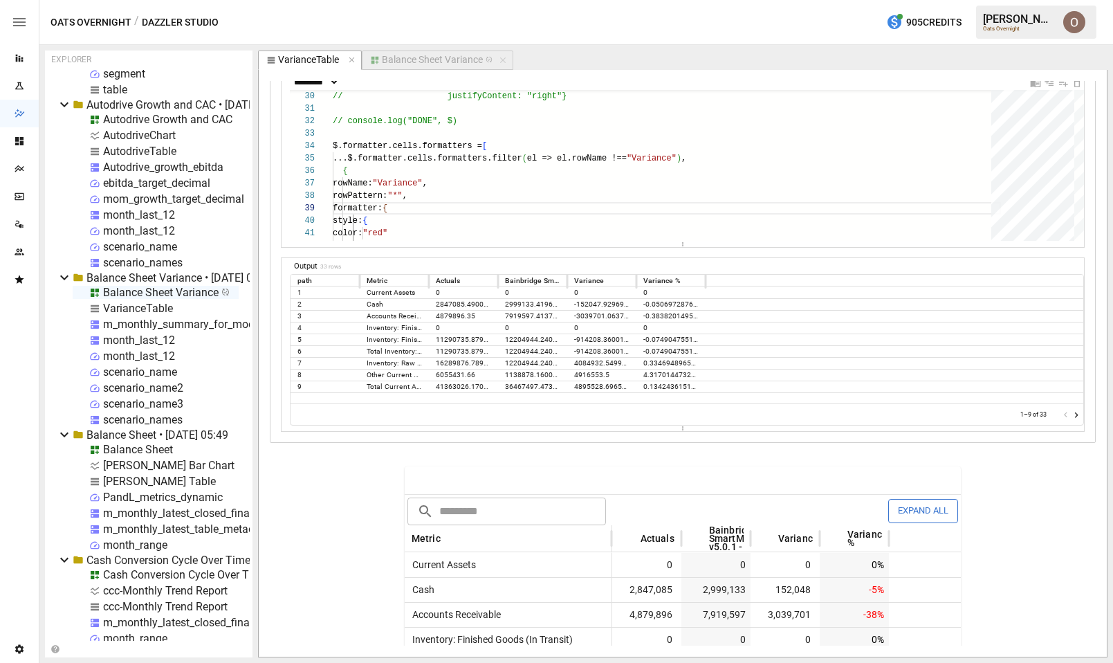
scroll to position [2990, 0]
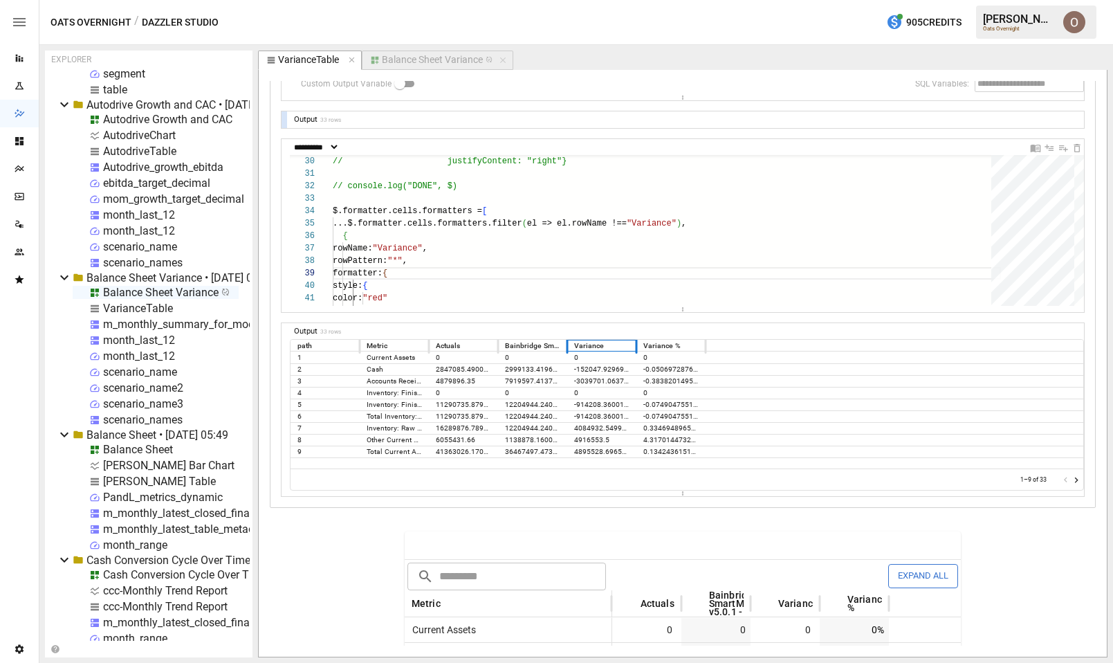
click at [592, 348] on div "Variance" at bounding box center [589, 345] width 30 height 9
copy div "Variance"
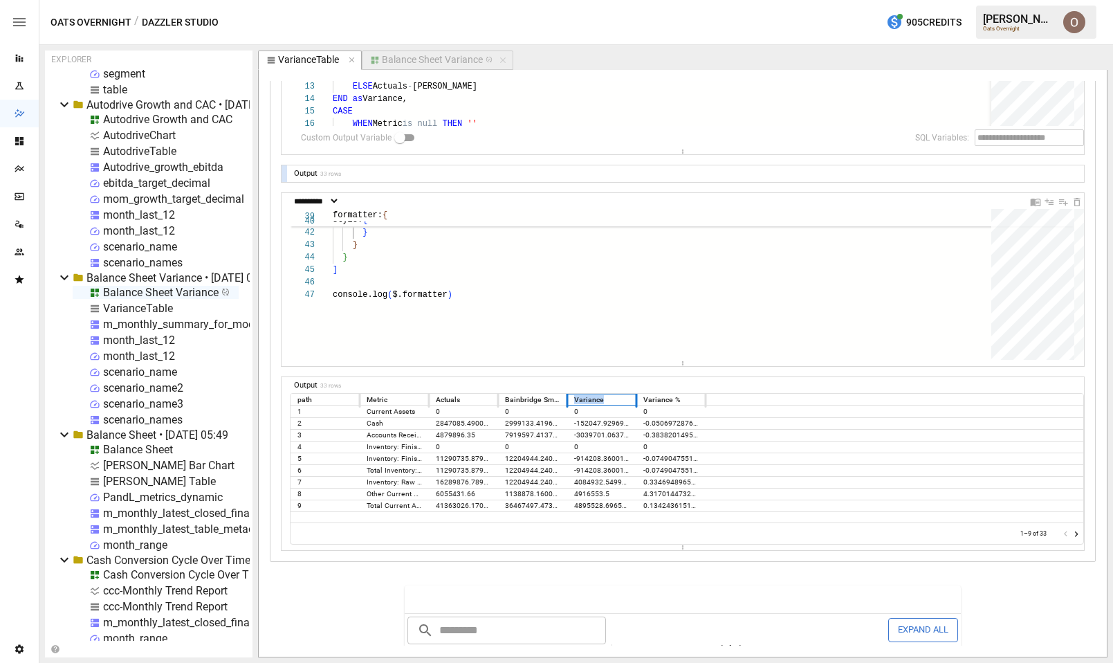
scroll to position [2848, 0]
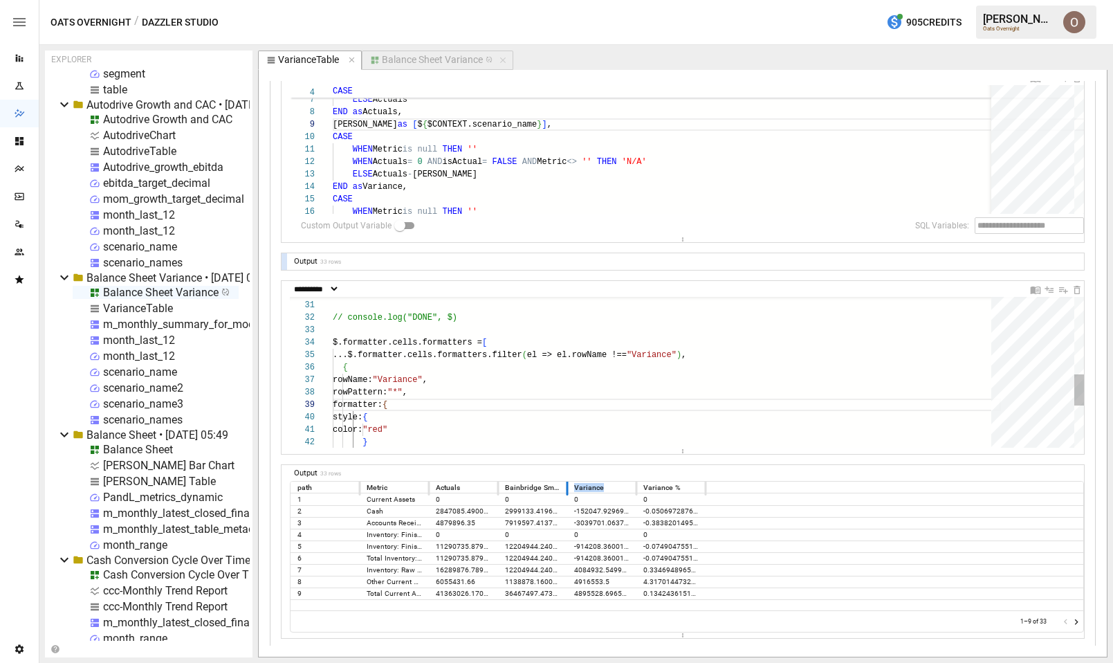
click at [417, 379] on div "style: { color: "red" } formatter: { rowPattern: "*" , { rowName: "Variance" , …" at bounding box center [667, 287] width 668 height 724
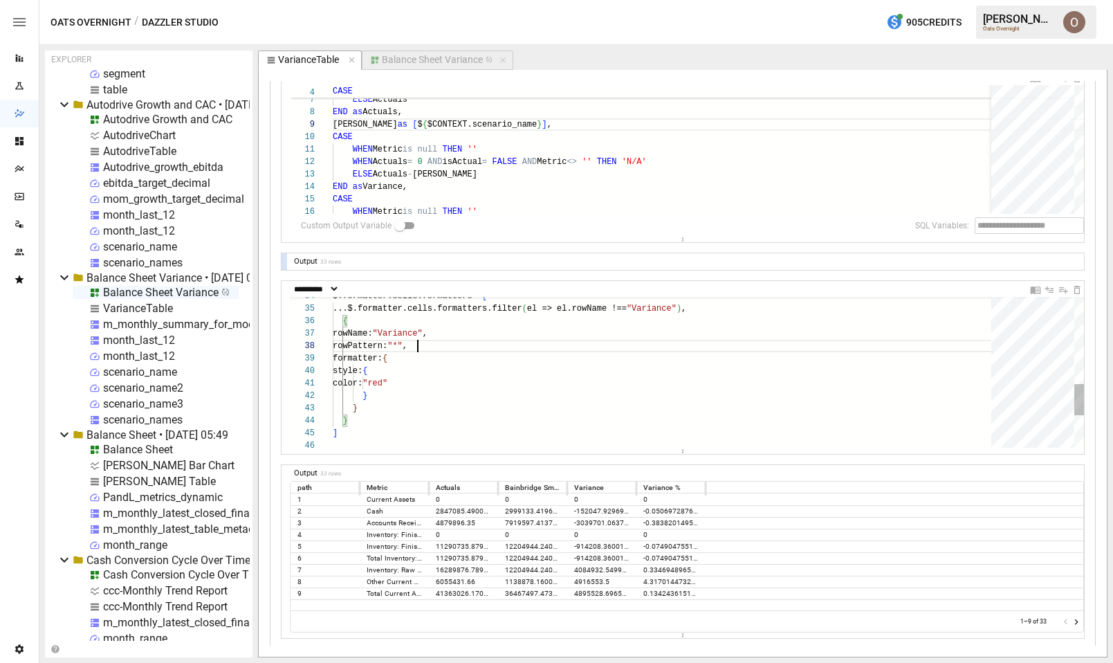
click at [417, 343] on div "style: { color: "red" } formatter: { rowPattern: "*" , { rowName: "Variance" , …" at bounding box center [667, 241] width 668 height 724
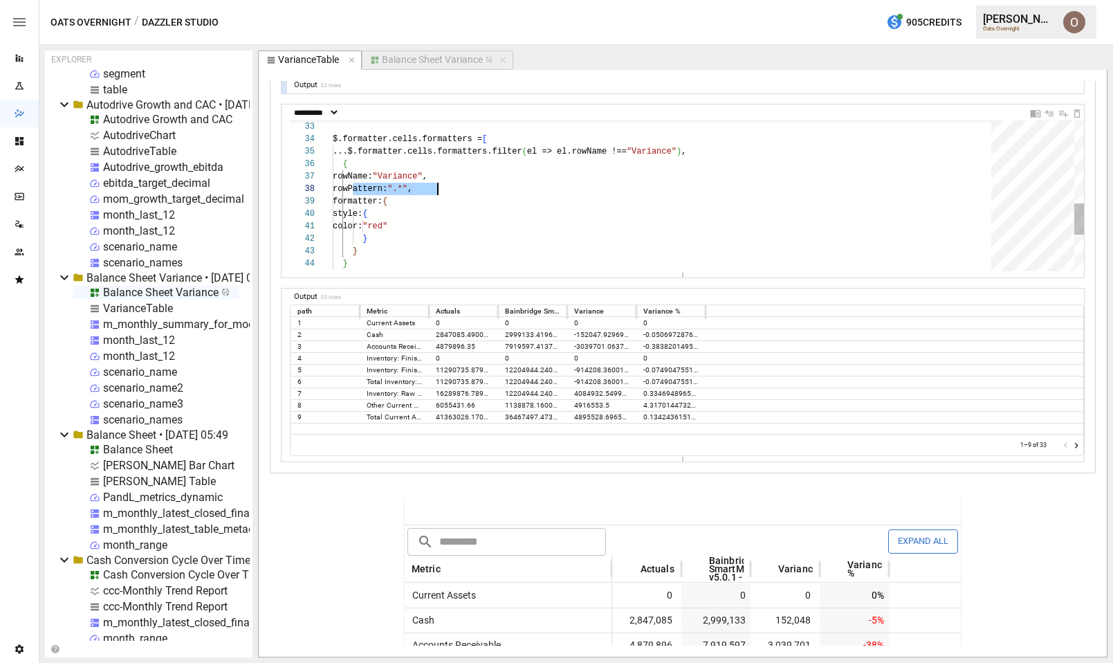
scroll to position [87, 100]
drag, startPoint x: 352, startPoint y: 188, endPoint x: 433, endPoint y: 185, distance: 81.7
click at [433, 185] on div "style: { color: "red" } formatter: { rowPattern: ".*" , { rowName: "Variance" ,…" at bounding box center [667, 84] width 668 height 724
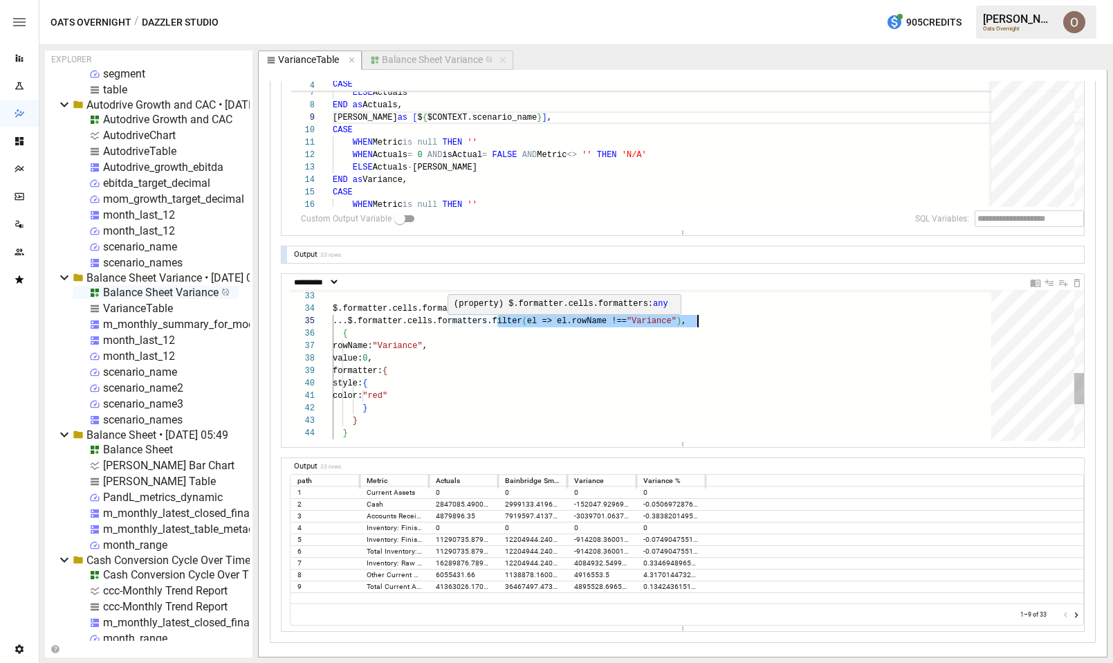
scroll to position [50, 365]
drag, startPoint x: 500, startPoint y: 322, endPoint x: 697, endPoint y: 316, distance: 197.3
click at [697, 316] on div "style: { color: "red" } formatter: { value: 0 , { rowName: "Variance" , } } ] .…" at bounding box center [667, 253] width 668 height 724
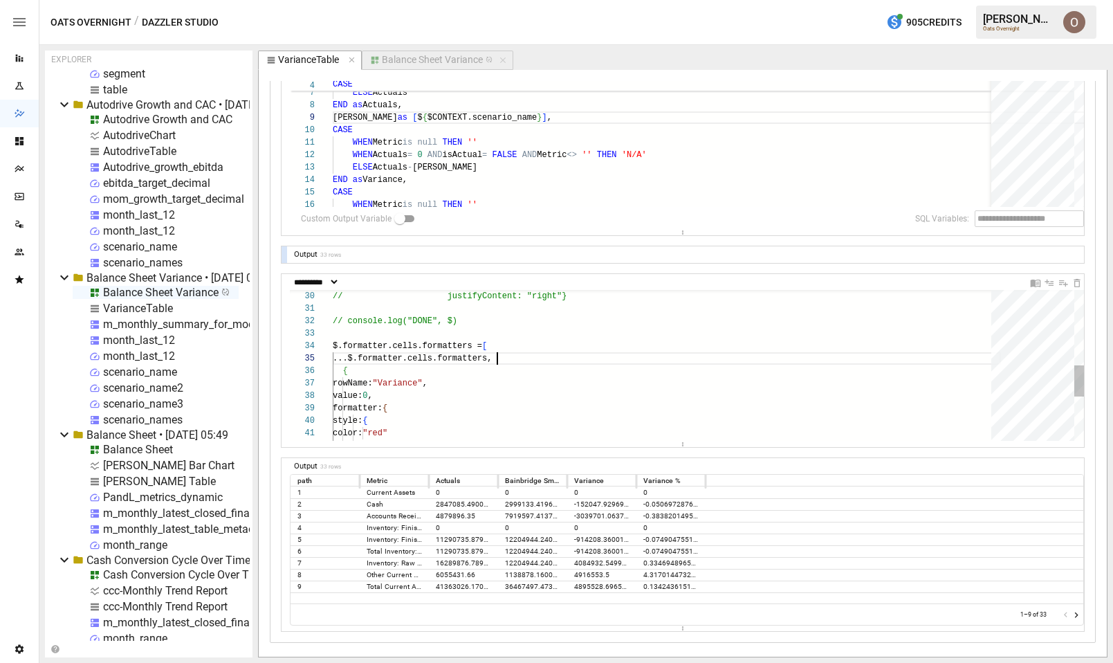
scroll to position [50, 165]
click at [366, 395] on div "style: { color: "red" } formatter: { value: 0 , { rowName: "Variance" , ...$.fo…" at bounding box center [667, 291] width 668 height 724
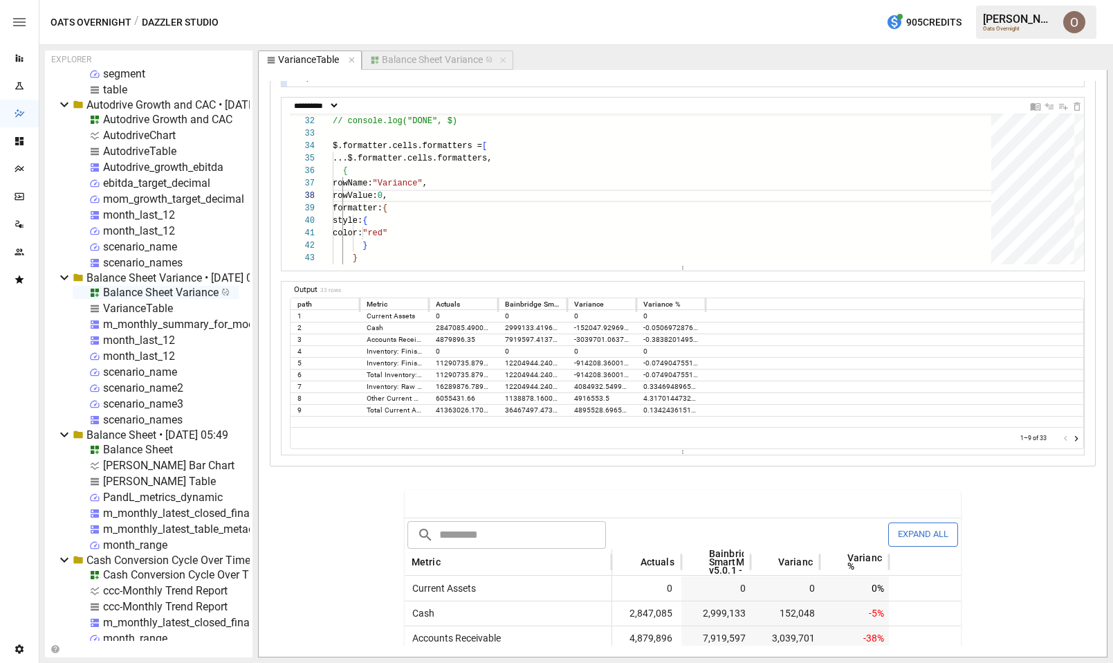
scroll to position [3001, 0]
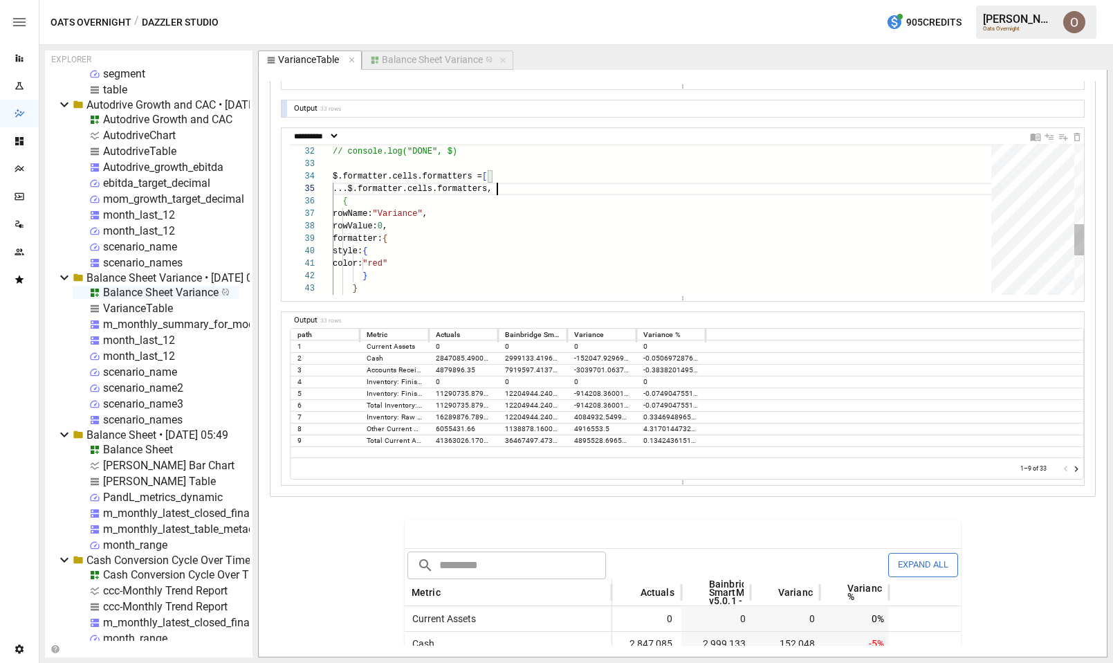
click at [498, 190] on div "style: { color: "red" } formatter: { rowValue: 0 , { rowName: "Variance" , ...$…" at bounding box center [667, 121] width 668 height 724
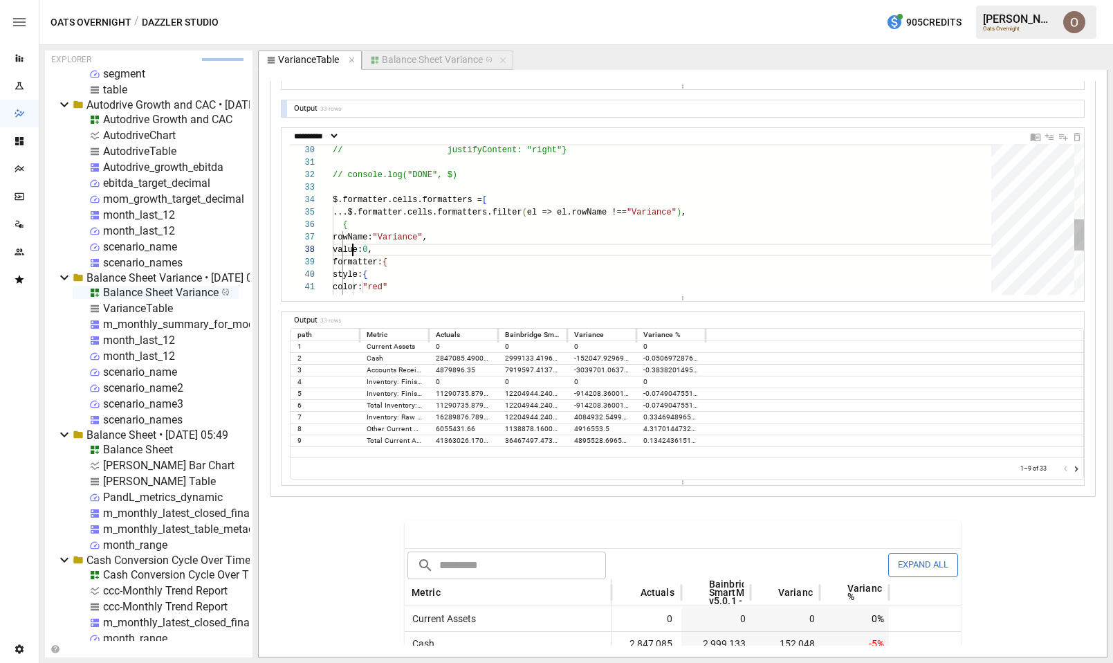
click at [354, 248] on div "style: { color: "red" } formatter: { value: 0 , { rowName: "Variance" , ...$.fo…" at bounding box center [667, 145] width 668 height 724
click at [361, 248] on div "style: { color: "red" } formatter: { value: 0 , { rowName: "Variance" , ...$.fo…" at bounding box center [667, 145] width 668 height 724
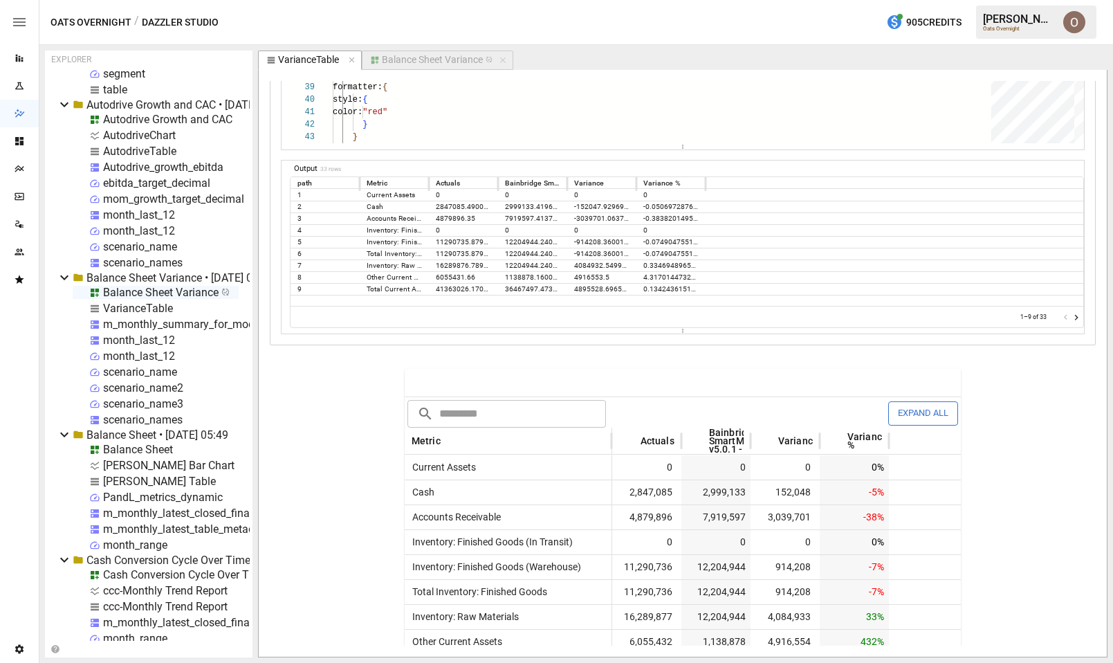
scroll to position [2906, 0]
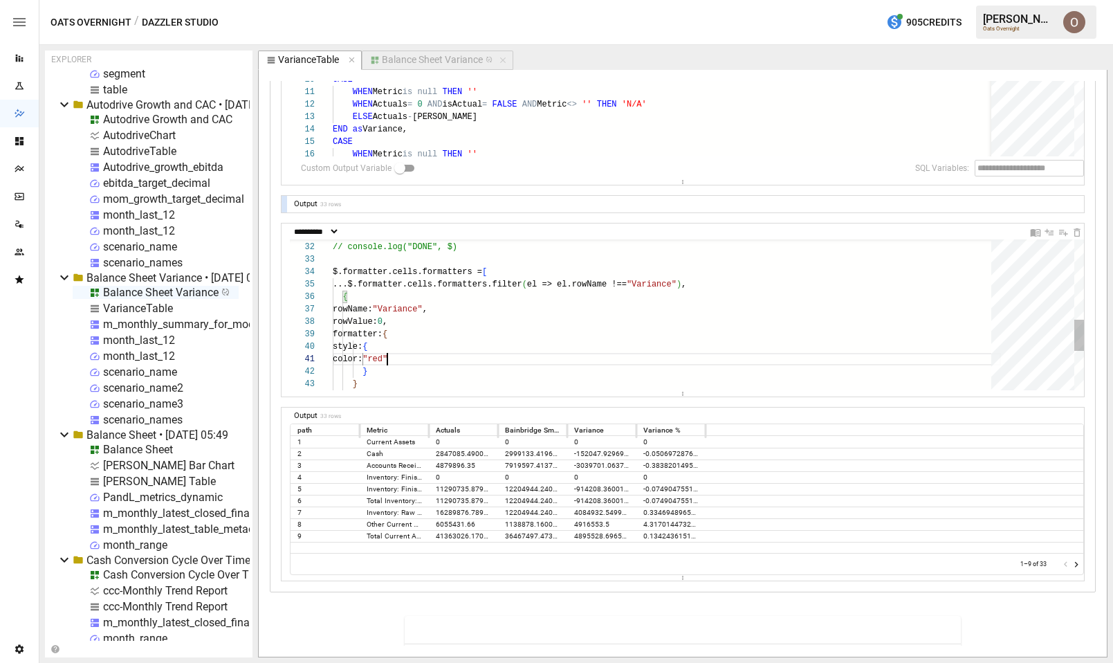
click at [387, 360] on div "style: { color: "red" } formatter: { rowValue: 0 , { rowName: "Variance" , ...$…" at bounding box center [667, 217] width 668 height 724
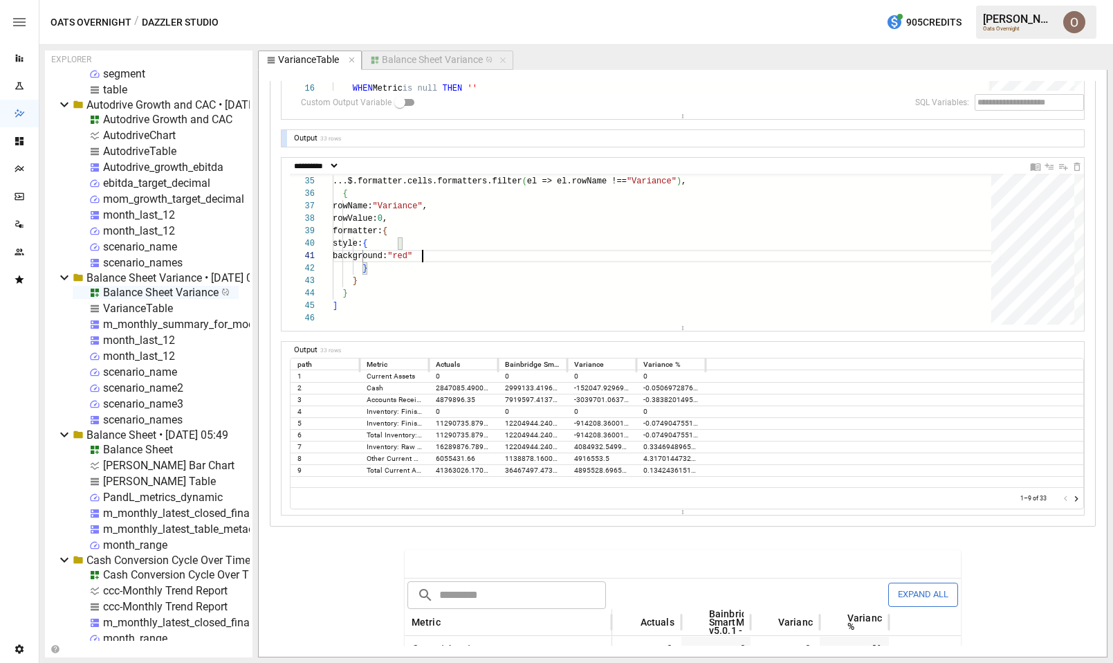
scroll to position [2946, 0]
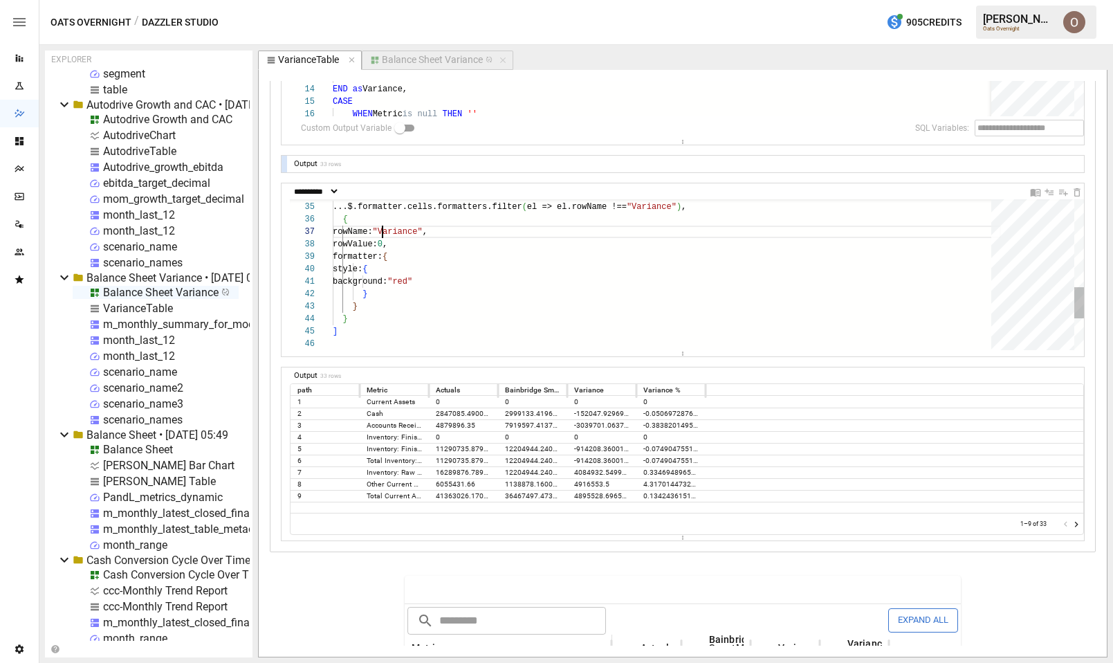
click at [383, 227] on div "style: { background: "red" } formatter: { rowValue: 0 , { rowName: "Variance" ,…" at bounding box center [667, 139] width 668 height 724
click at [376, 218] on div "style: { background: "red" } formatter: { rowValue: 0 , { rowName: "Variance" ,…" at bounding box center [667, 139] width 668 height 724
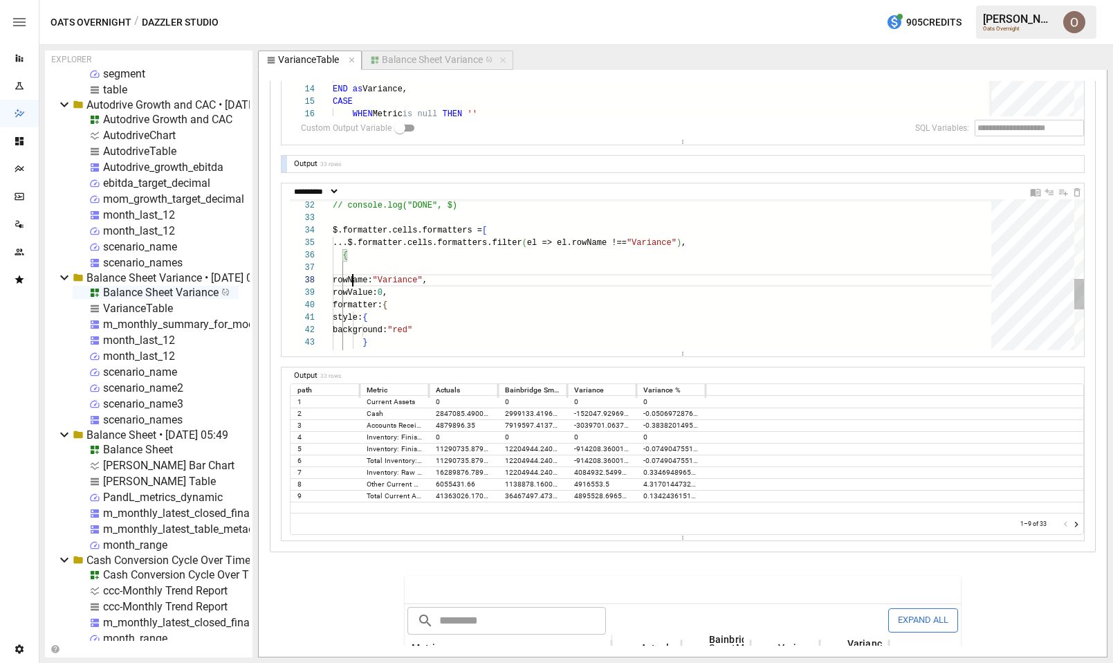
scroll to position [87, 120]
drag, startPoint x: 352, startPoint y: 280, endPoint x: 485, endPoint y: 280, distance: 132.9
click at [485, 280] on div "style: { background: "red" formatter: { rowValue: 0 , { rowName: "Variance" , .…" at bounding box center [667, 181] width 668 height 736
click at [362, 268] on div "style: { background: "red" formatter: { rowValue: 0 , { rowName: "Variance" , .…" at bounding box center [667, 181] width 668 height 736
click at [371, 267] on div "style: { background: "red" formatter: { rowValue: 0 , { rowName: "Variance" , .…" at bounding box center [667, 181] width 668 height 736
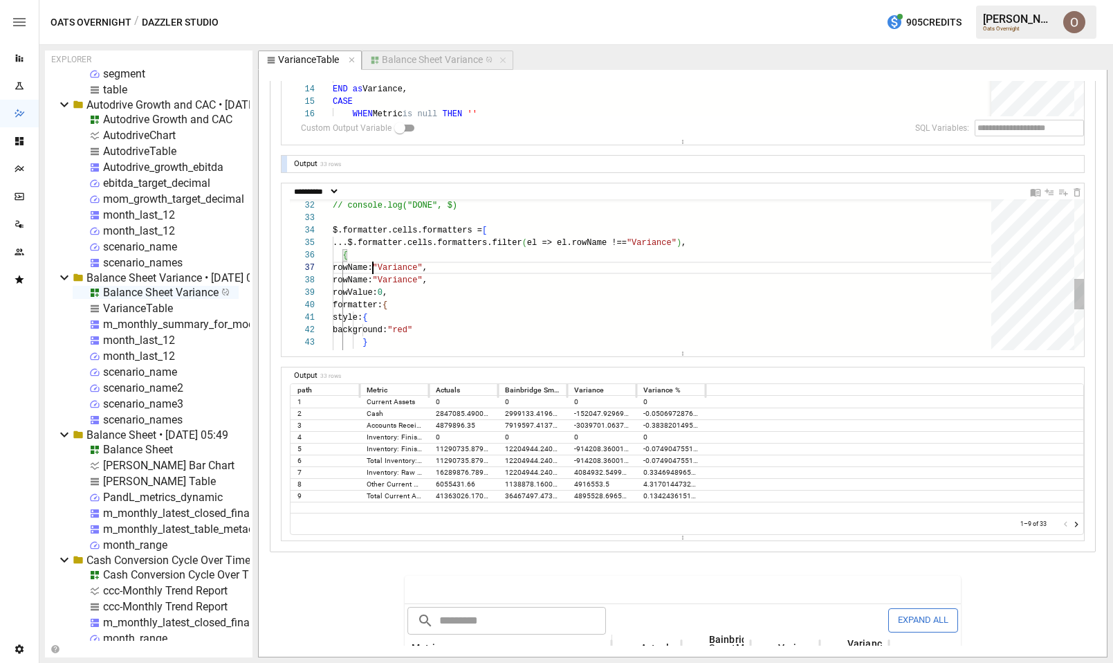
click at [371, 267] on div "style: { background: "red" formatter: { rowValue: 0 , { rowName: "Variance" , .…" at bounding box center [667, 181] width 668 height 736
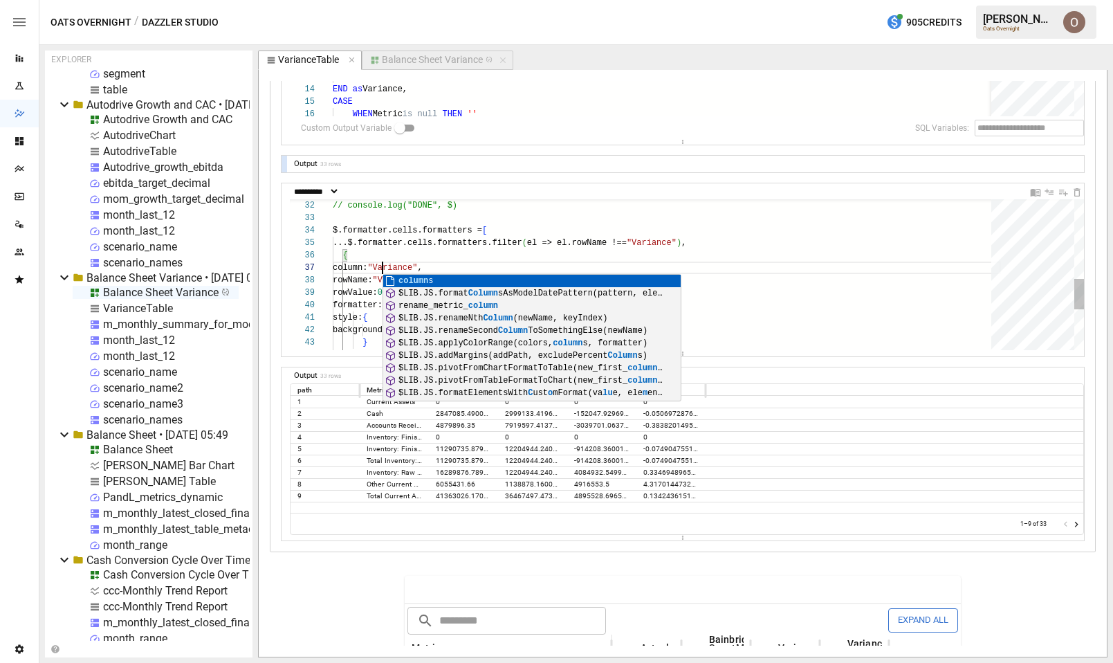
scroll to position [75, 50]
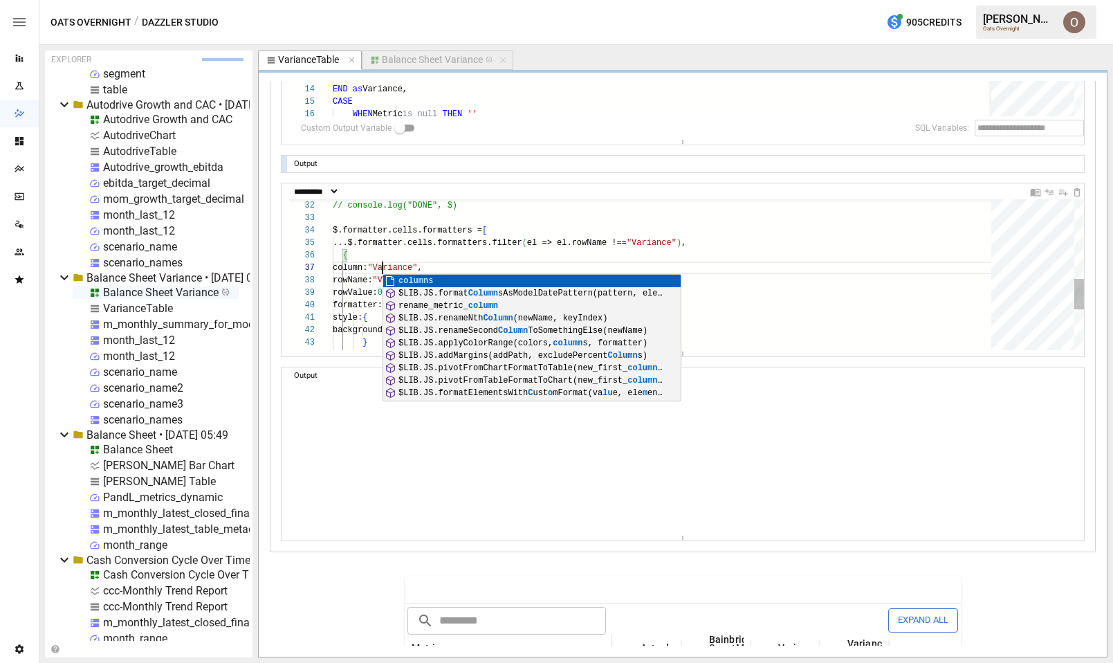
click at [501, 263] on div "style: { background: "red" formatter: { rowValue: 0 , { rowName: "Variance" , .…" at bounding box center [667, 181] width 668 height 736
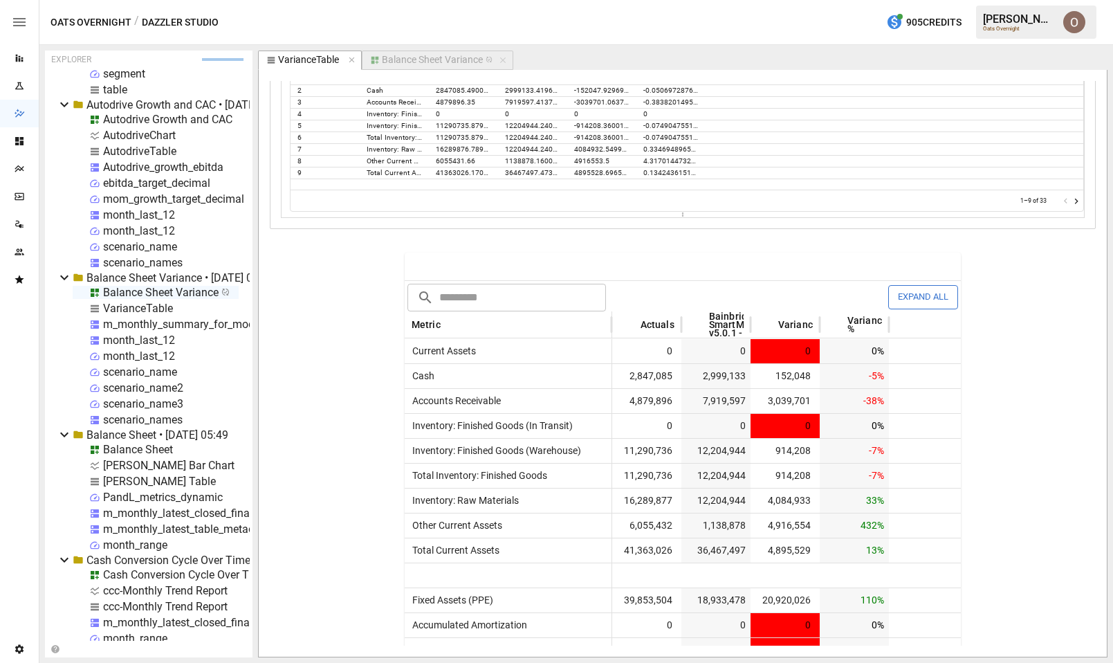
scroll to position [3085, 0]
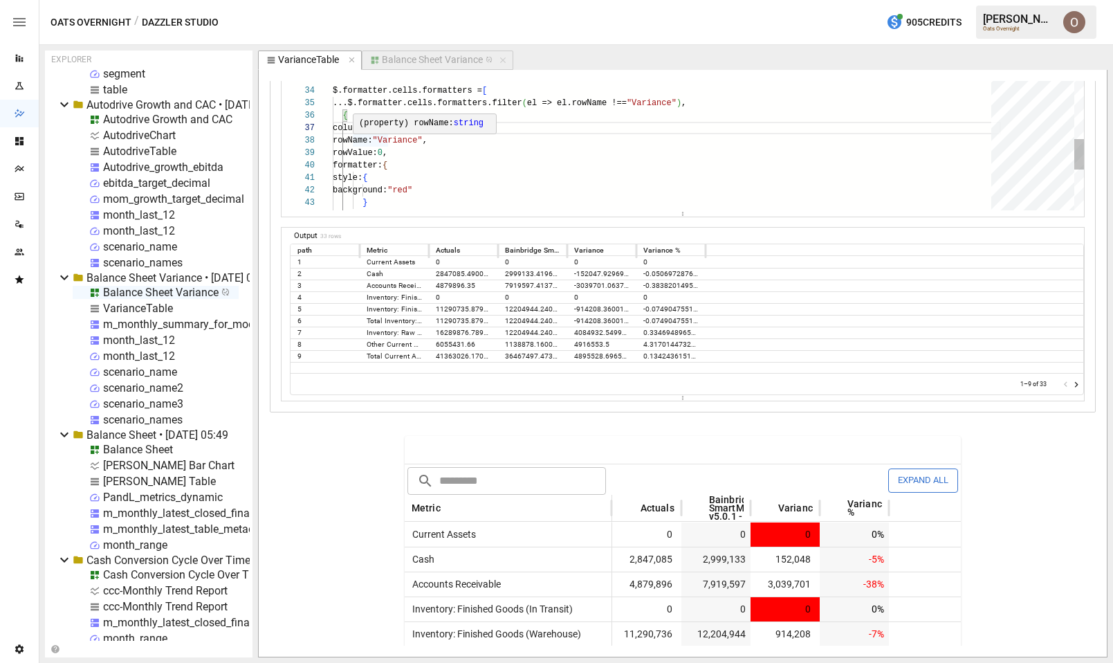
click at [375, 141] on div "style: { background: "red" formatter: { rowValue: 0 , { rowName: "Variance" , .…" at bounding box center [667, 41] width 668 height 736
click at [372, 138] on div "style: { background: "red" formatter: { rowValue: 0 , { rowName: "Variance" , .…" at bounding box center [667, 41] width 668 height 736
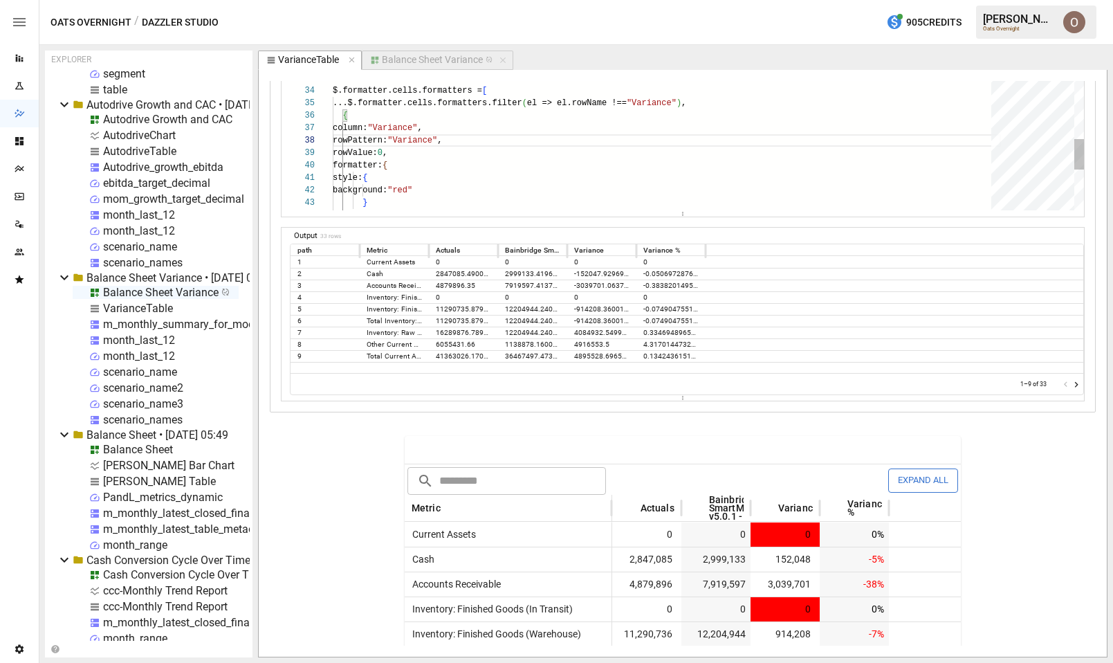
click at [439, 141] on div "style: { background: "red" formatter: { rowValue: 0 , { rowPattern: "Variance" …" at bounding box center [667, 41] width 668 height 736
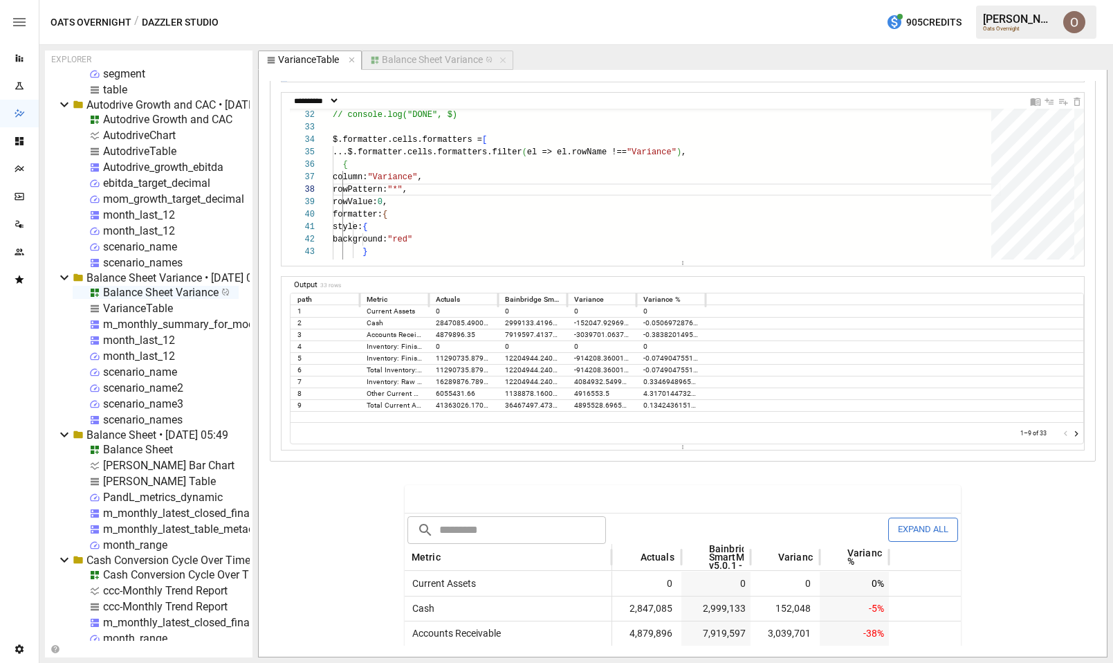
scroll to position [3019, 0]
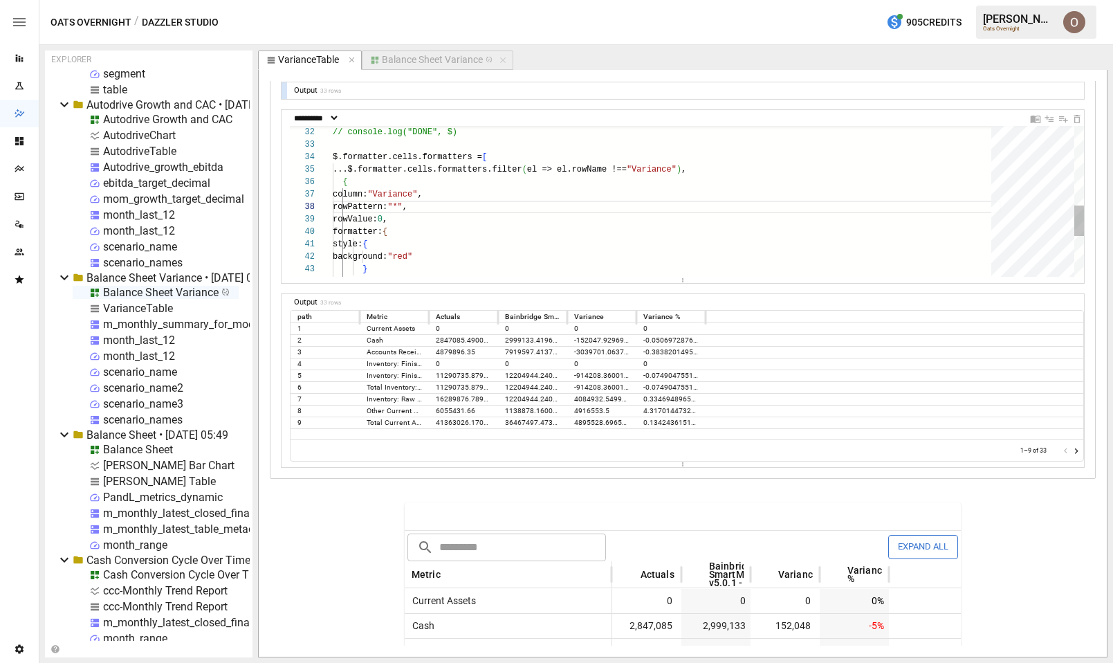
click at [418, 209] on div "style: { background: "red" formatter: { rowValue: 0 , { rowPattern: "*" , ...$.…" at bounding box center [667, 108] width 668 height 736
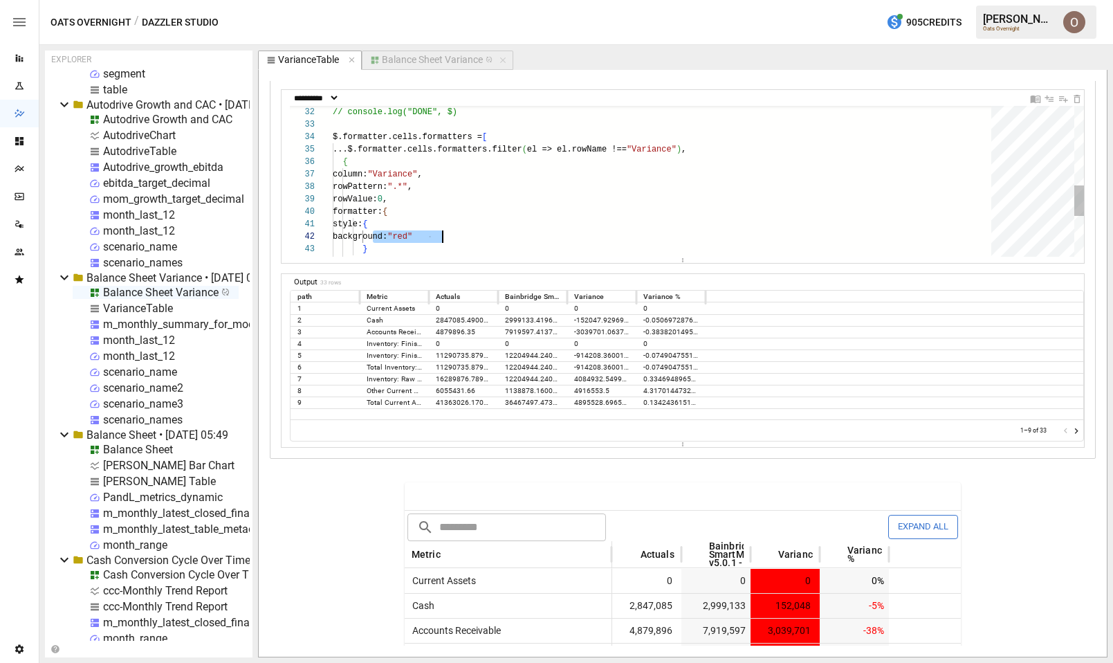
scroll to position [12, 125]
drag, startPoint x: 373, startPoint y: 235, endPoint x: 459, endPoint y: 233, distance: 85.8
click at [459, 233] on div "style: { background: "red" formatter: { rowValue: 0 , { rowPattern: ".*" , ...$…" at bounding box center [667, 88] width 668 height 736
click at [404, 237] on div "style: { background: "red" formatter: { rowValue: 0 , { rowPattern: ".*" , ...$…" at bounding box center [667, 88] width 668 height 736
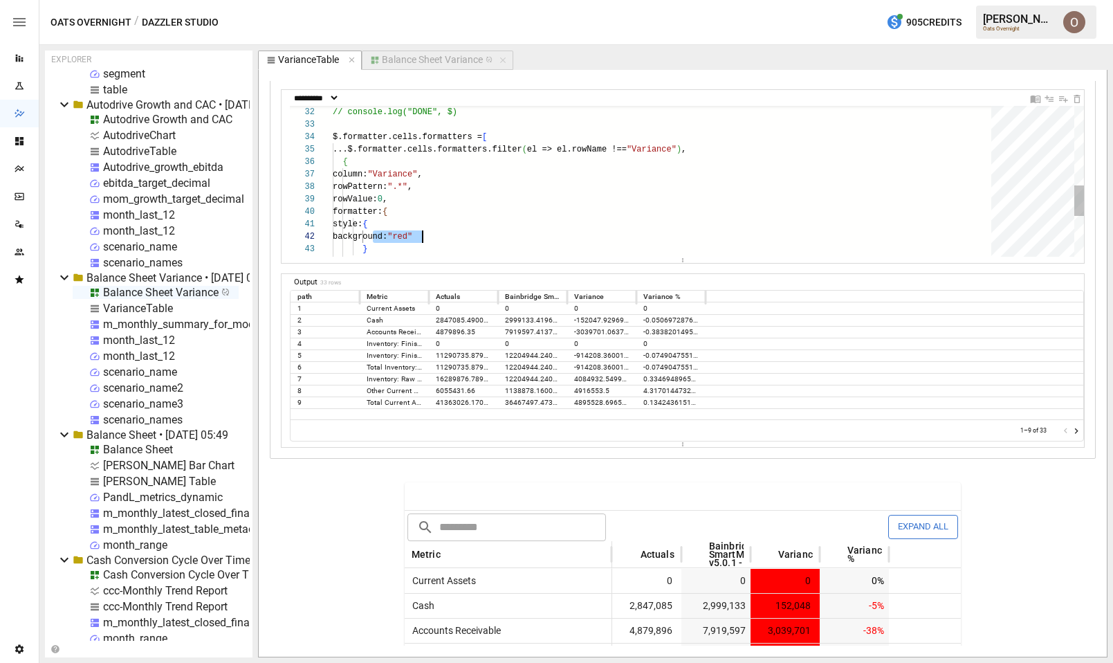
click at [404, 237] on div "style: { background: "red" formatter: { rowValue: 0 , { rowPattern: ".*" , ...$…" at bounding box center [667, 88] width 668 height 736
click at [403, 235] on div "style: { background: "red" formatter: { rowValue: 0 , { rowPattern: ".*" , ...$…" at bounding box center [667, 88] width 668 height 736
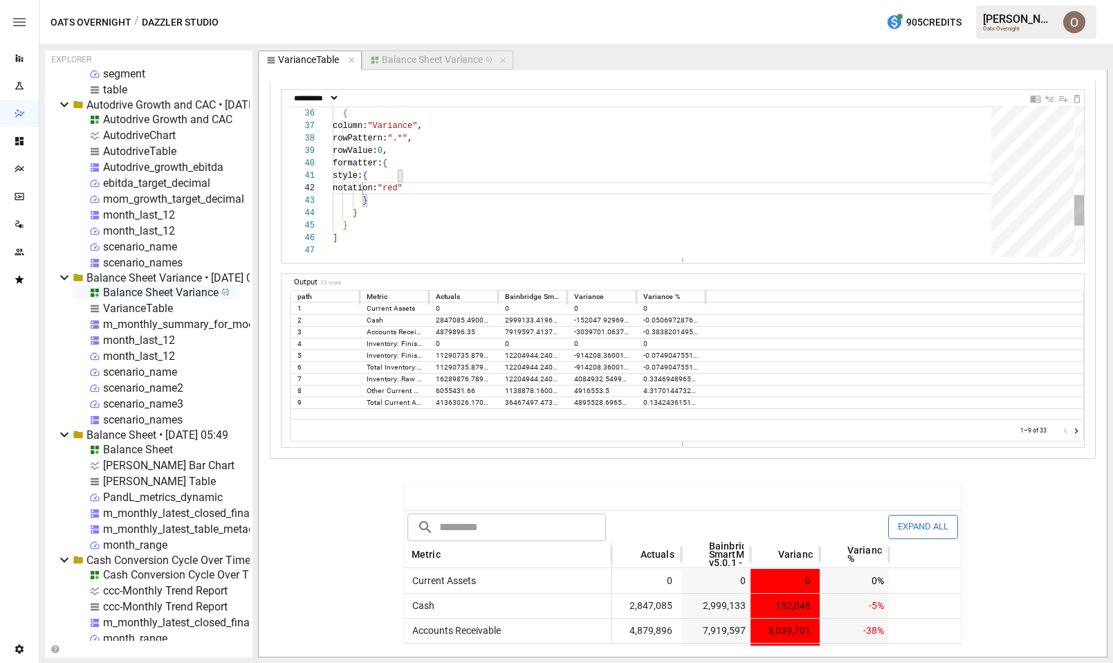
click at [436, 190] on div "style: { notation: "red" formatter: { rowValue: 0 , { rowPattern: ".*" , ...$.f…" at bounding box center [667, 39] width 668 height 736
drag, startPoint x: 371, startPoint y: 188, endPoint x: 494, endPoint y: 186, distance: 123.2
click at [494, 186] on div "style: { notation: "standard" formatter: { rowValue: 0 , { rowPattern: ".*" , .…" at bounding box center [667, 39] width 668 height 736
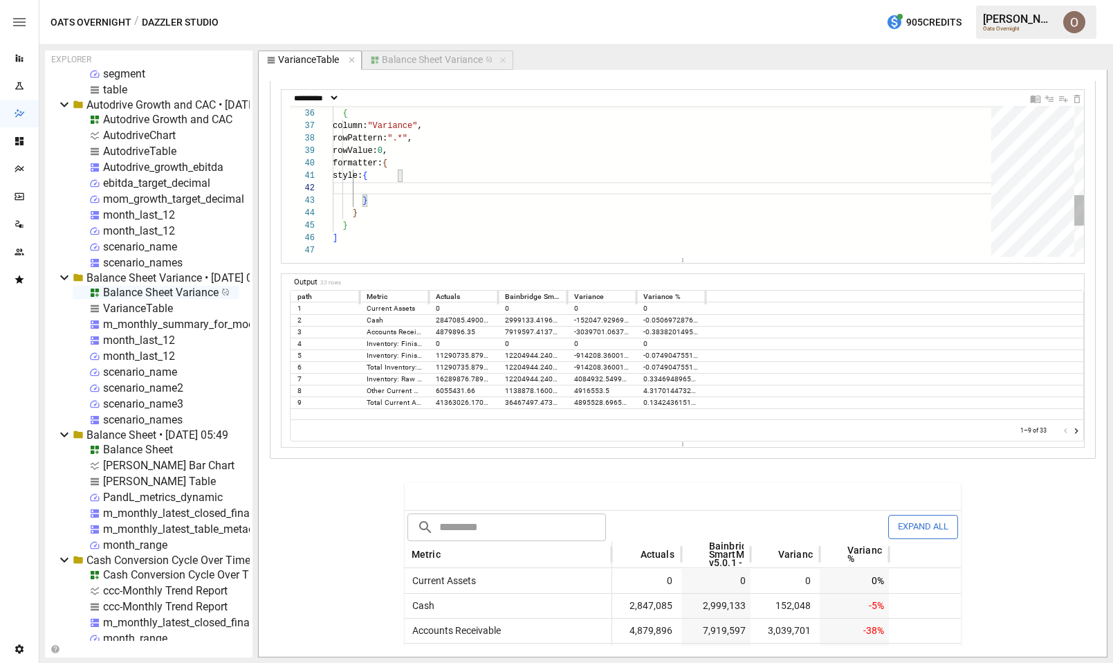
scroll to position [0, 70]
click at [433, 166] on div "style: { formatter: { rowValue: 0 , { rowPattern: ".*" , ...$.formatter.cells.f…" at bounding box center [667, 33] width 668 height 724
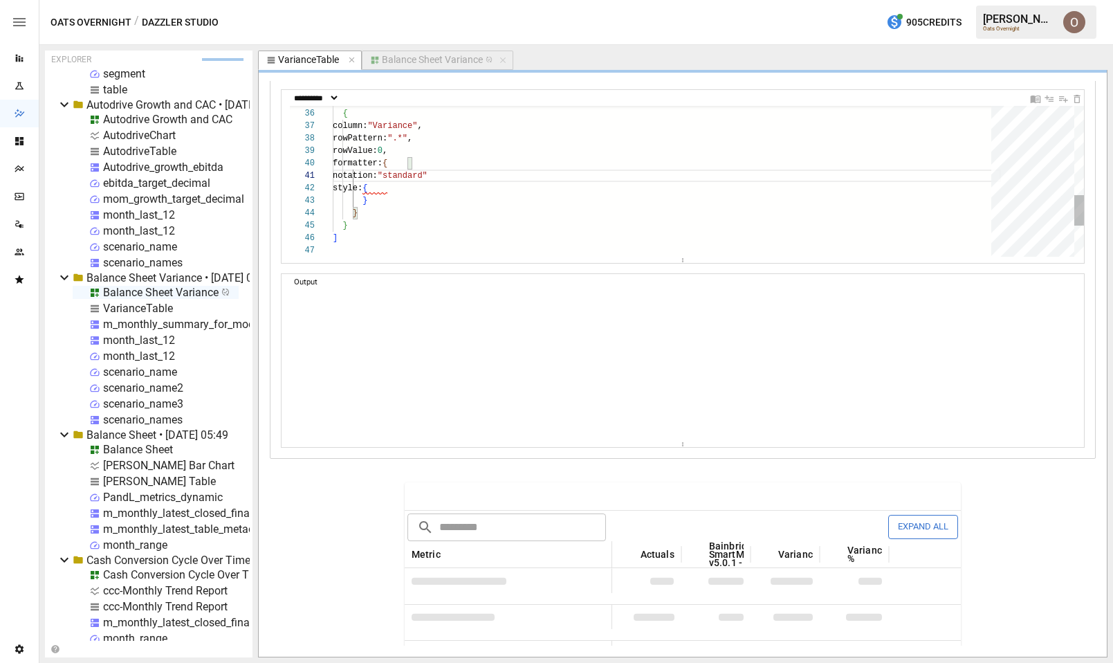
scroll to position [12, 35]
click at [372, 201] on div "style: { formatter: { rowValue: 0 , { rowPattern: ".*" , ...$.formatter.cells.f…" at bounding box center [667, 39] width 668 height 736
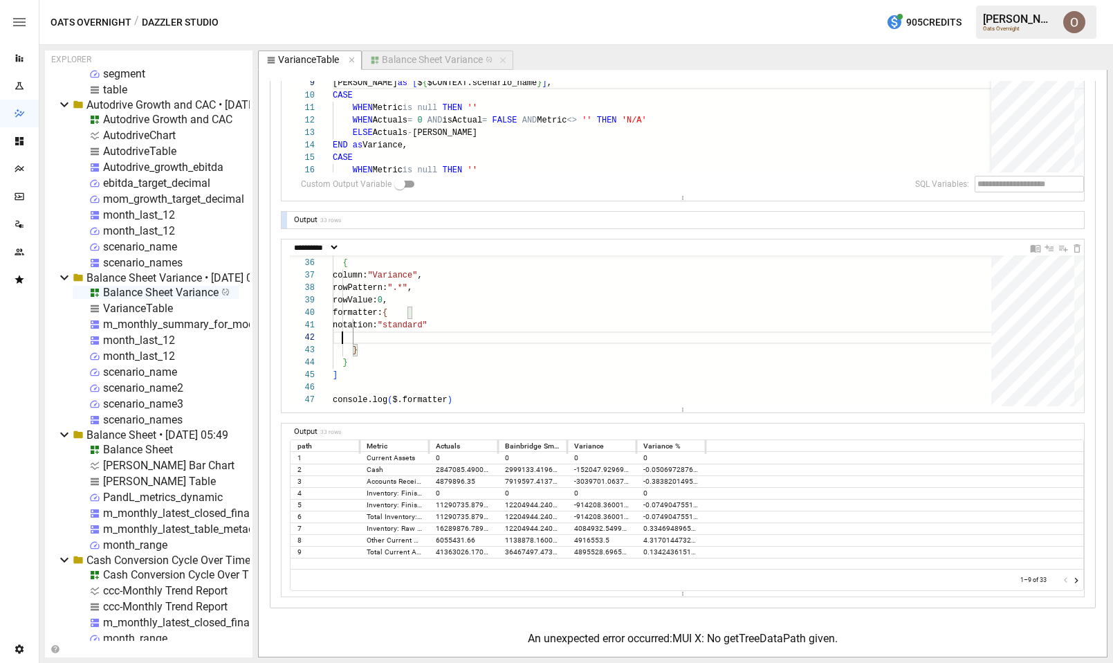
scroll to position [12, 0]
type textarea "**********"
click at [352, 60] on icon "button" at bounding box center [352, 60] width 6 height 6
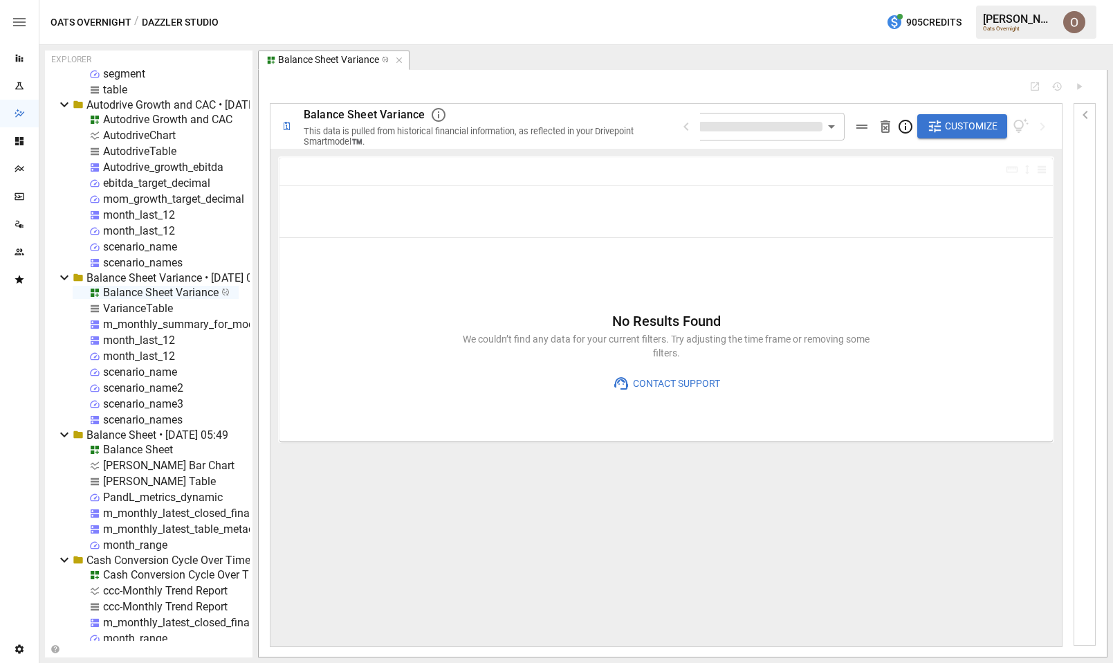
type input "**********"
click at [141, 304] on div "VarianceTable" at bounding box center [138, 308] width 70 height 13
select select "********"
select select "**********"
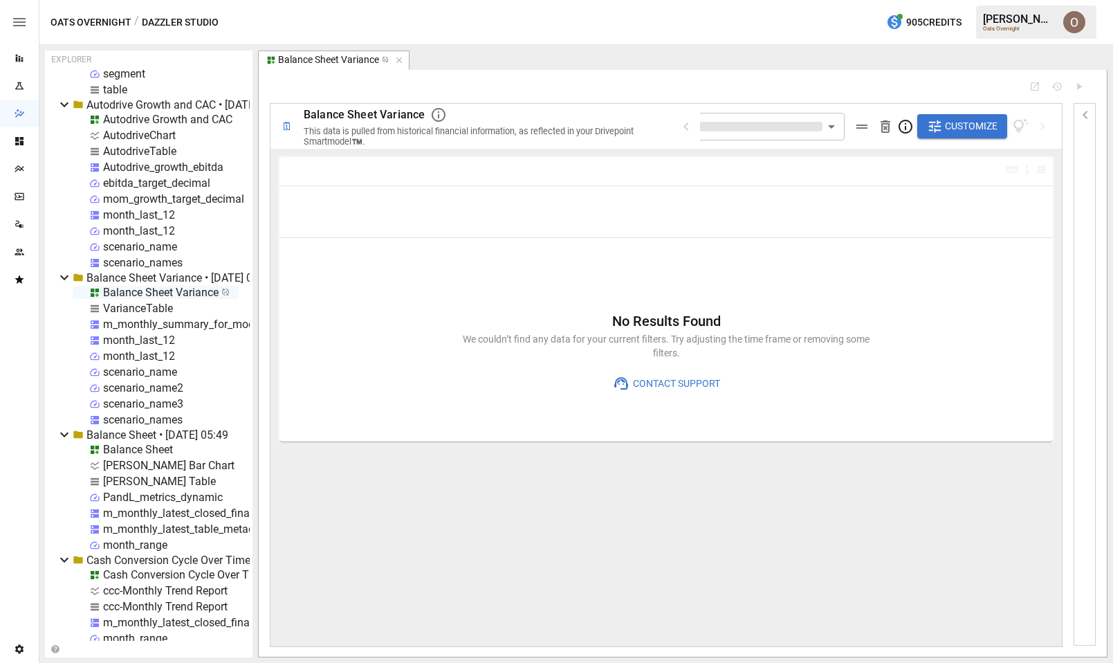
select select "**********"
select select "********"
select select "**********"
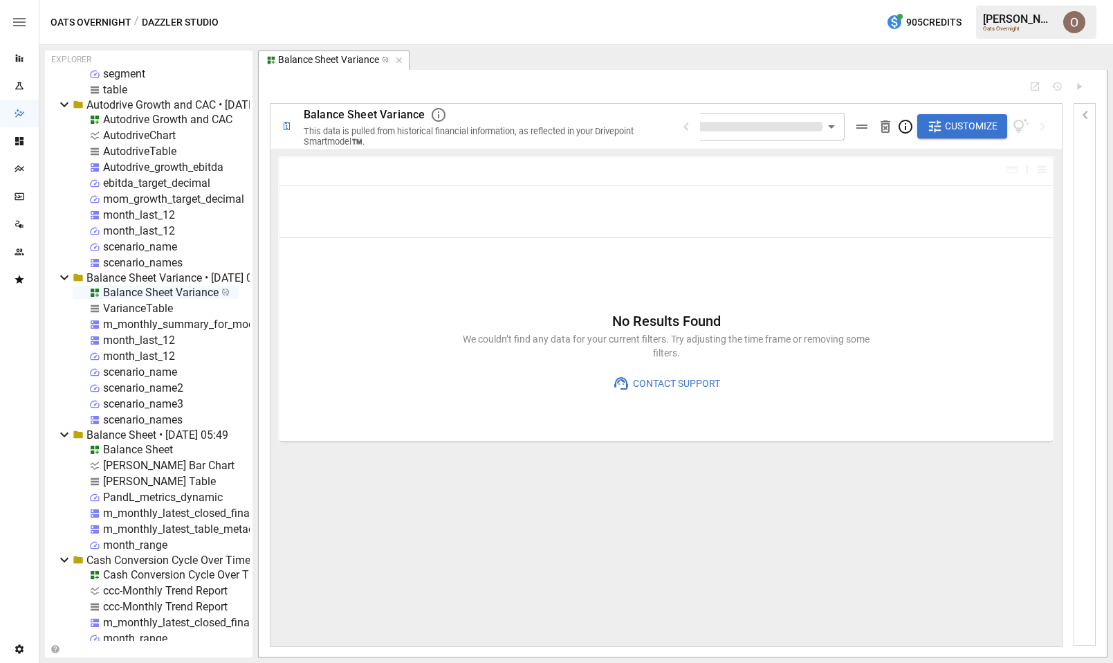
select select "**********"
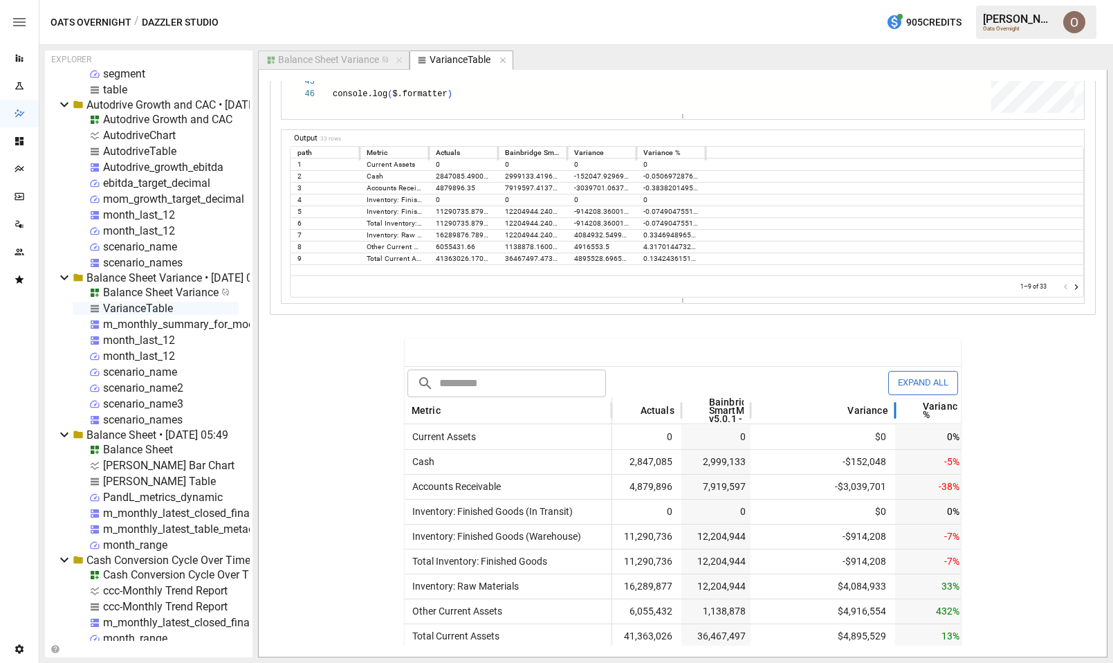
drag, startPoint x: 820, startPoint y: 413, endPoint x: 896, endPoint y: 413, distance: 76.1
click at [896, 413] on div at bounding box center [895, 409] width 7 height 27
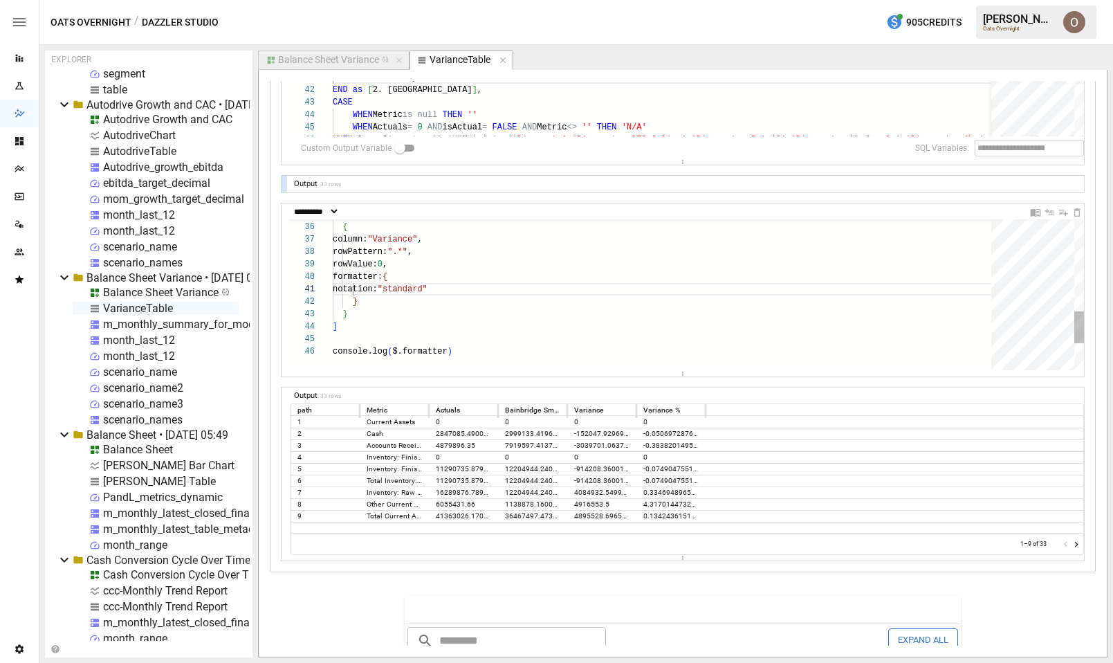
click at [423, 280] on div "...$.formatter.cells.formatters.filter ( el => el.rowName !== "Variance" ) , { …" at bounding box center [667, 140] width 668 height 711
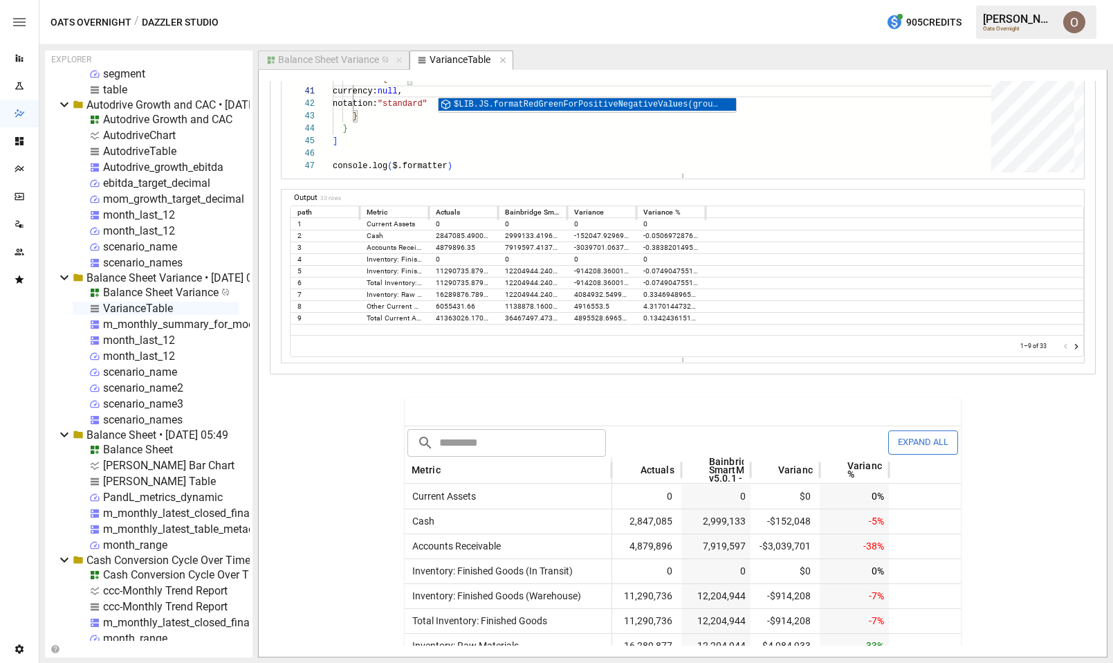
scroll to position [3110, 0]
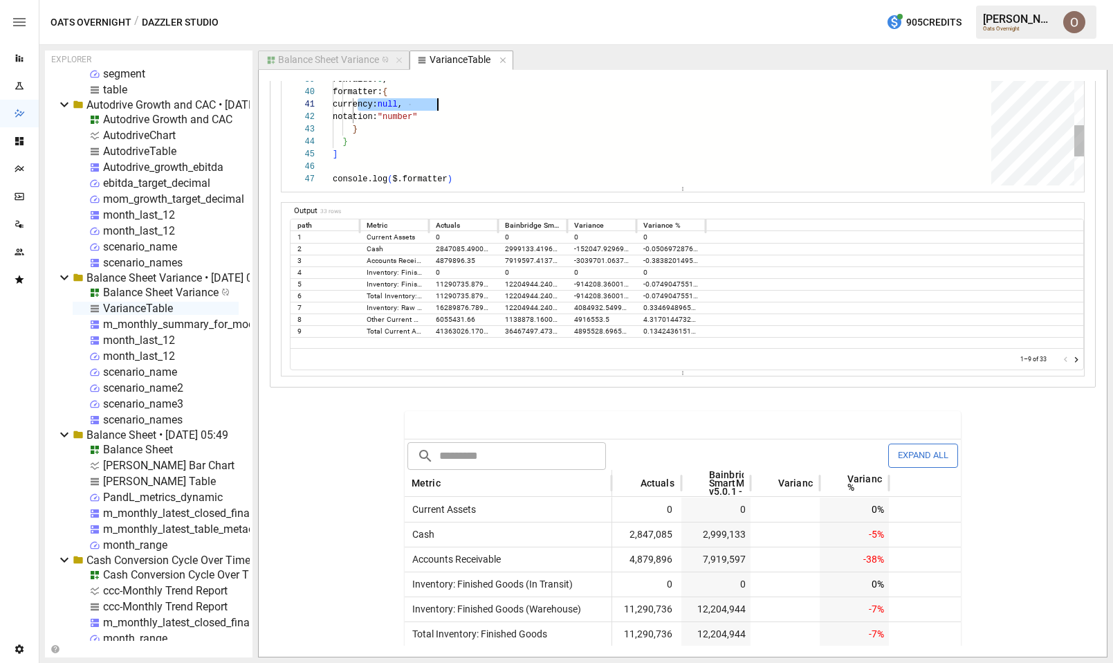
drag, startPoint x: 358, startPoint y: 105, endPoint x: 442, endPoint y: 105, distance: 83.7
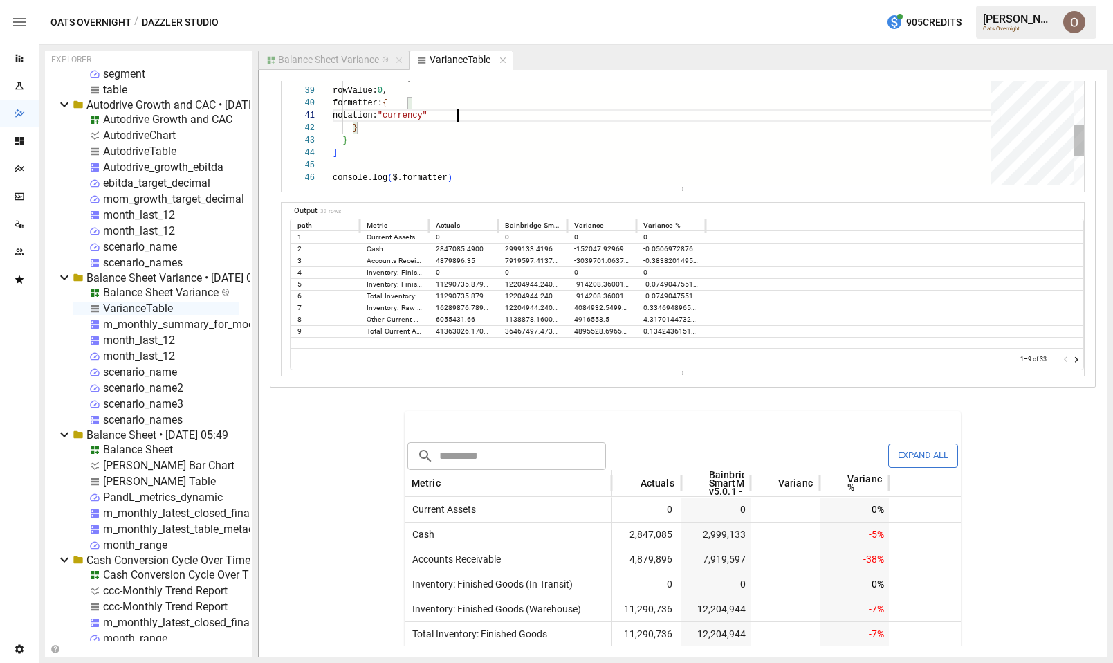
scroll to position [0, 125]
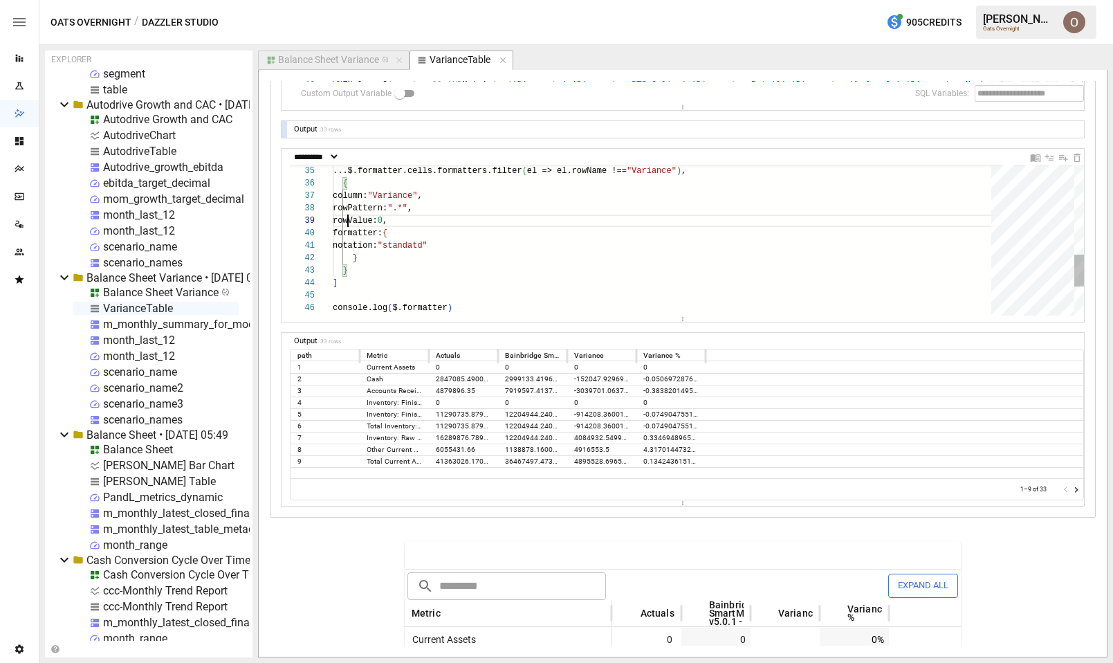
scroll to position [100, 80]
drag, startPoint x: 350, startPoint y: 219, endPoint x: 432, endPoint y: 219, distance: 82.3
click at [432, 219] on div "...$.formatter.cells.formatters.filter ( el => el.rowName !== "Variance" ) , { …" at bounding box center [667, 96] width 668 height 711
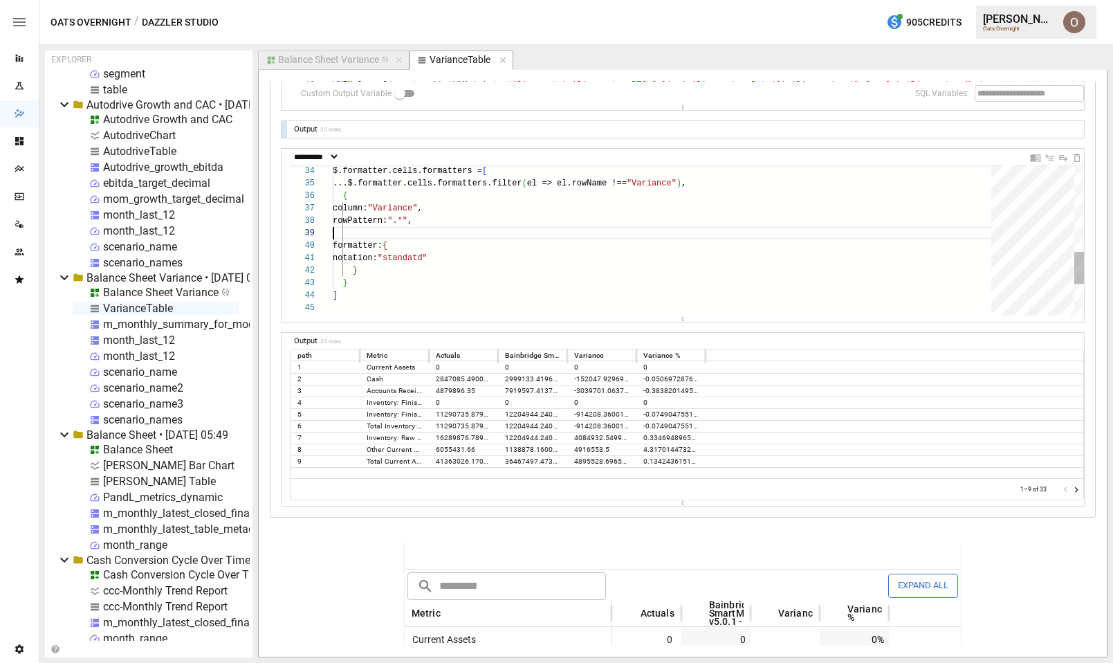
scroll to position [87, 105]
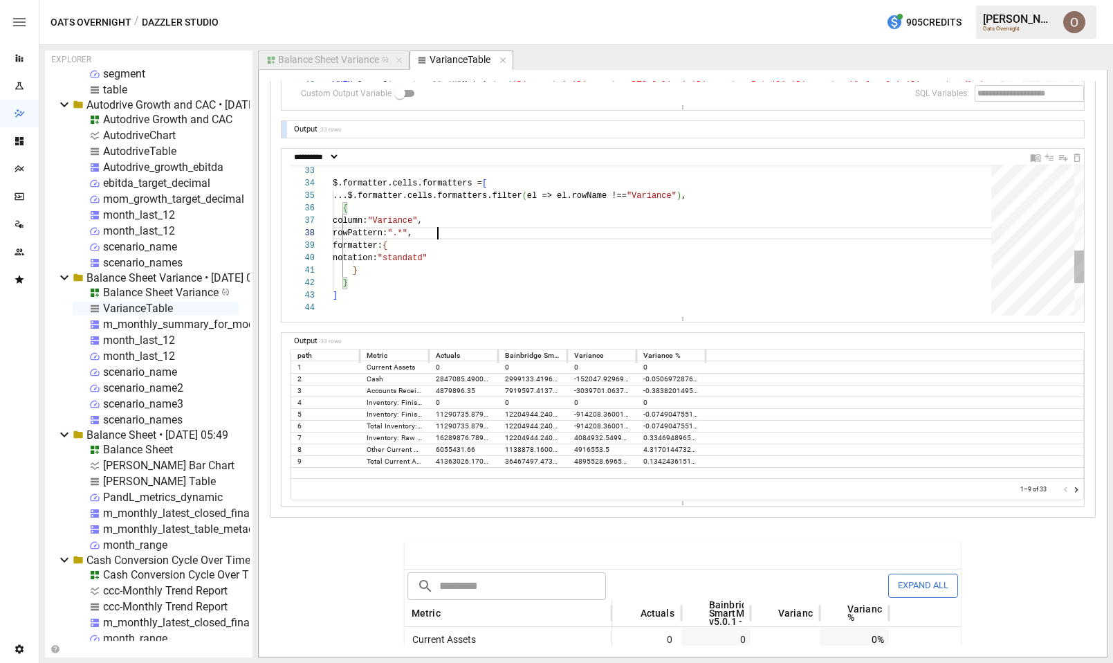
click at [446, 259] on div "...$.formatter.cells.formatters.filter ( el => el.rowName !== "Variance" ) , { …" at bounding box center [667, 115] width 668 height 699
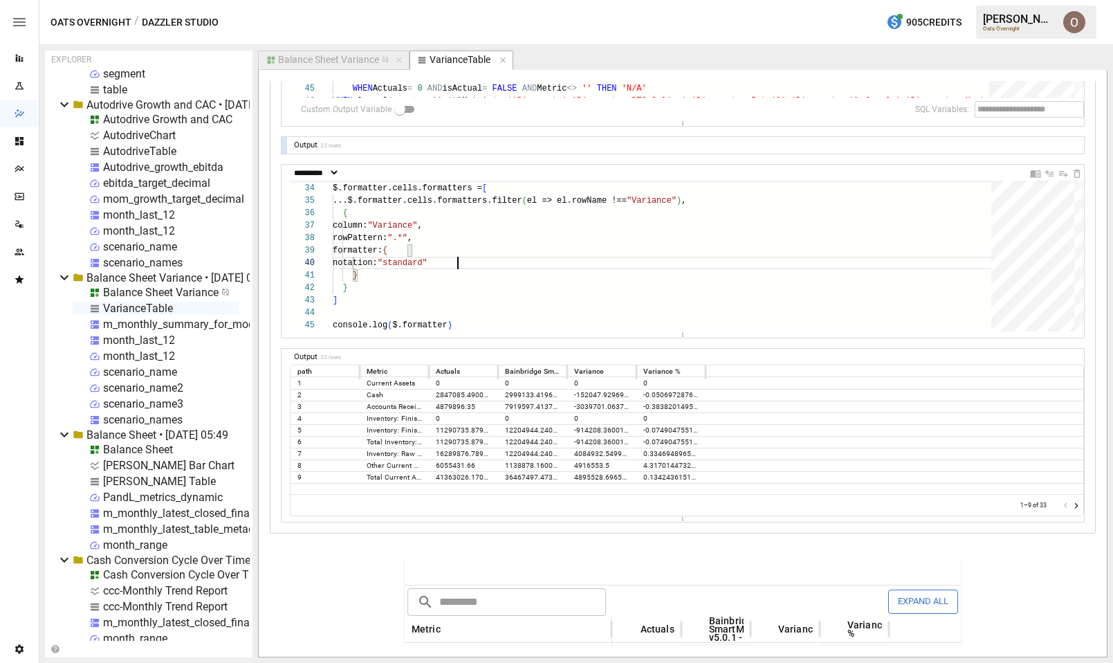
scroll to position [2966, 0]
drag, startPoint x: 500, startPoint y: 199, endPoint x: 697, endPoint y: 200, distance: 197.2
click at [697, 200] on div "...$.formatter.cells.formatters.filter ( el => el.rowName !== "Variance" ) , { …" at bounding box center [667, 119] width 668 height 699
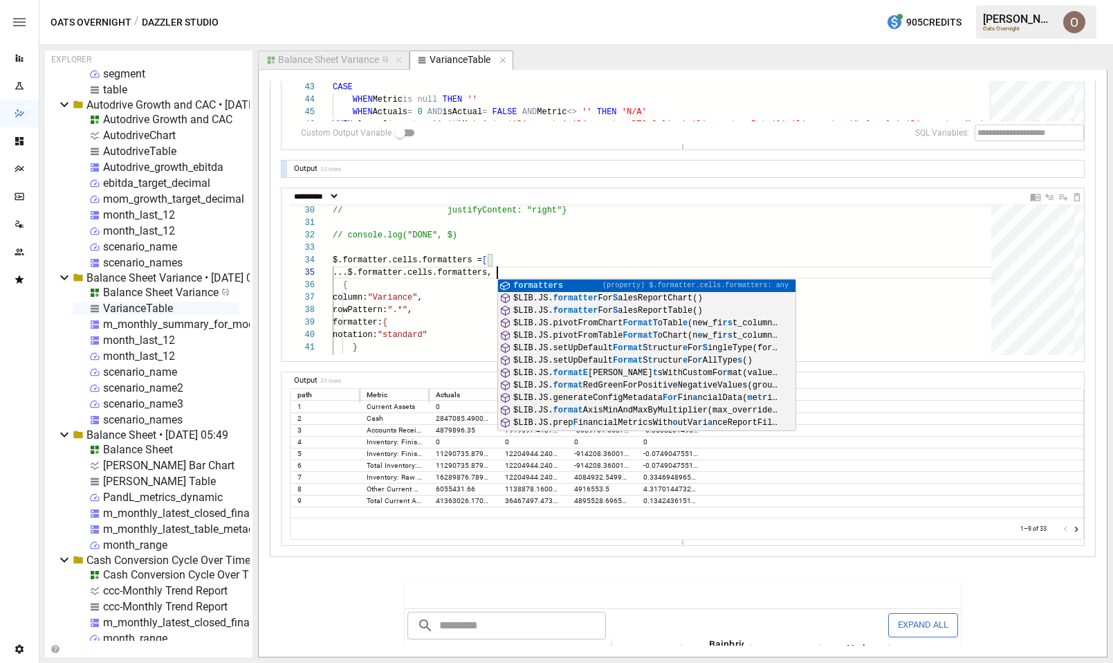
scroll to position [2941, 0]
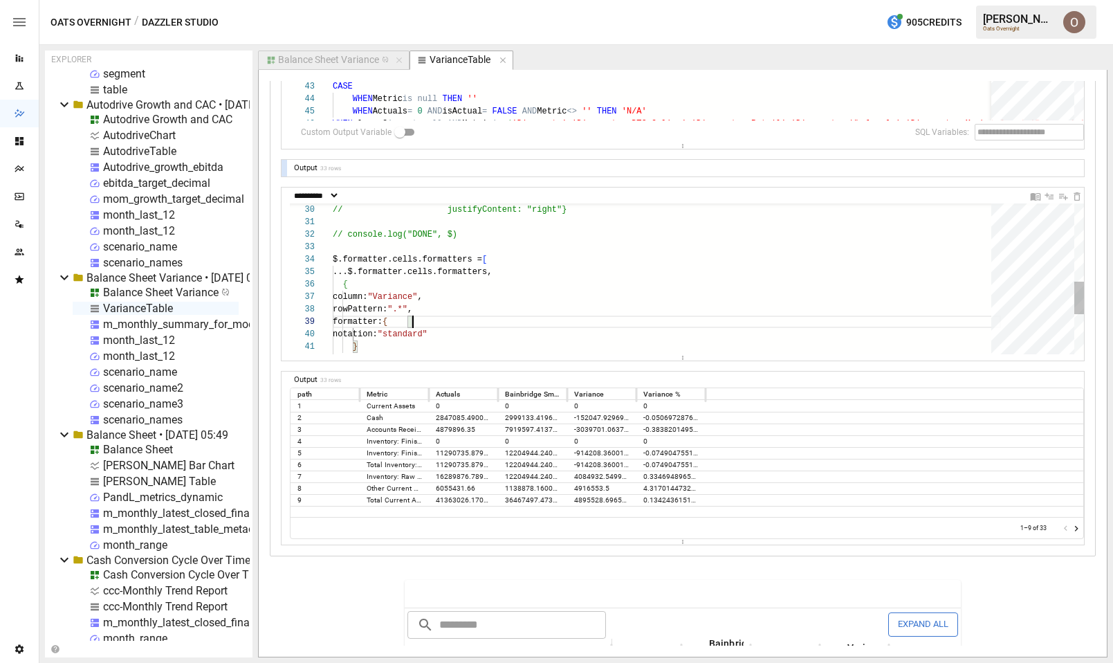
click at [459, 316] on div "...$.formatter.cells.formatters, { column: "Variance" , rowPattern: ".*" , form…" at bounding box center [667, 191] width 668 height 699
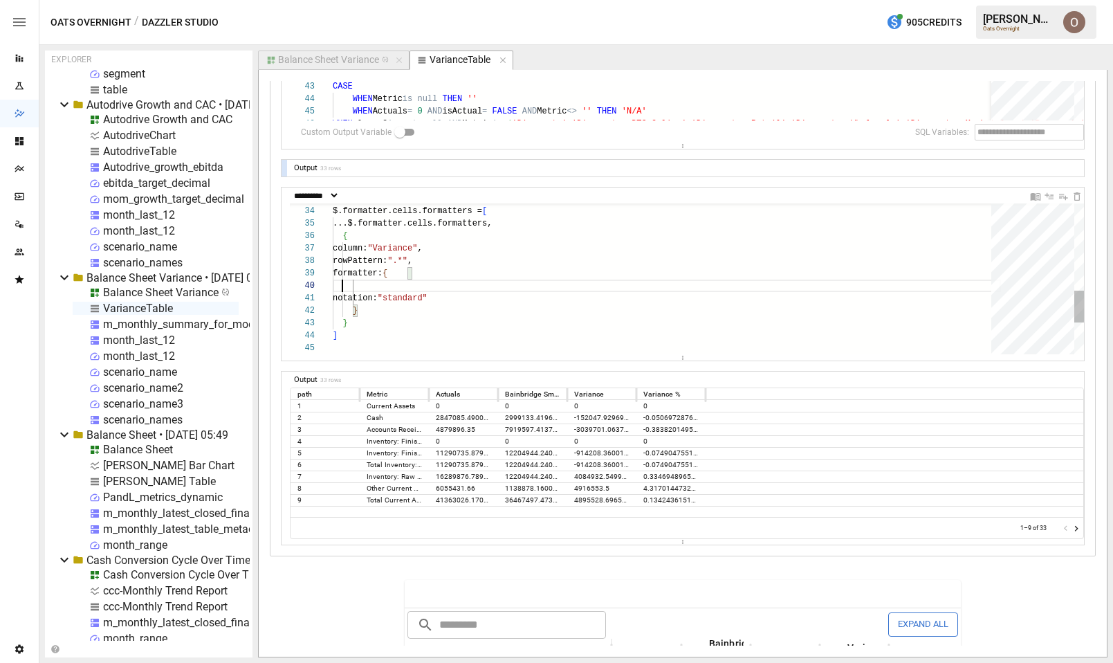
scroll to position [112, 0]
click at [435, 288] on div "...$.formatter.cells.formatters, { column: "Variance" , rowPattern: ".*" , form…" at bounding box center [667, 143] width 668 height 699
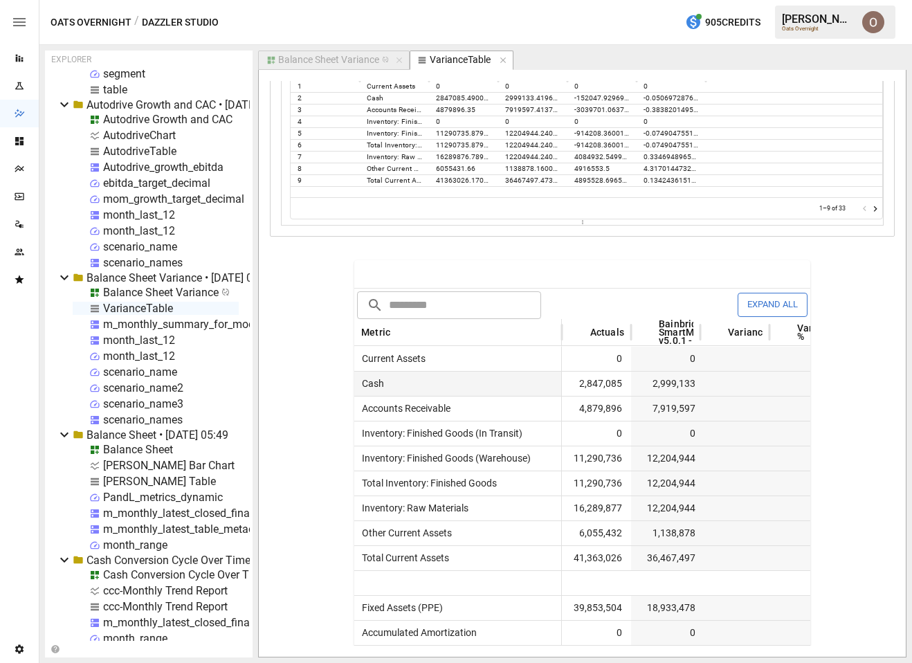
scroll to position [3078, 0]
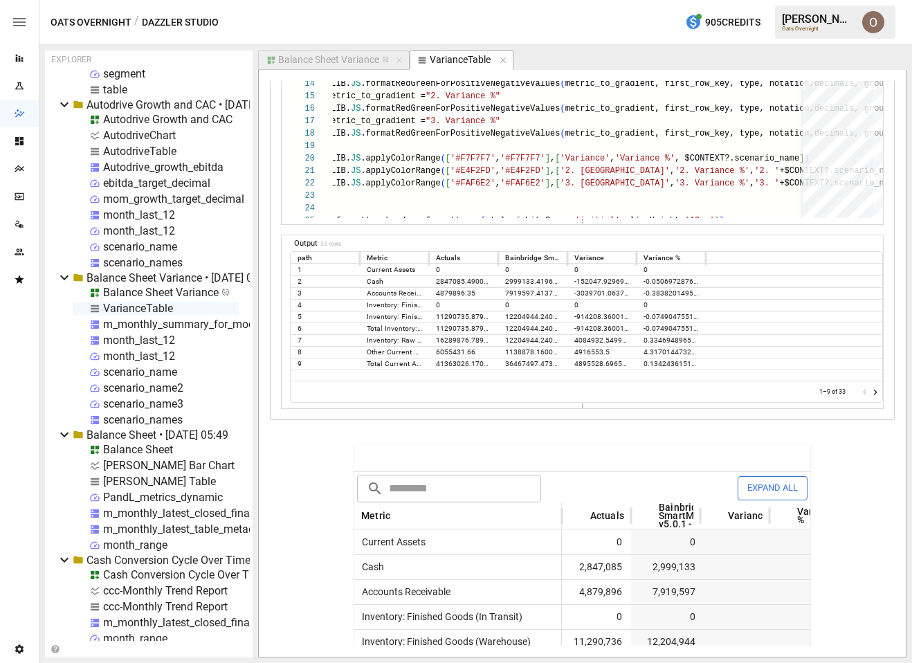
click at [876, 391] on icon "Go to next page" at bounding box center [875, 392] width 11 height 11
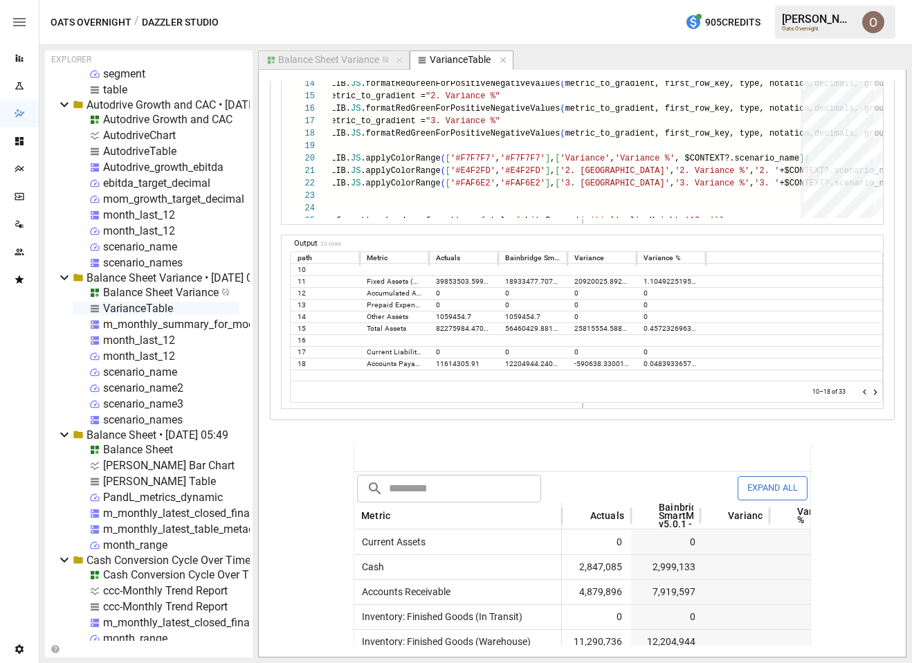
click at [876, 391] on icon "Go to next page" at bounding box center [875, 392] width 11 height 11
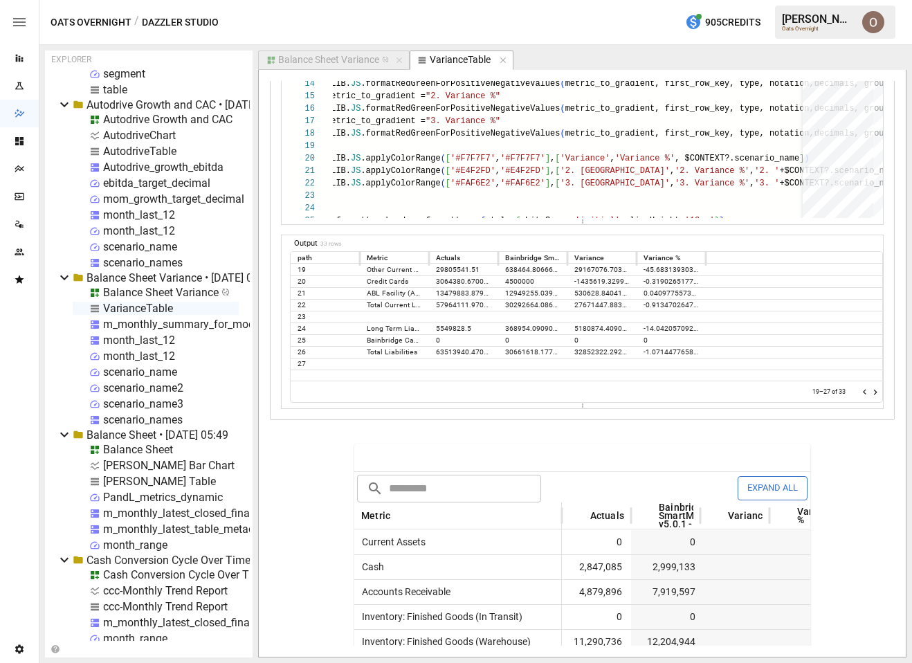
click at [876, 391] on icon "Go to next page" at bounding box center [875, 392] width 11 height 11
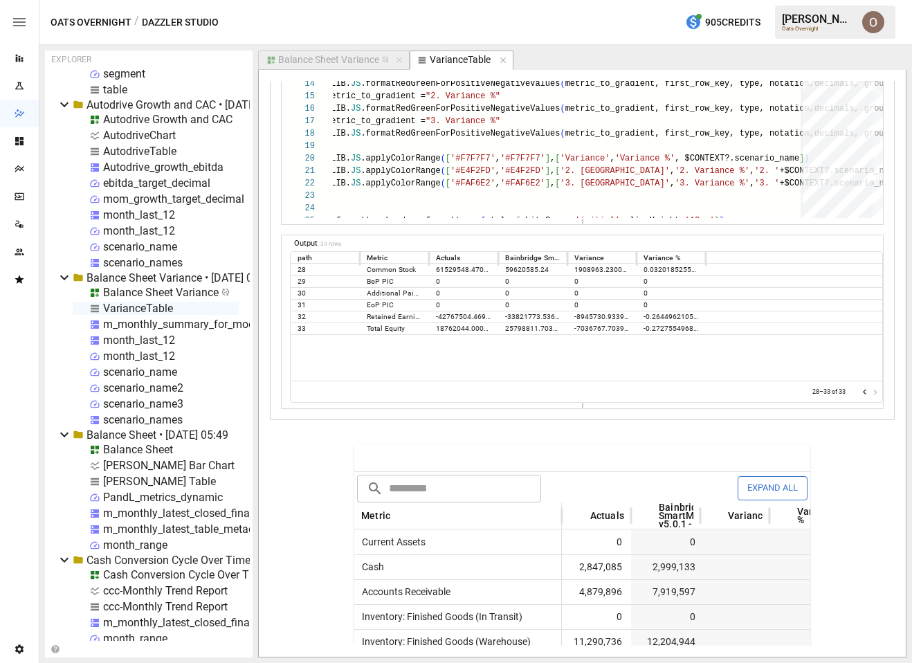
click at [876, 391] on div at bounding box center [869, 392] width 21 height 14
click at [863, 392] on icon "Go to previous page" at bounding box center [864, 392] width 11 height 11
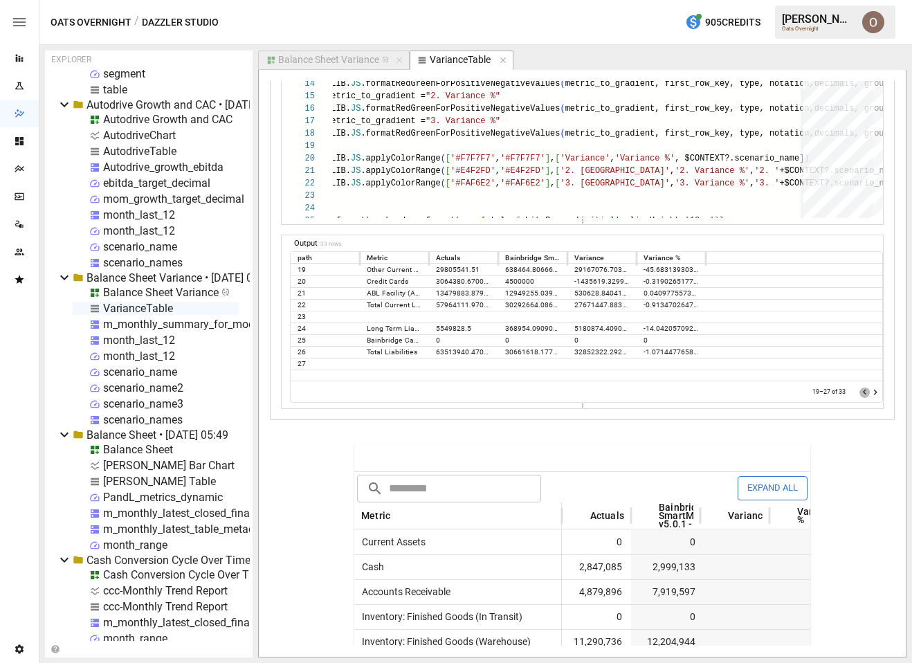
click at [863, 392] on icon "Go to previous page" at bounding box center [864, 392] width 11 height 11
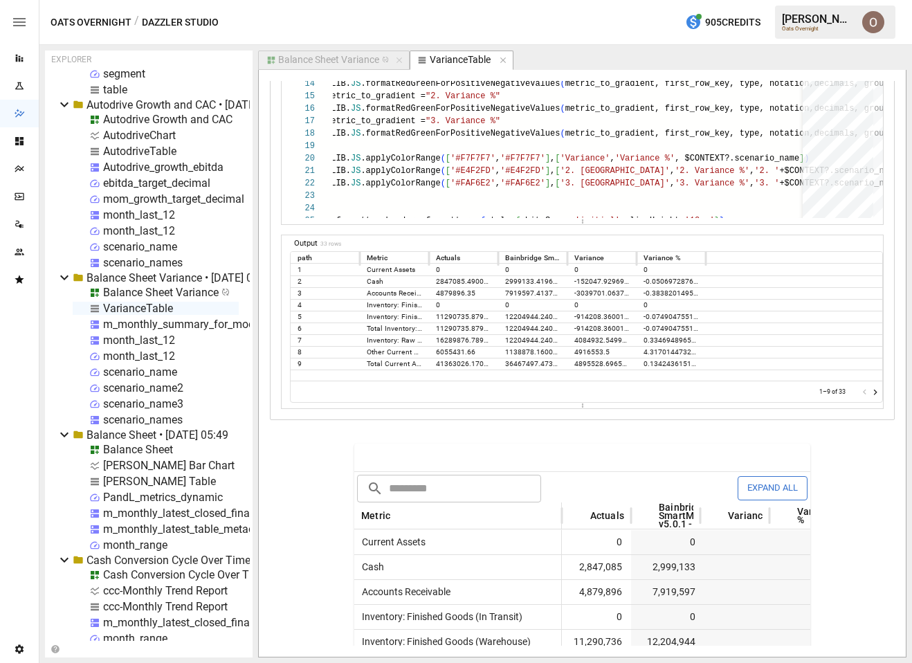
click at [863, 392] on div at bounding box center [869, 392] width 21 height 14
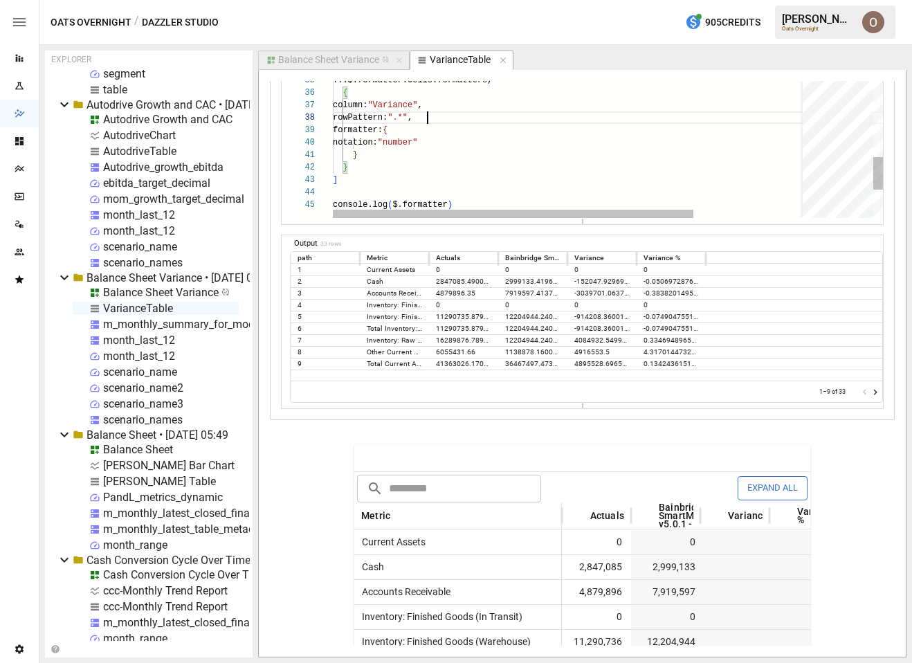
click at [426, 124] on div "] } } notation: "number" formatter: { rowPattern: ".*" , column: "Variance" , {…" at bounding box center [645, 0] width 624 height 699
click at [423, 134] on div "] } } notation: "number" formatter: { rowPattern: ".*" , column: "Variance" , {…" at bounding box center [645, 0] width 624 height 699
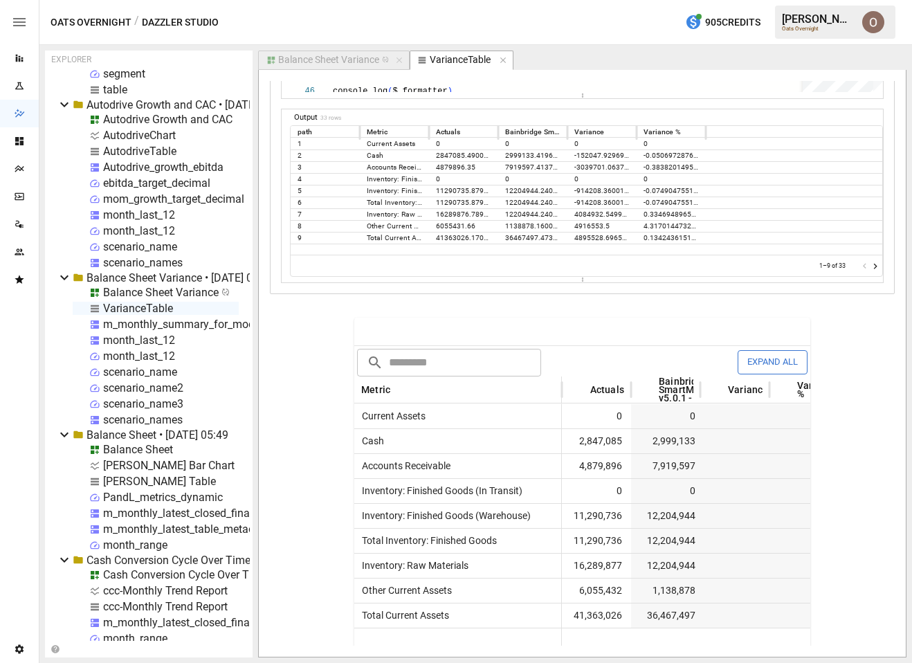
scroll to position [3068, 0]
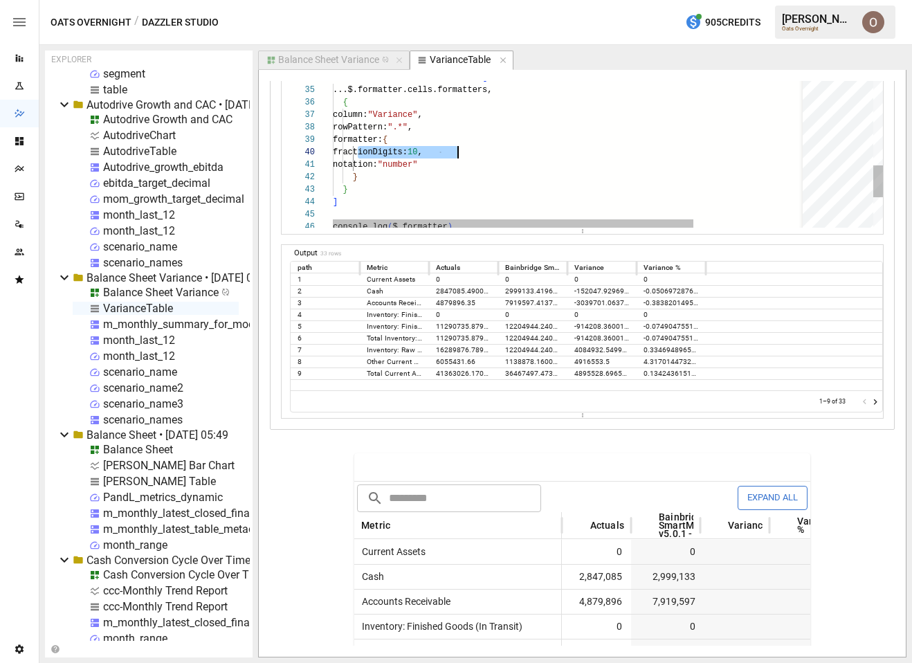
drag, startPoint x: 358, startPoint y: 152, endPoint x: 516, endPoint y: 149, distance: 158.5
click at [516, 149] on div "] } } notation: "number" formatter: { rowPattern: ".*" , column: "Variance" , {…" at bounding box center [645, 15] width 624 height 711
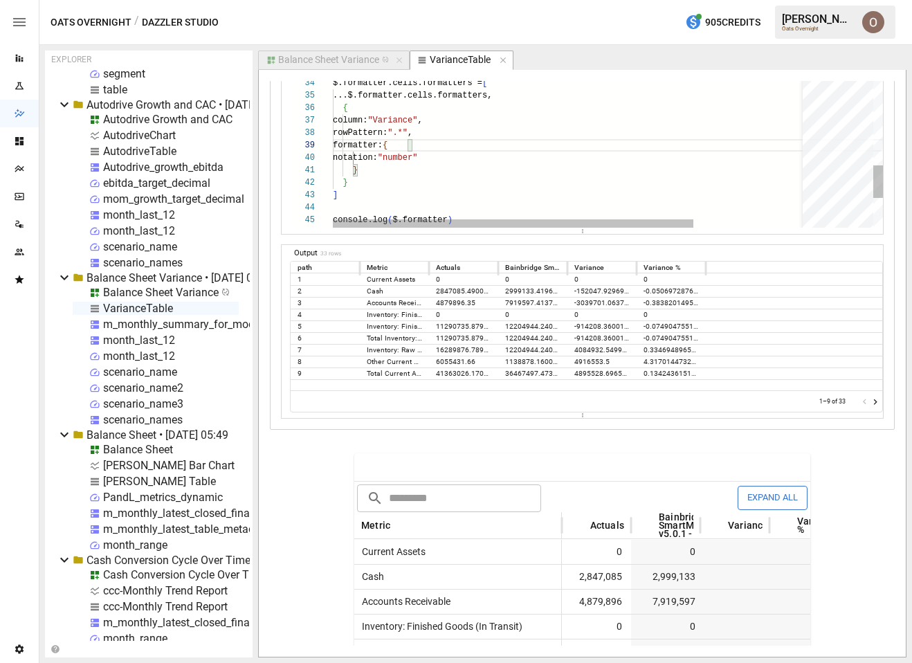
click at [436, 158] on div "] } } notation: "number" formatter: { rowPattern: ".*" , column: "Variance" , {…" at bounding box center [645, 15] width 624 height 699
click at [459, 168] on div "] } } notation: "text" formatter: { rowPattern: ".*" , column: "Variance" , { .…" at bounding box center [645, 15] width 624 height 699
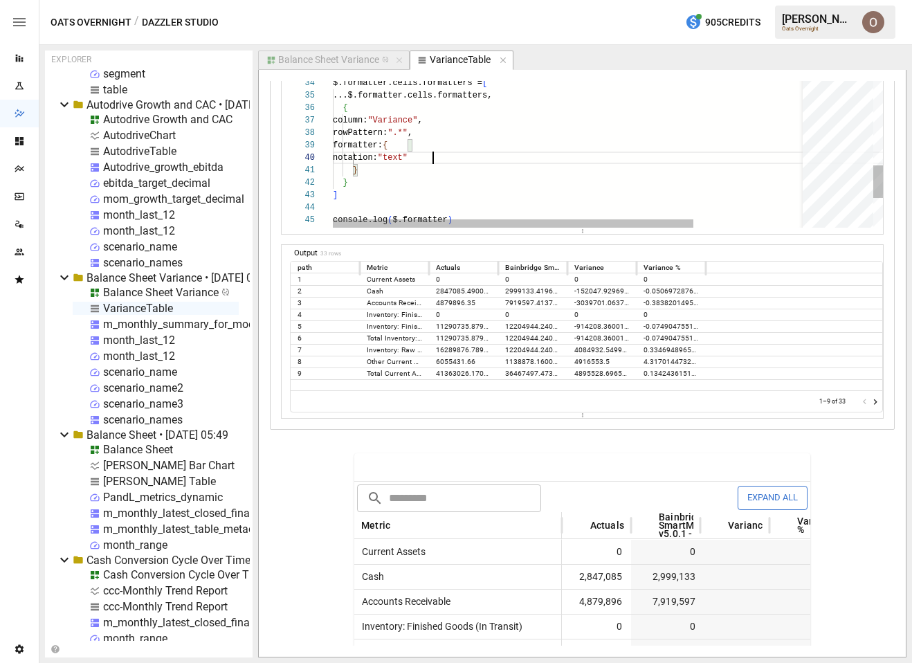
click at [432, 159] on div "] } } notation: "text" formatter: { rowPattern: ".*" , column: "Variance" , { .…" at bounding box center [645, 15] width 624 height 699
click at [430, 159] on div "] } } notation: "percent" formatter: { rowPattern: ".*" , column: "Variance" , …" at bounding box center [645, 15] width 624 height 699
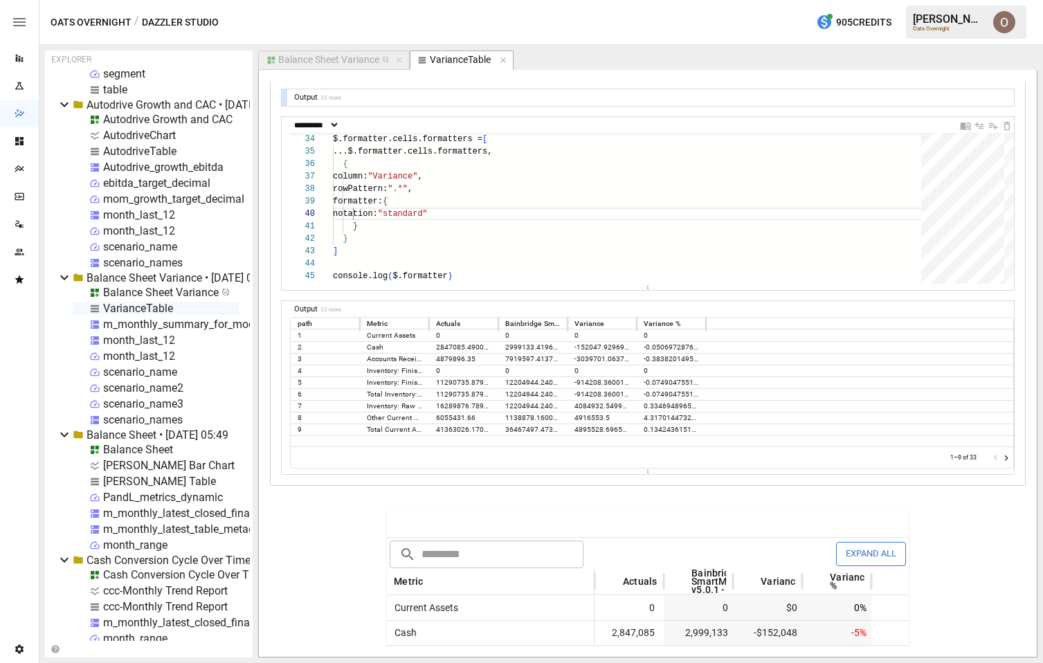
scroll to position [3009, 0]
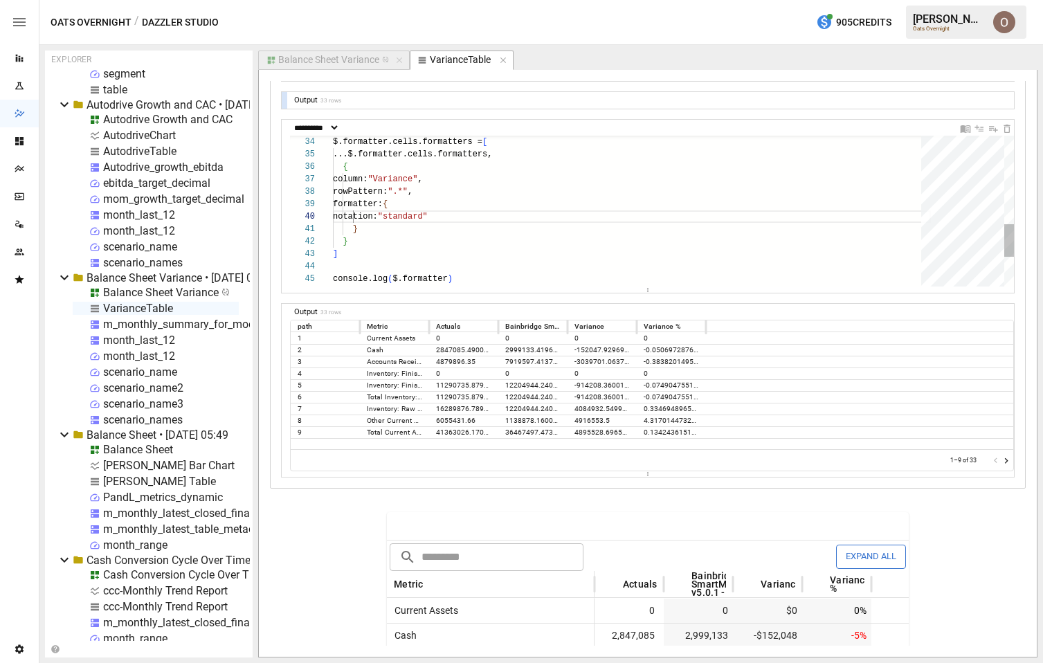
click at [439, 217] on div "] } } notation: "standard" formatter: { rowPattern: ".*" , column: "Variance" ,…" at bounding box center [632, 74] width 598 height 699
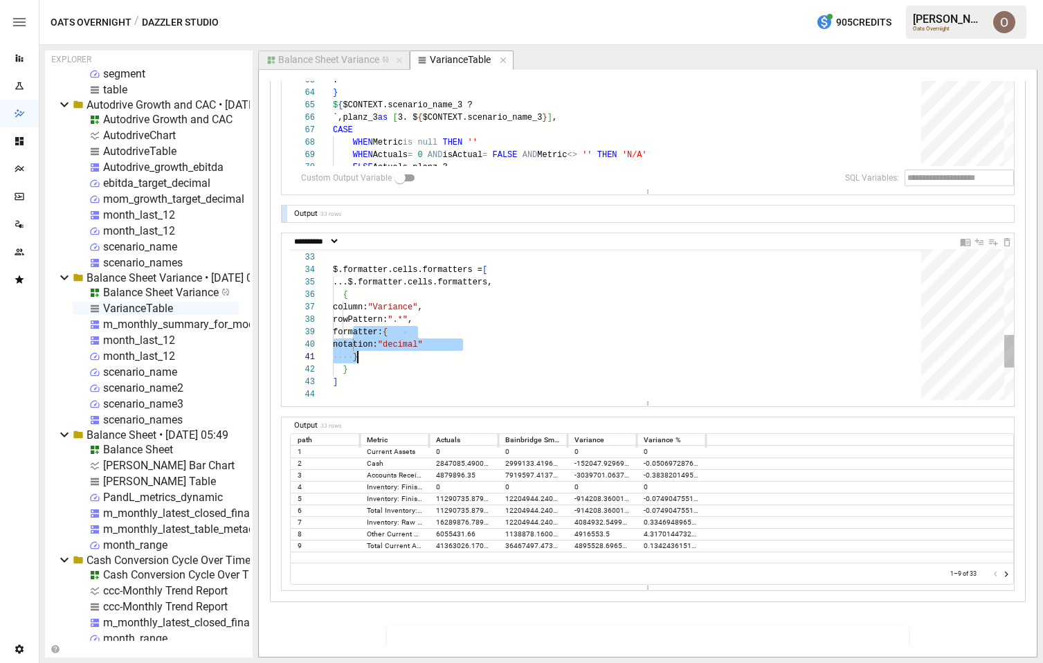
scroll to position [100, 25]
drag, startPoint x: 351, startPoint y: 333, endPoint x: 363, endPoint y: 354, distance: 24.8
click at [363, 354] on div "] } } notation: "decimal" formatter: { rowPattern: ".*" , column: "Variance" , …" at bounding box center [632, 202] width 598 height 699
click at [437, 363] on div "] } } notation: "decimal" formatter: { rowPattern: ".*" , column: "Variance" , …" at bounding box center [632, 202] width 598 height 699
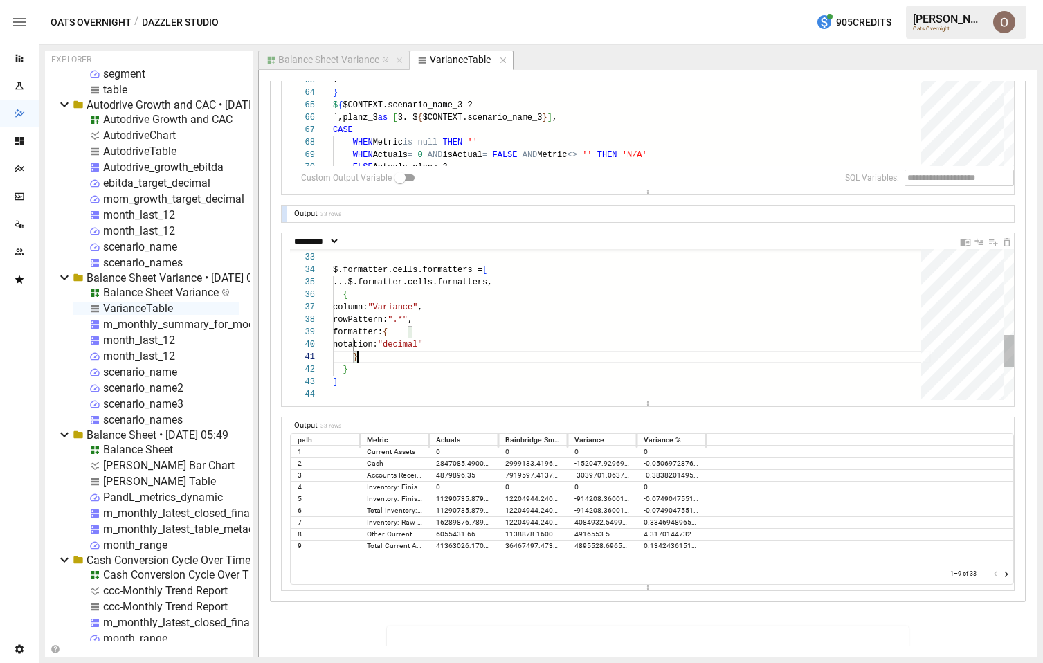
scroll to position [100, 25]
drag, startPoint x: 352, startPoint y: 334, endPoint x: 385, endPoint y: 355, distance: 39.0
click at [385, 355] on div "] } } notation: "decimal" formatter: { rowPattern: ".*" , column: "Variance" , …" at bounding box center [632, 202] width 598 height 699
click at [426, 341] on div "] } } notation: "decimal" formatter: { rowPattern: ".*" , column: "Variance" , …" at bounding box center [632, 202] width 598 height 699
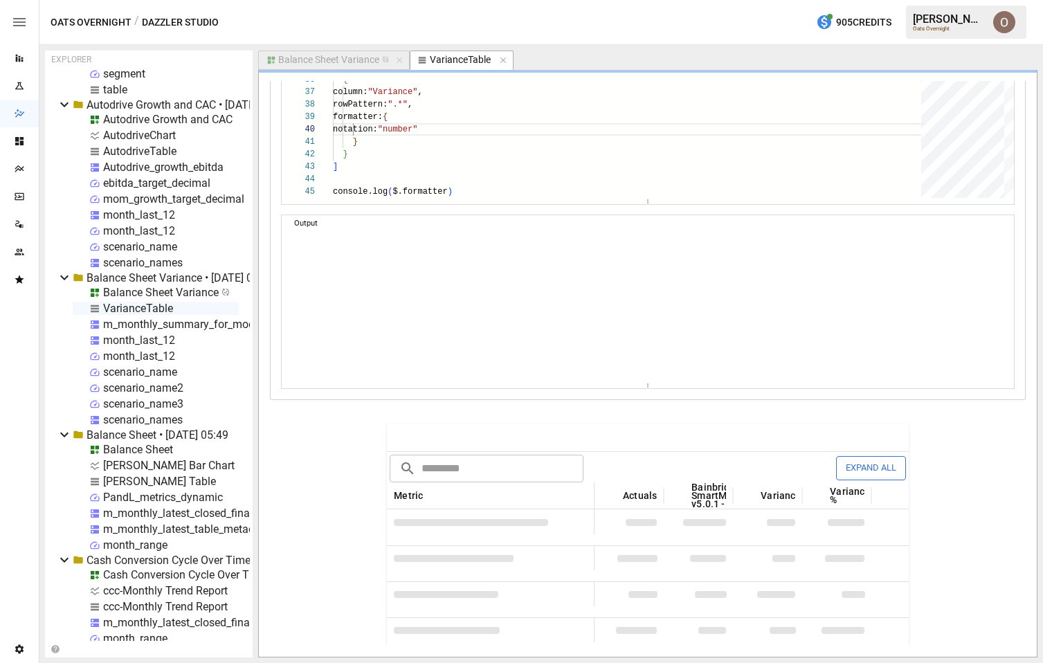
scroll to position [3083, 0]
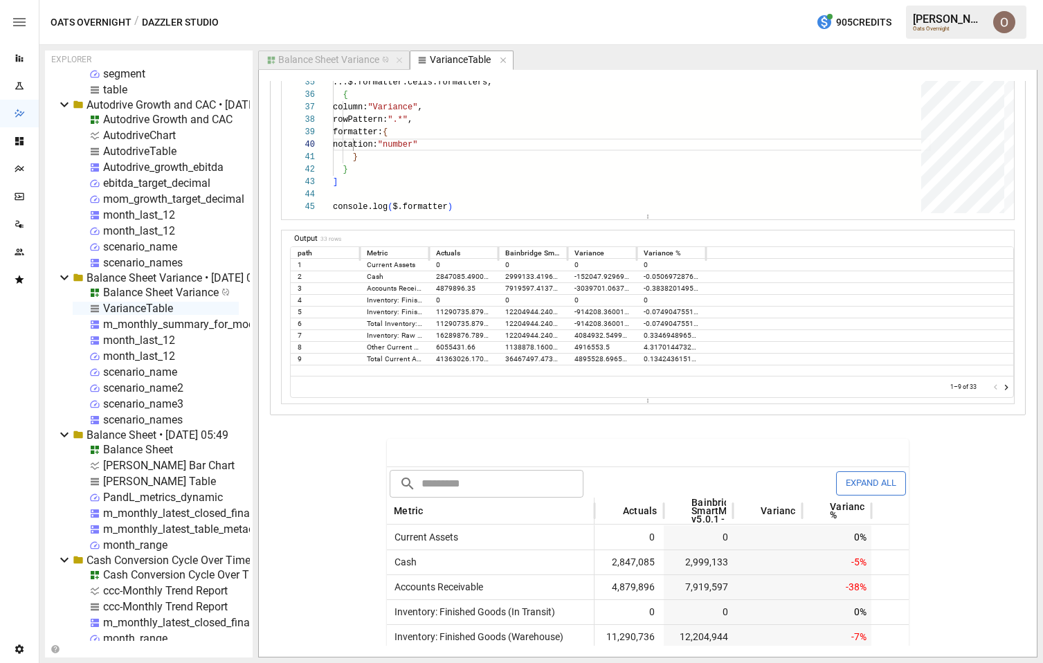
click at [383, 145] on div "] } } notation: "number" formatter: { rowPattern: ".*" , column: "Variance" , {…" at bounding box center [632, 2] width 598 height 699
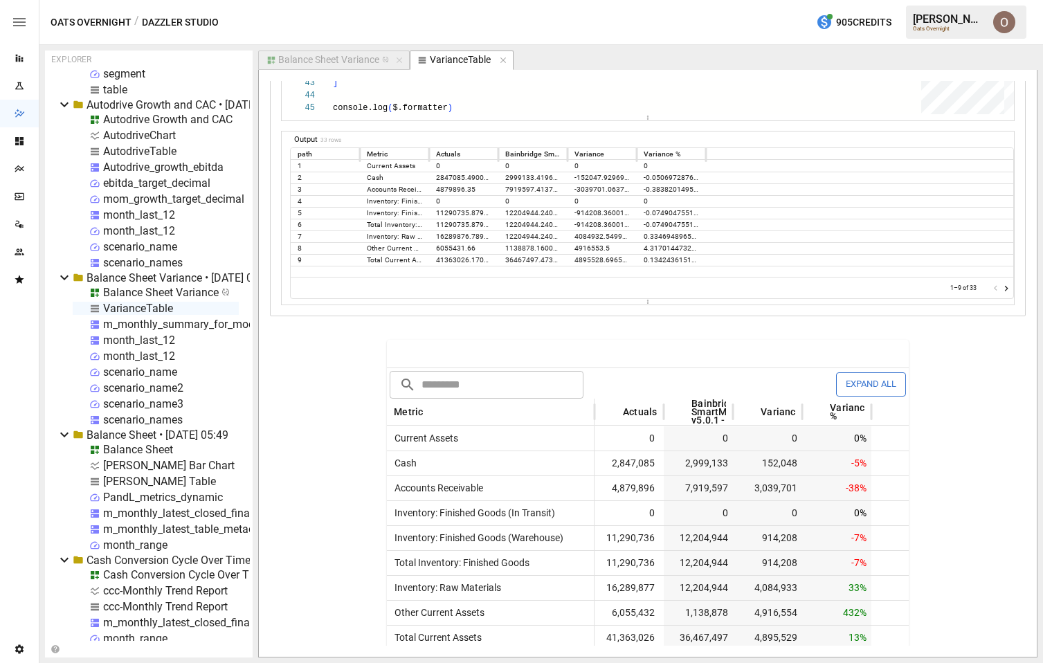
scroll to position [3049, 0]
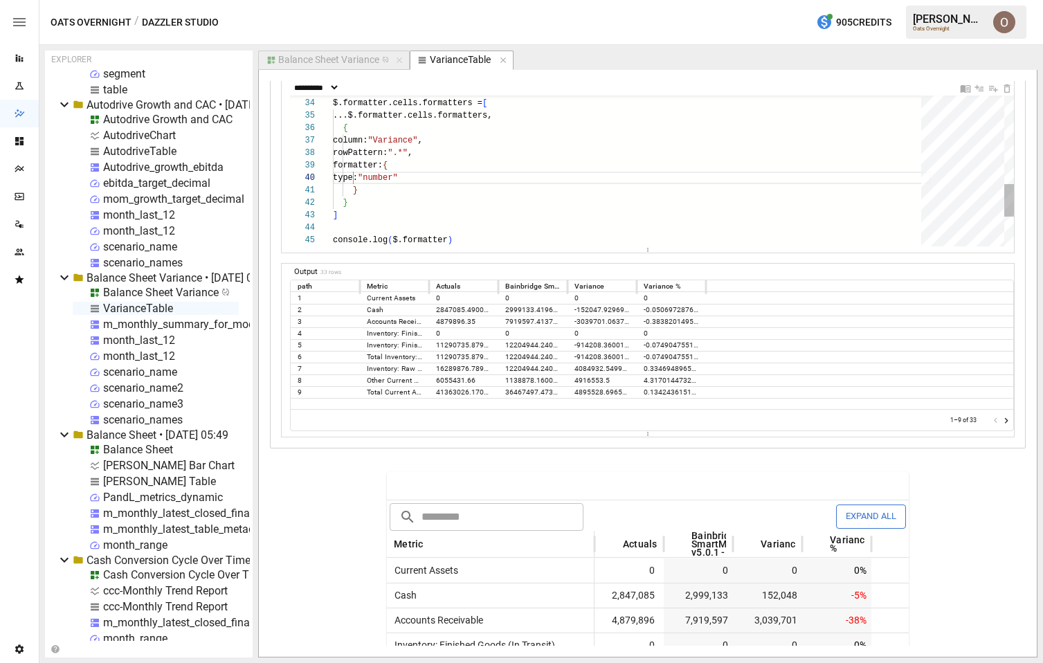
click at [410, 180] on div "] } } type: "number" formatter: { rowPattern: ".*" , column: "Variance" , { ...…" at bounding box center [632, 35] width 598 height 699
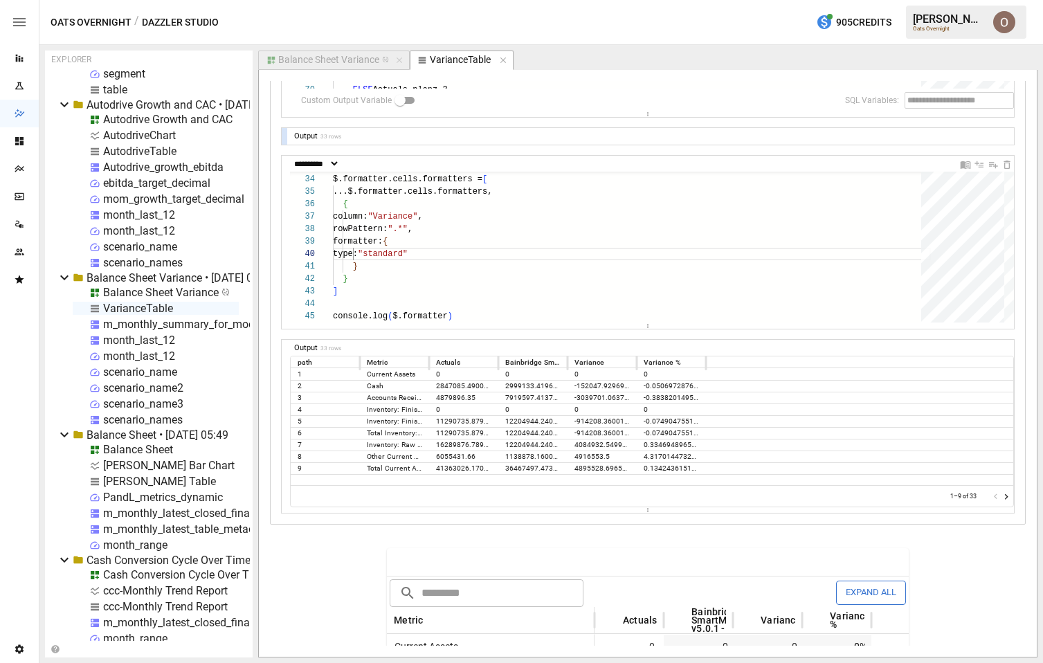
scroll to position [2964, 0]
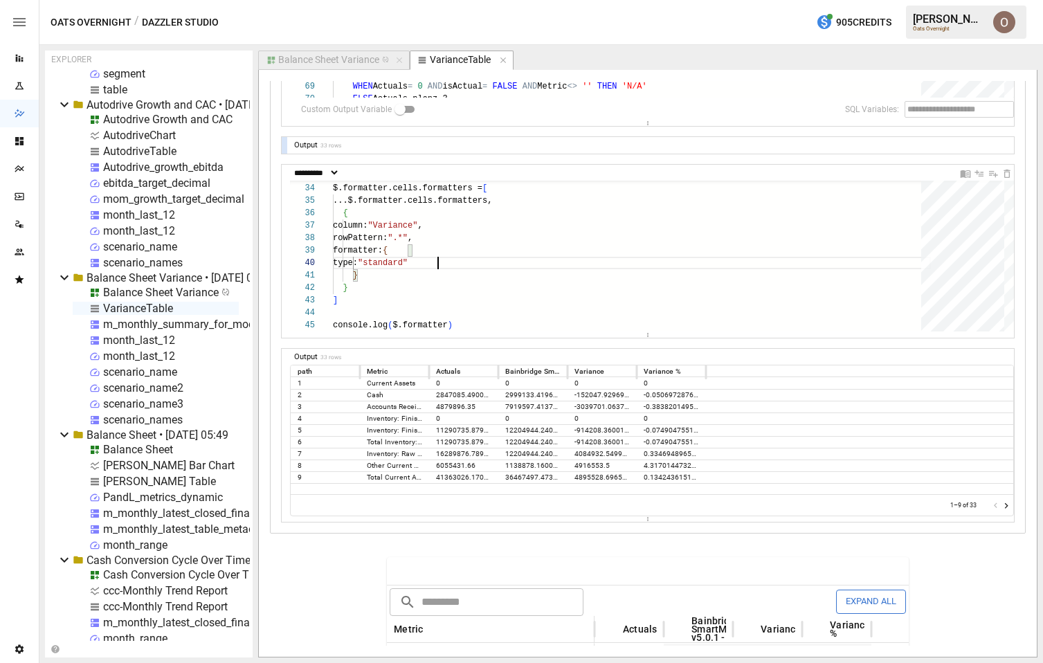
click at [410, 262] on div "] } } type: "standard" formatter: { rowPattern: ".*" , column: "Variance" , { .…" at bounding box center [632, 120] width 598 height 699
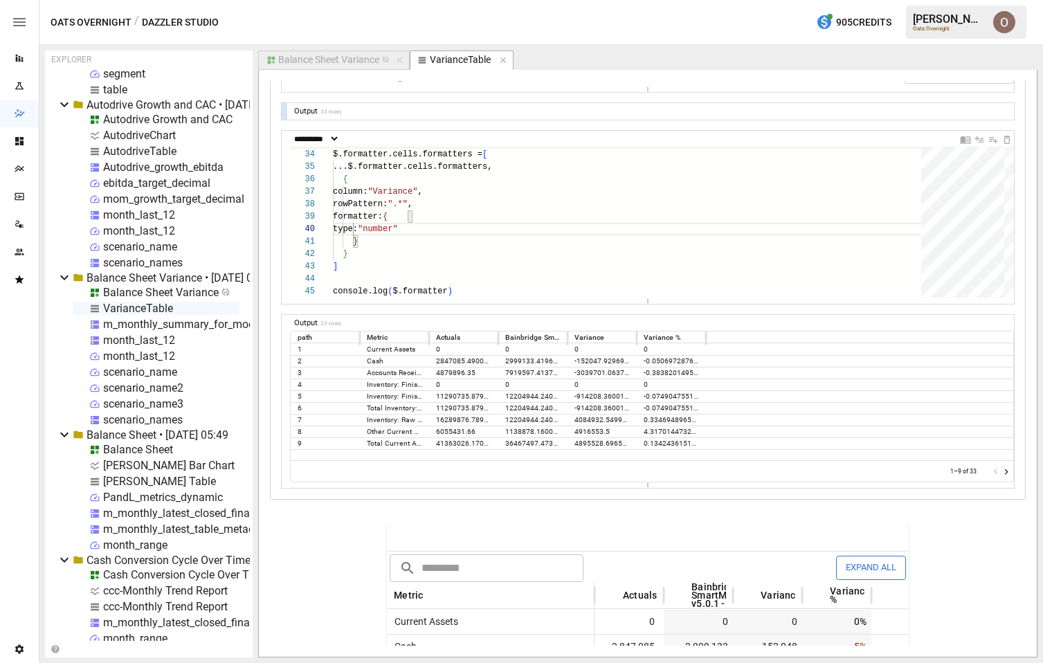
scroll to position [2919, 0]
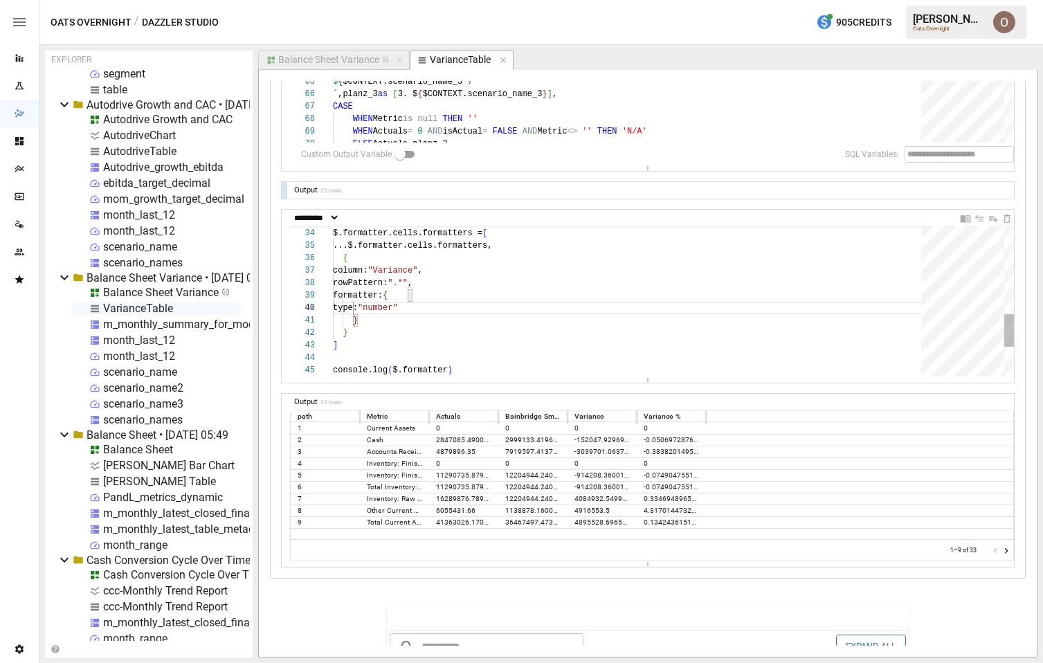
click at [457, 313] on div "] } } type: "number" formatter: { rowPattern: ".*" , column: "Variance" , { ...…" at bounding box center [632, 165] width 598 height 699
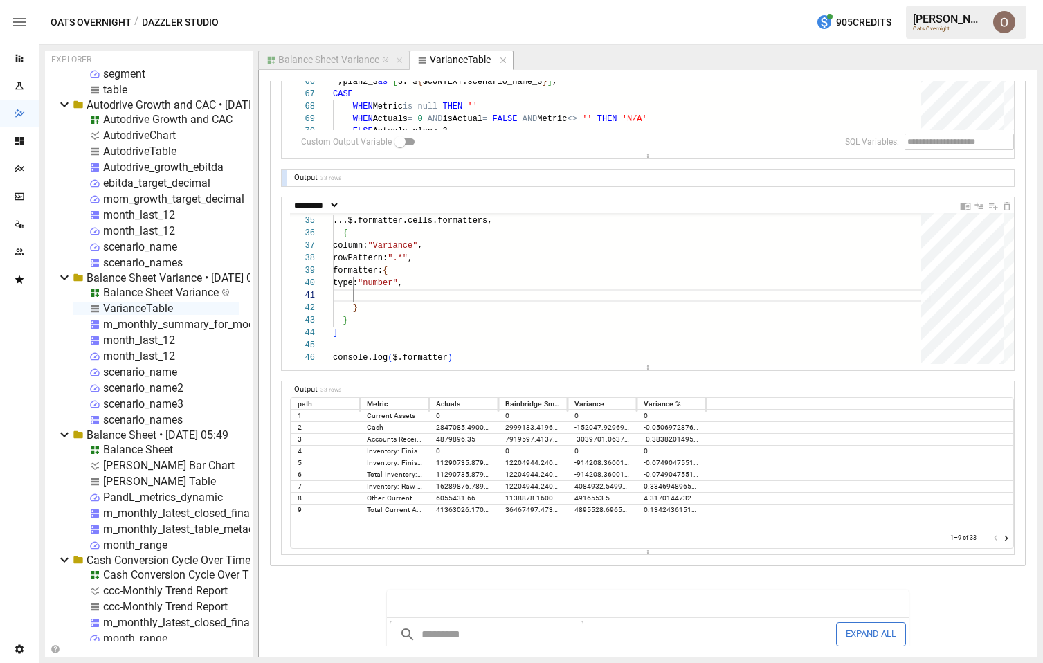
scroll to position [2879, 0]
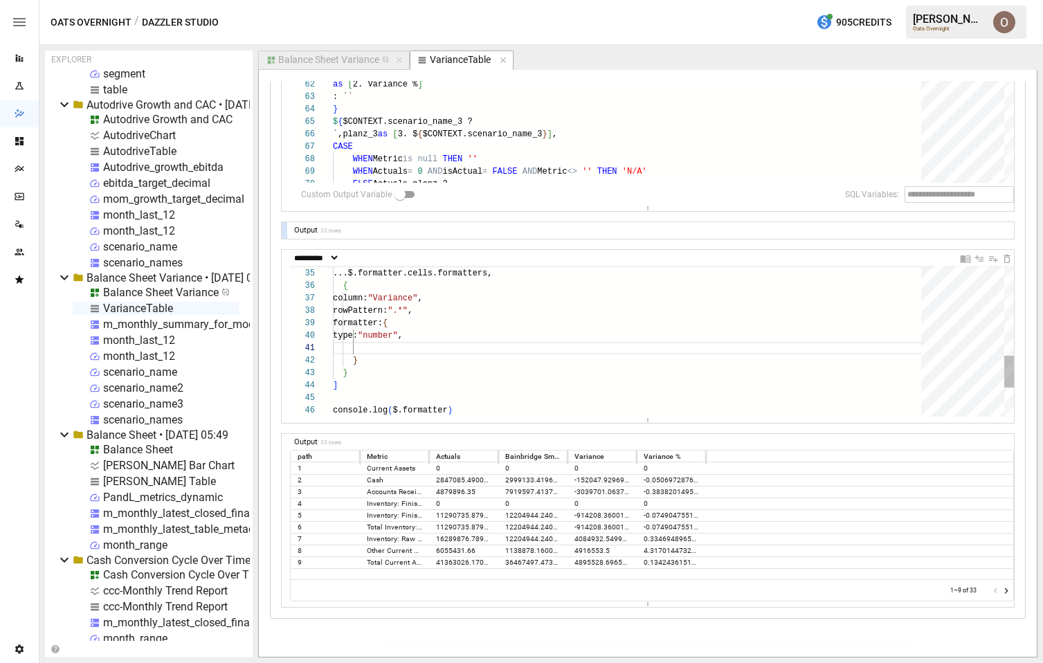
click at [405, 334] on div "] } } type: "number" , formatter: { rowPattern: ".*" , column: "Variance" , { .…" at bounding box center [632, 199] width 598 height 711
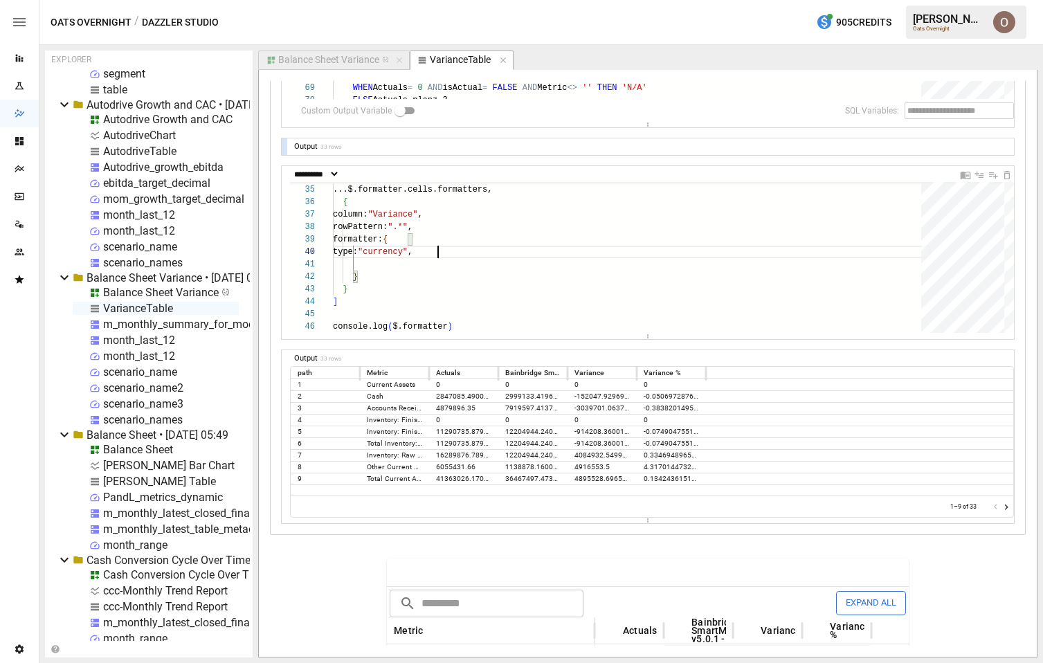
scroll to position [2958, 0]
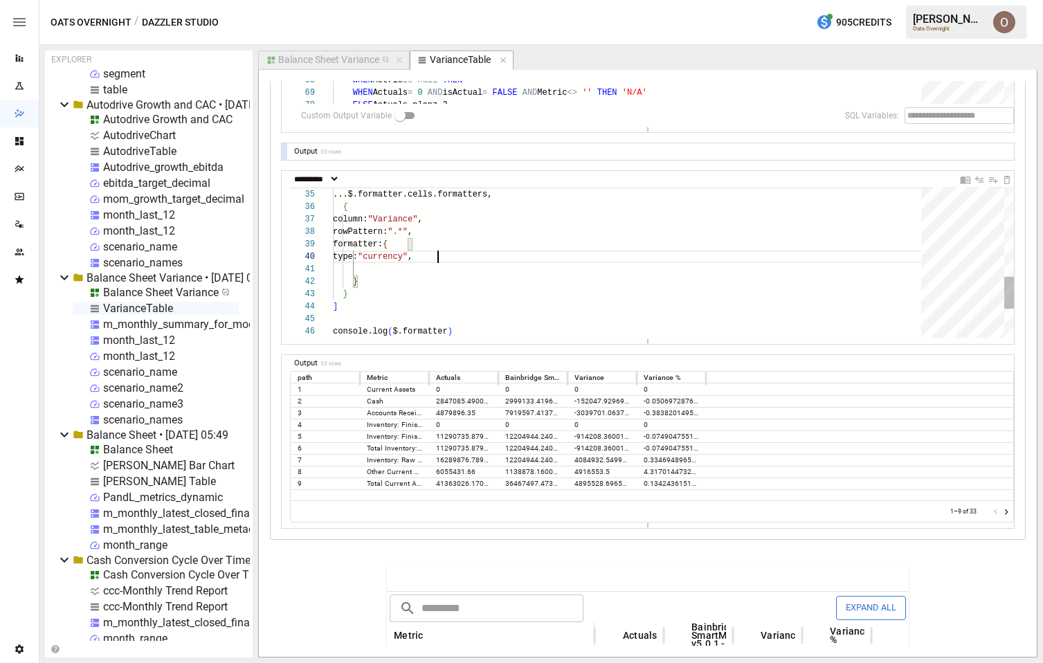
click at [411, 257] on div "] } } type: "currency" , formatter: { rowPattern: ".*" , column: "Variance" , {…" at bounding box center [632, 120] width 598 height 711
click at [391, 268] on div "] } } type: "currency" , formatter: { rowPattern: ".*" , column: "Variance" , {…" at bounding box center [632, 120] width 598 height 711
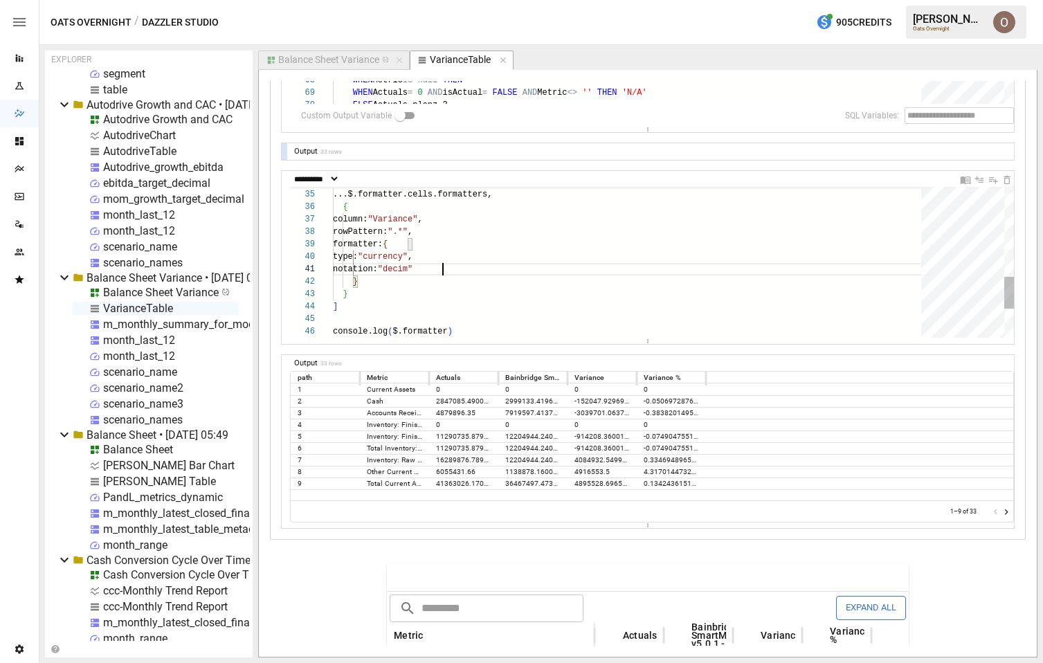
type textarea "**********"
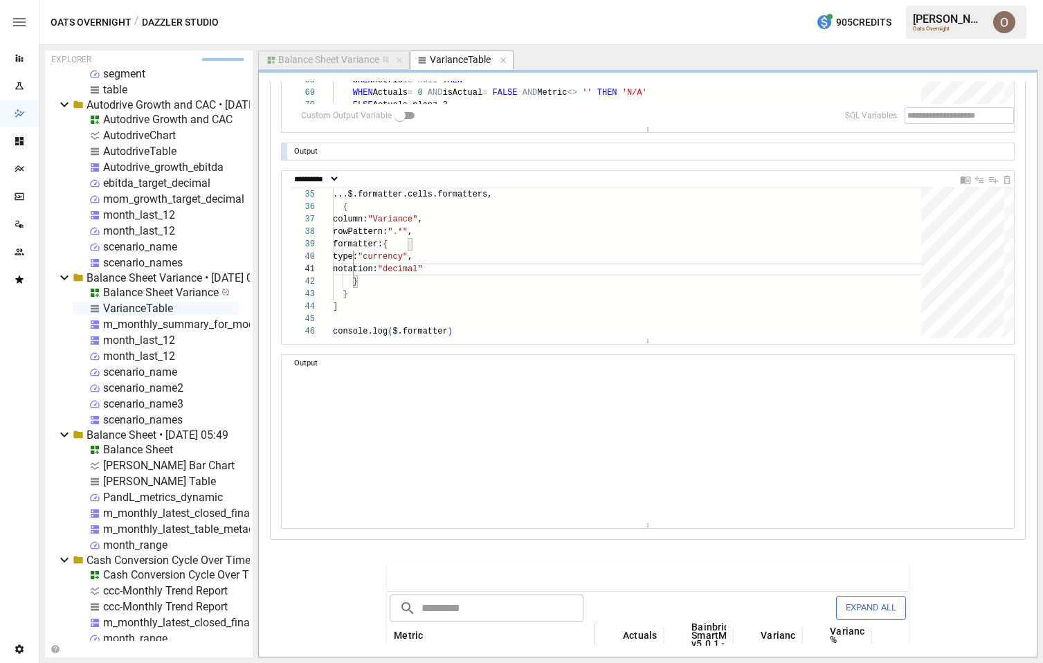
scroll to position [3157, 0]
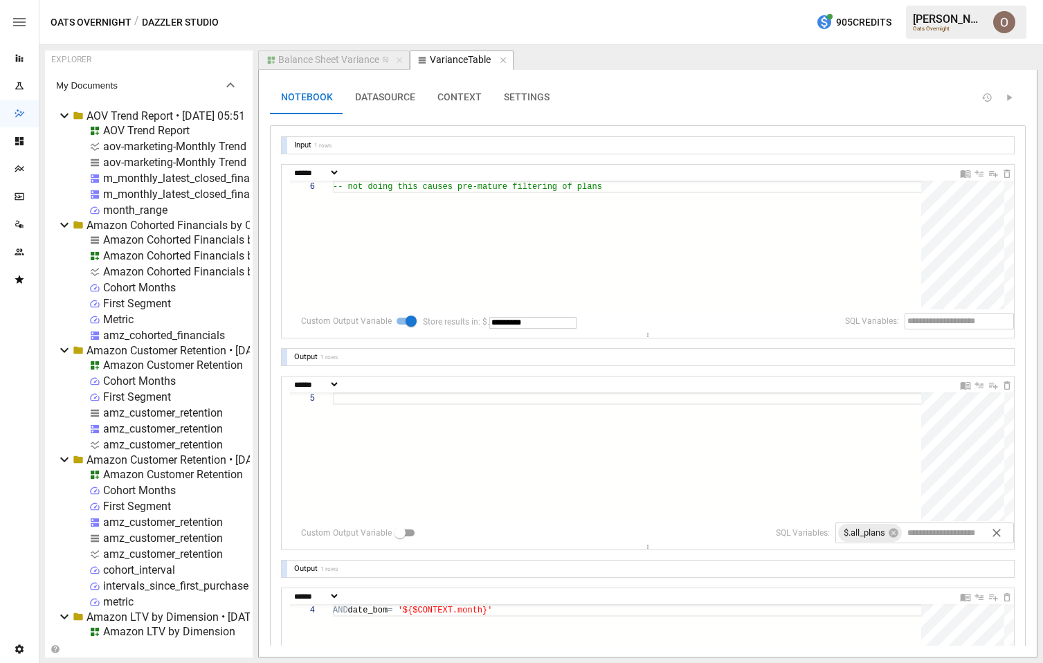
select select "********"
select select "**********"
select select "********"
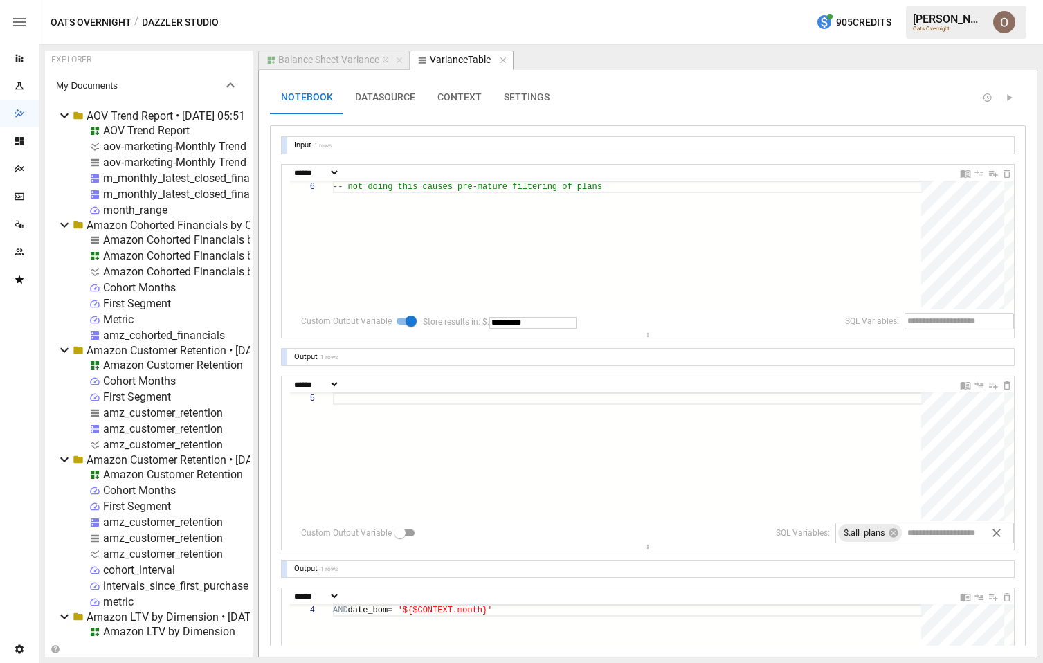
select select "**********"
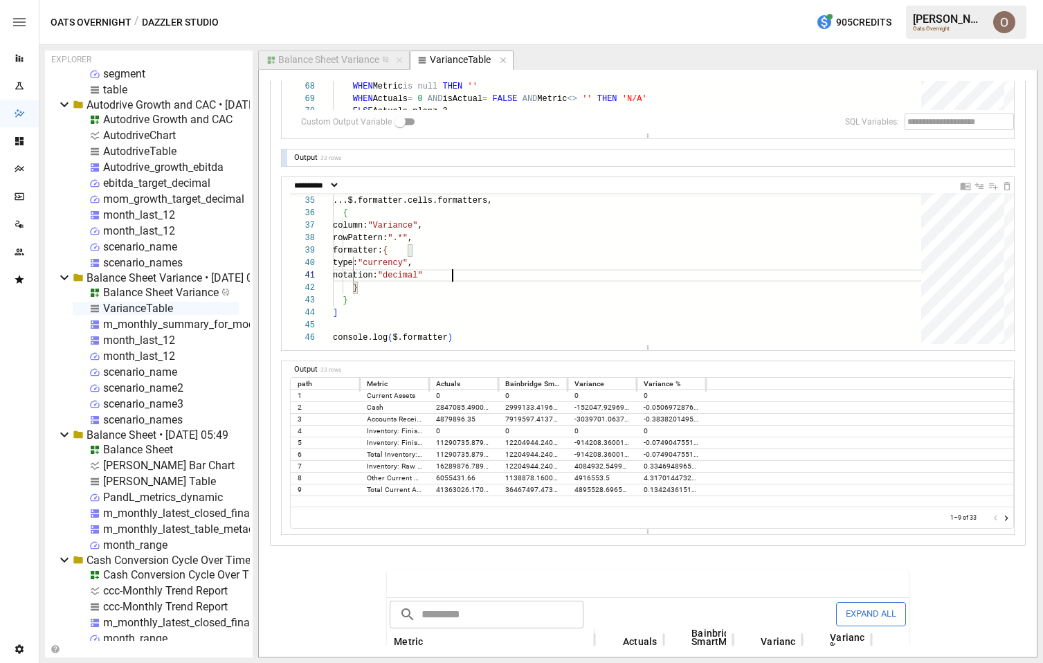
scroll to position [2921, 0]
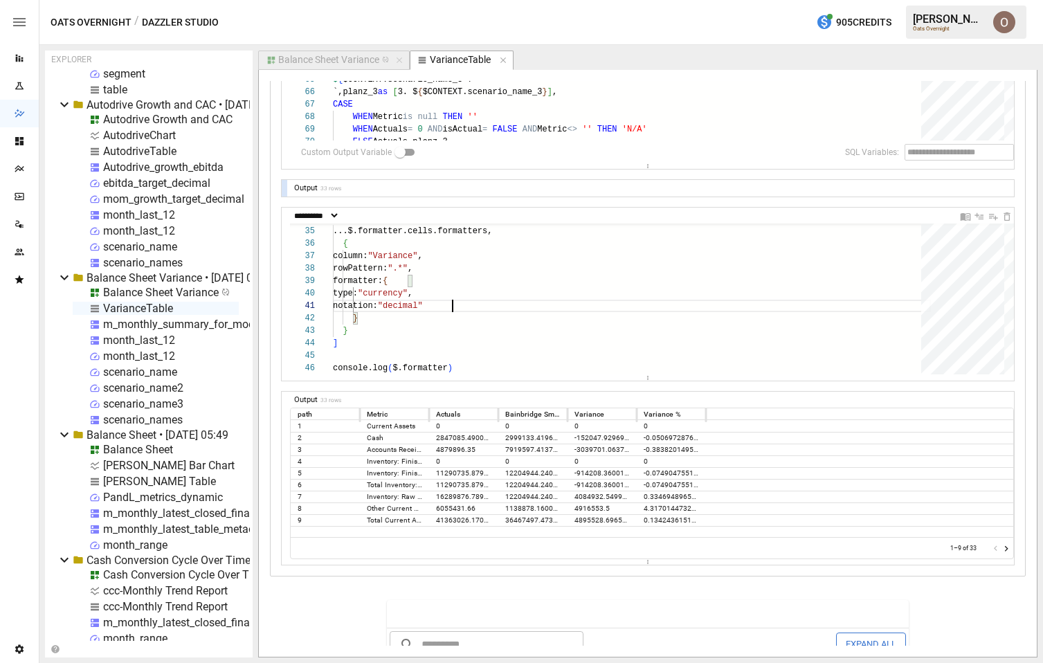
click at [431, 309] on div "] } } type: "currency" , formatter: { rowPattern: ".*" , column: "Variance" , {…" at bounding box center [632, 156] width 598 height 711
drag, startPoint x: 354, startPoint y: 273, endPoint x: 433, endPoint y: 272, distance: 79.6
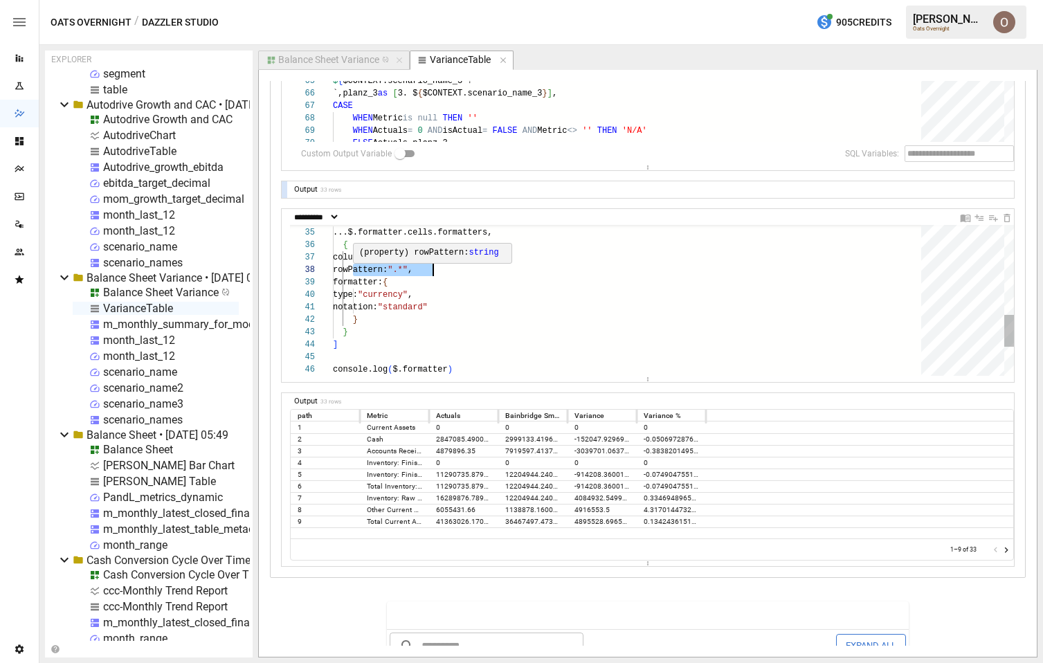
click at [412, 273] on span "rowPattern: ".*" ," at bounding box center [373, 270] width 80 height 12
type textarea "**********"
